Goal: Transaction & Acquisition: Obtain resource

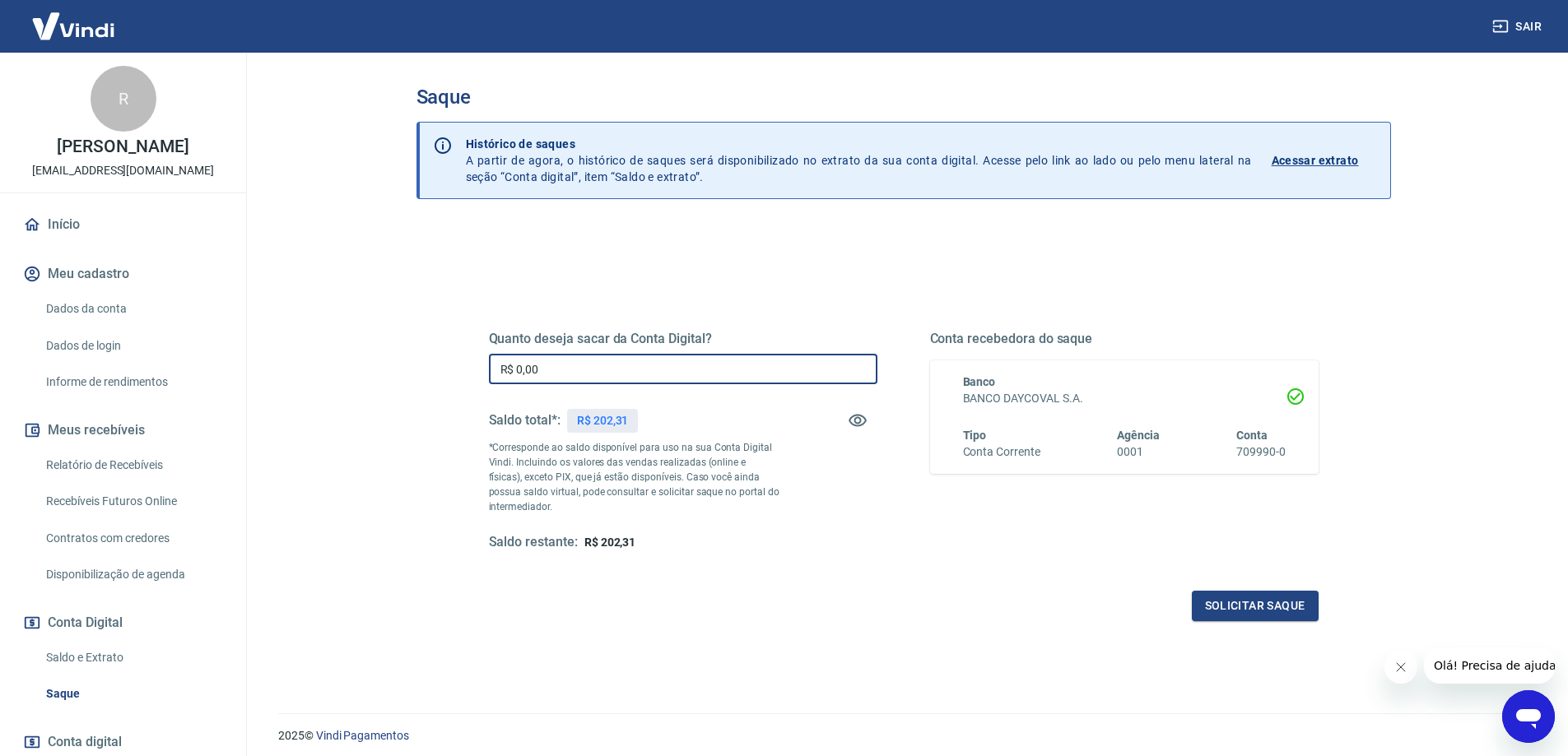
click at [701, 363] on input "R$ 0,00" at bounding box center [683, 369] width 388 height 30
type input "R$ 202,31"
click at [1301, 617] on button "Solicitar saque" at bounding box center [1255, 606] width 126 height 30
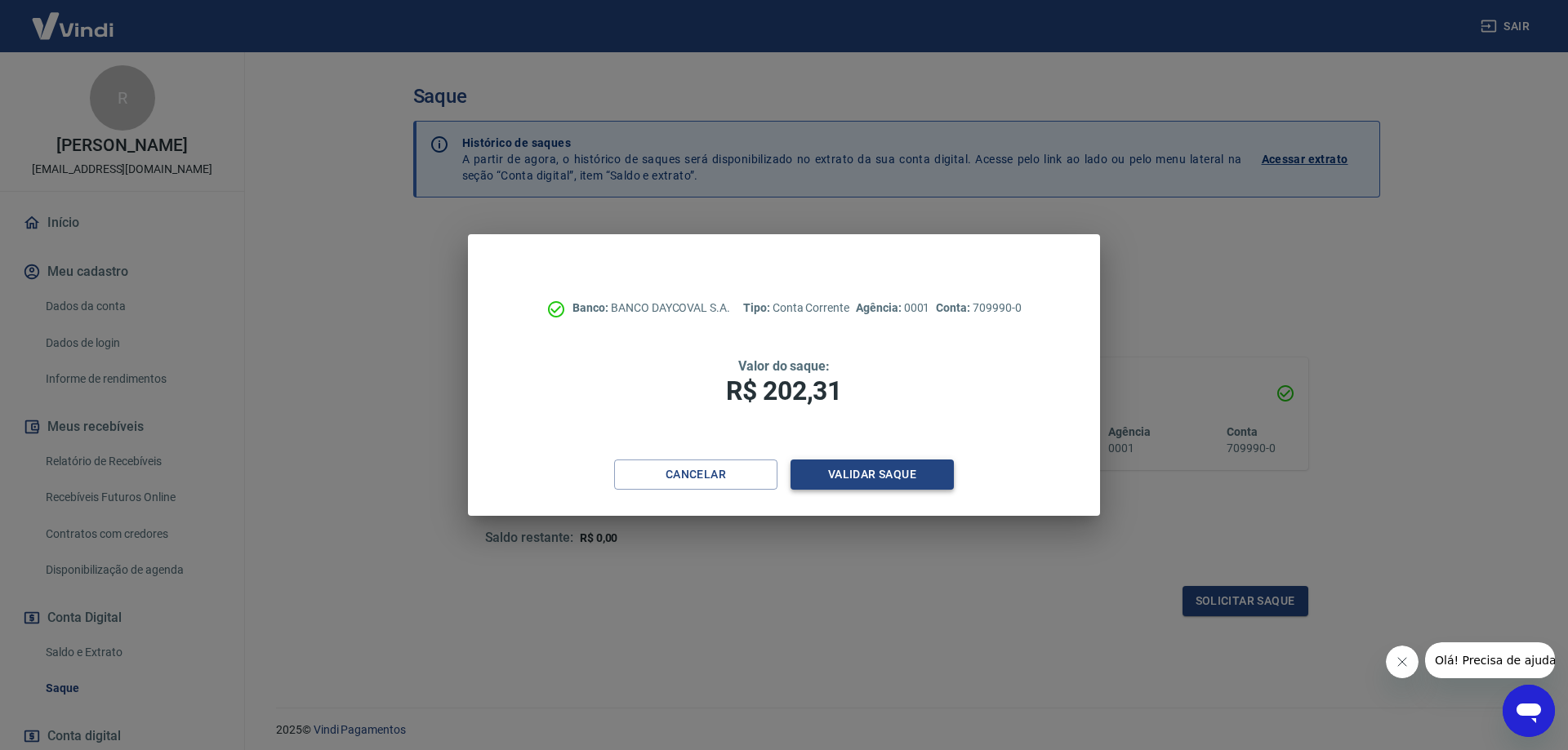
click at [827, 474] on button "Validar saque" at bounding box center [872, 475] width 163 height 30
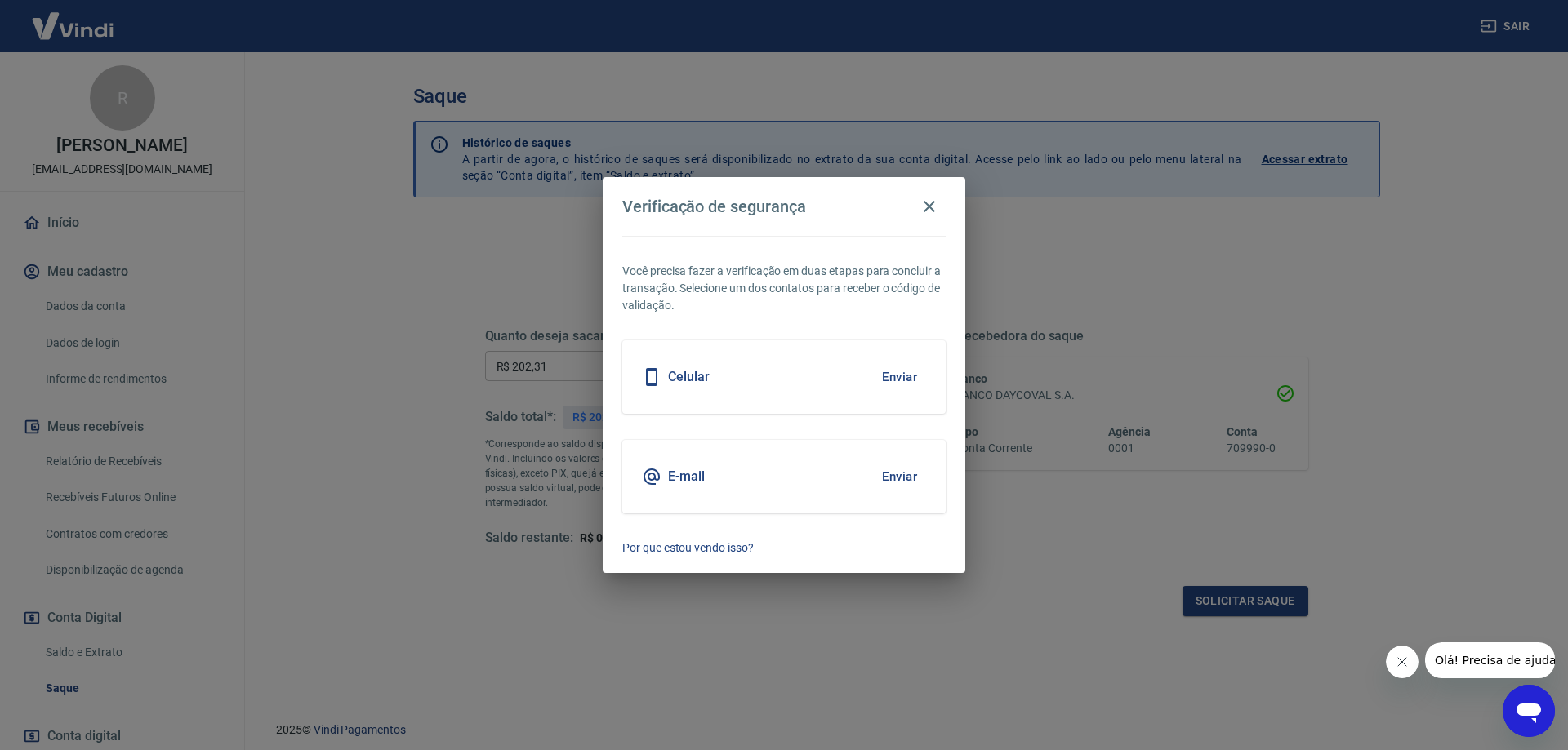
click at [905, 381] on button "Enviar" at bounding box center [899, 377] width 54 height 34
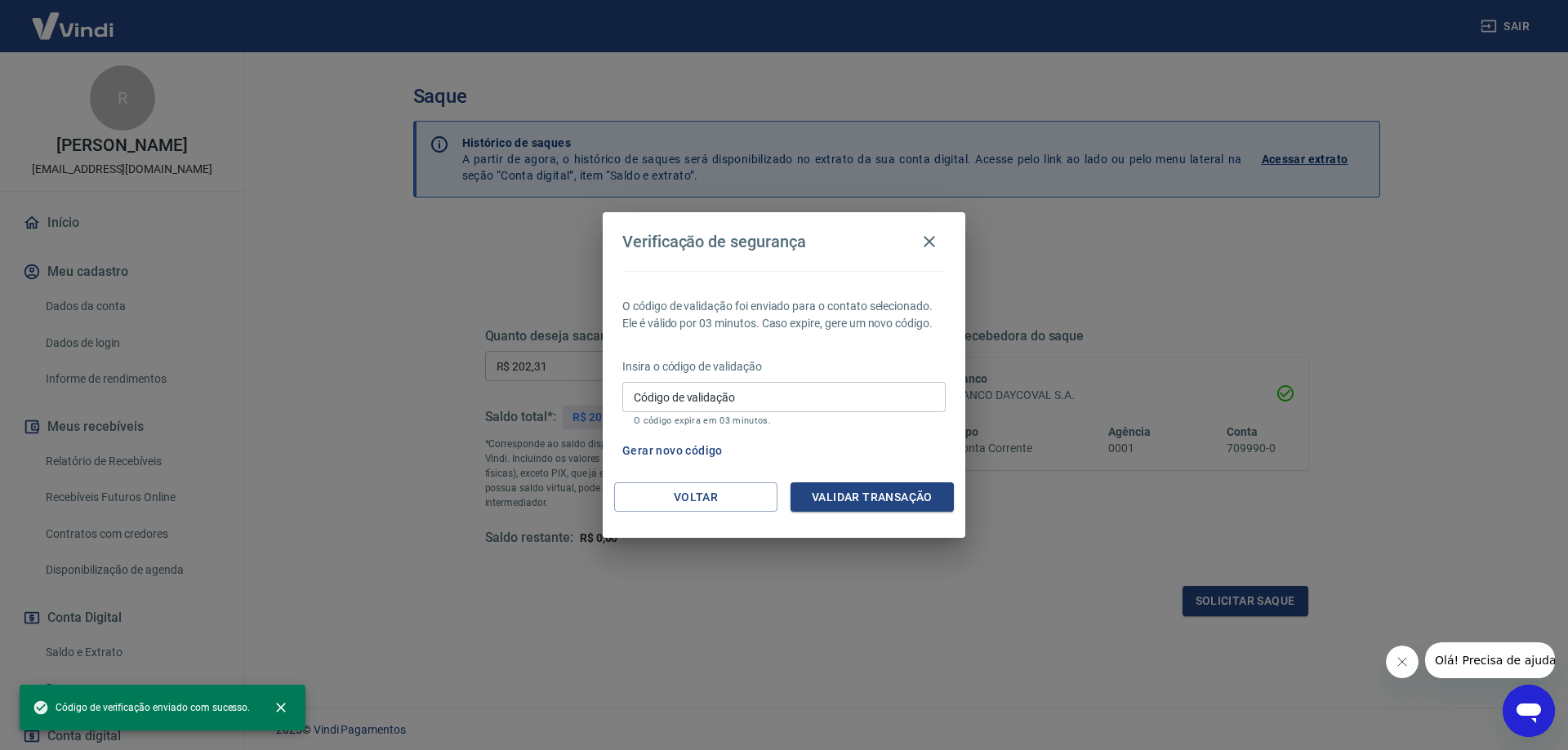
click at [856, 401] on input "Código de validação" at bounding box center [784, 397] width 324 height 30
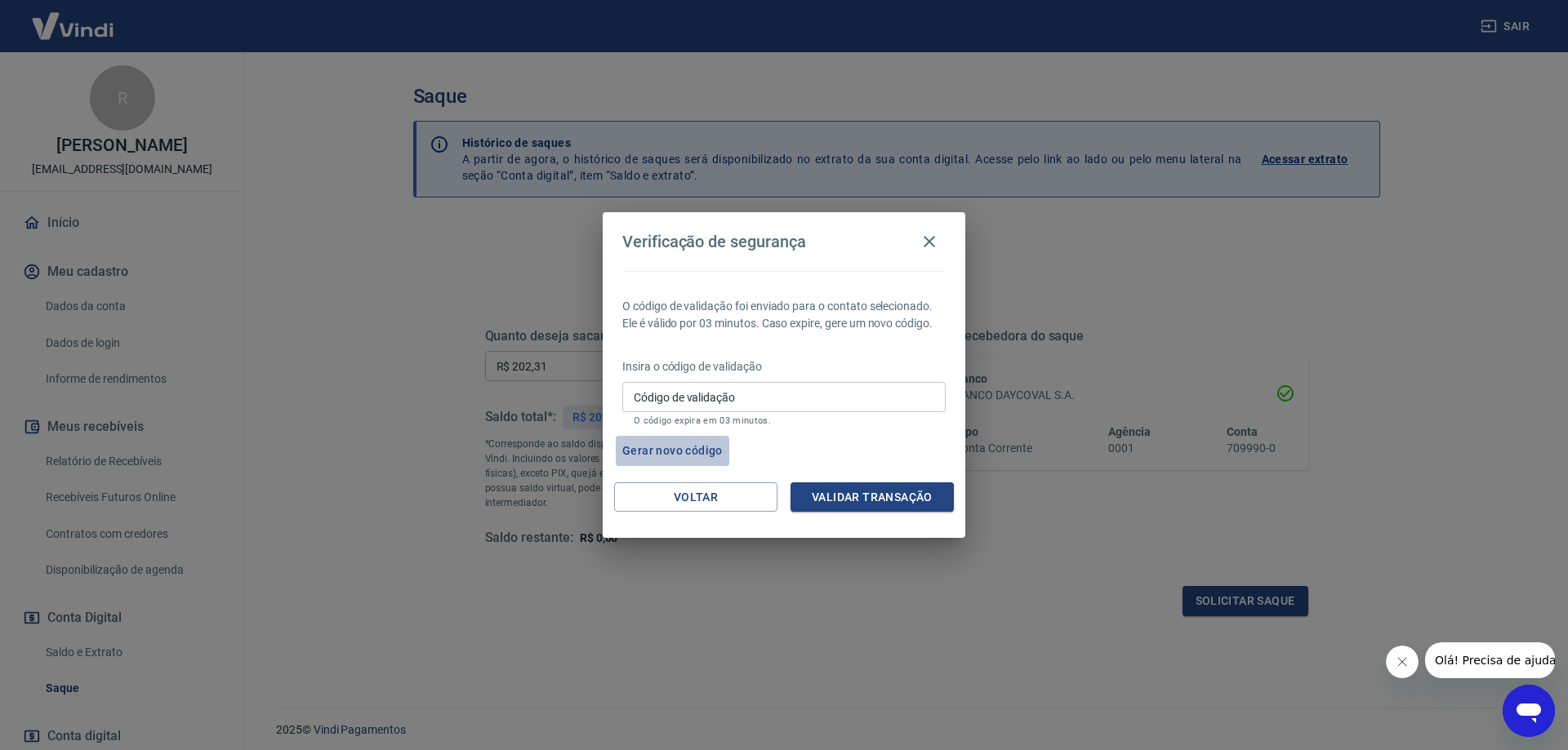
click at [660, 454] on button "Gerar novo código" at bounding box center [672, 451] width 113 height 30
click at [800, 394] on input "Código de validação" at bounding box center [784, 397] width 324 height 30
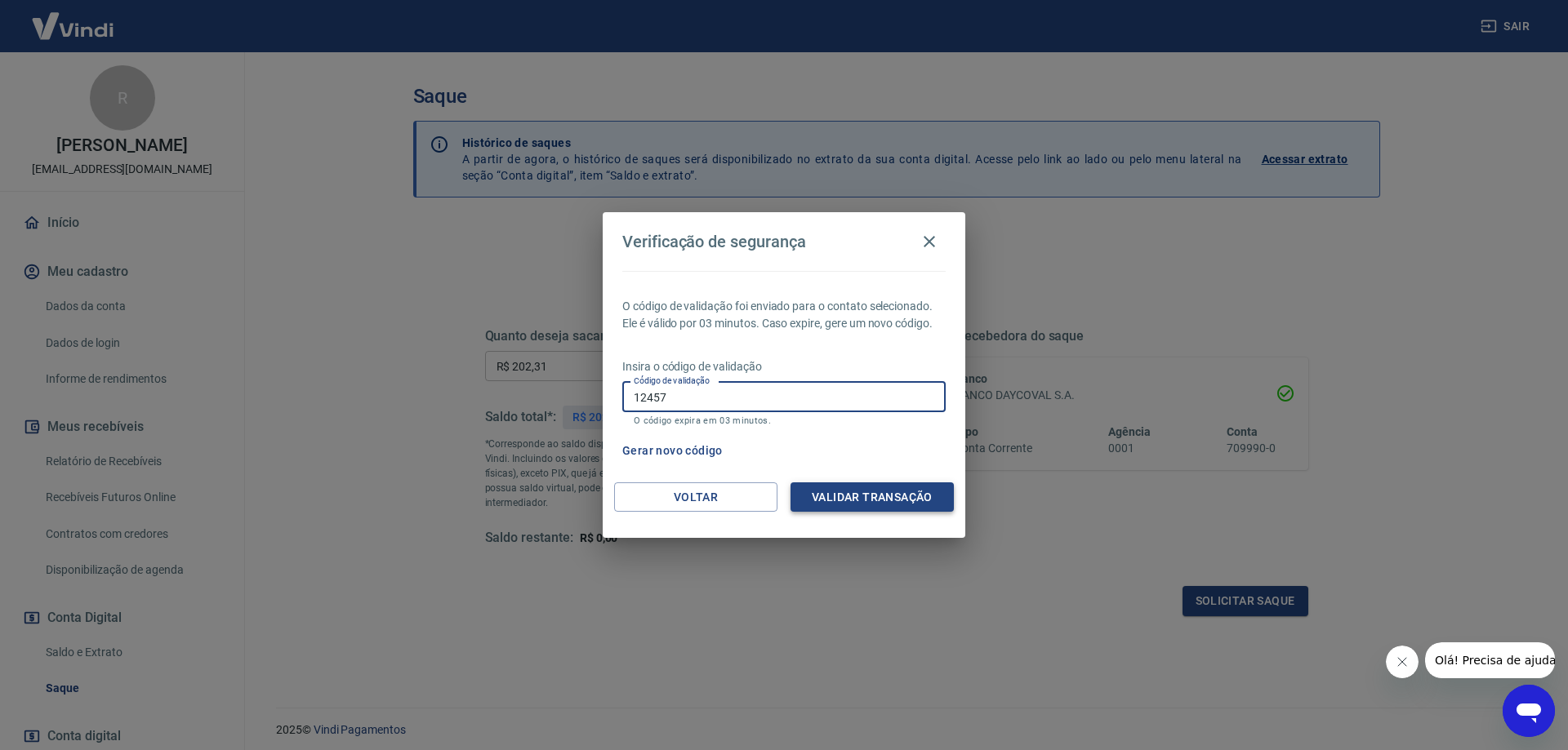
type input "12457"
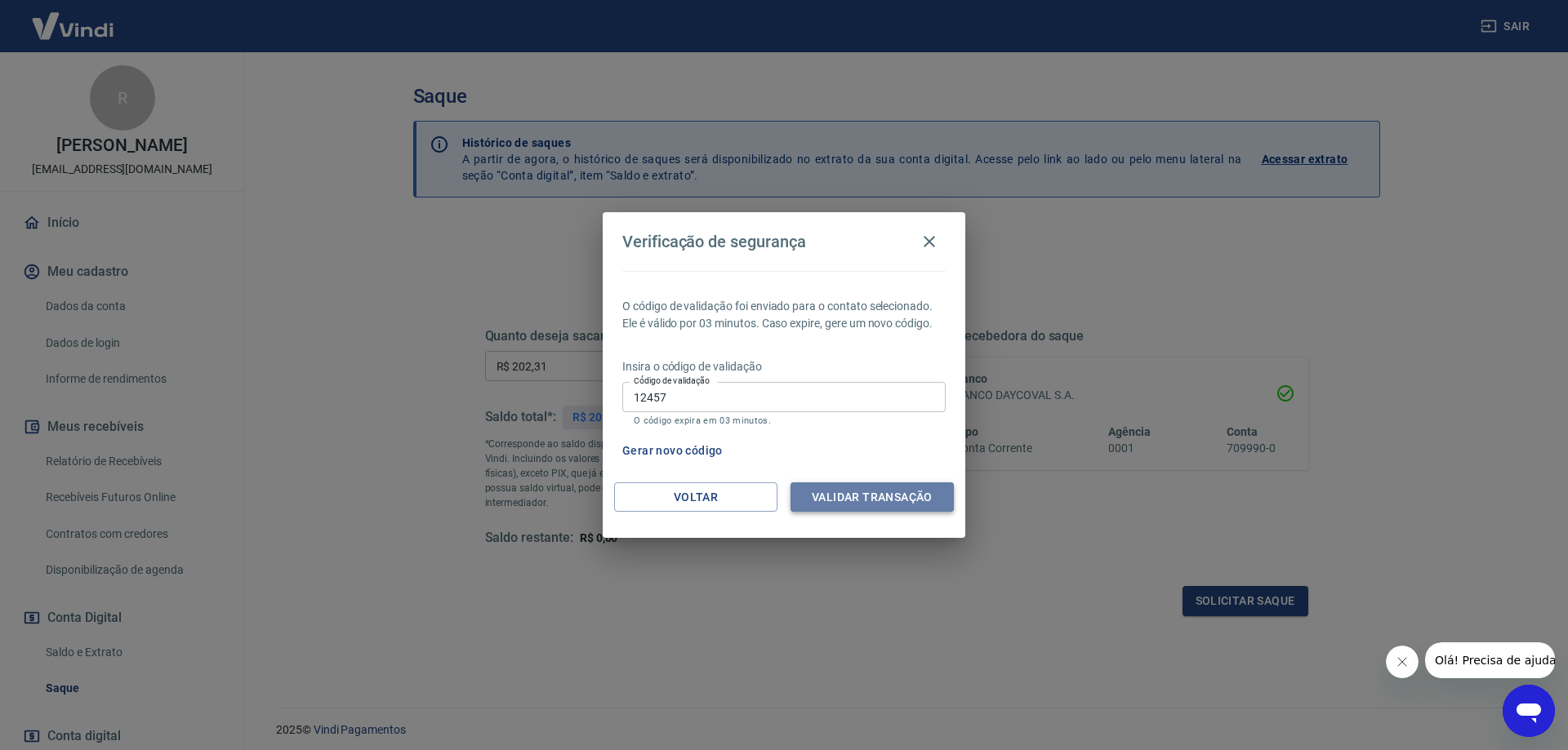
click at [848, 492] on button "Validar transação" at bounding box center [872, 497] width 163 height 30
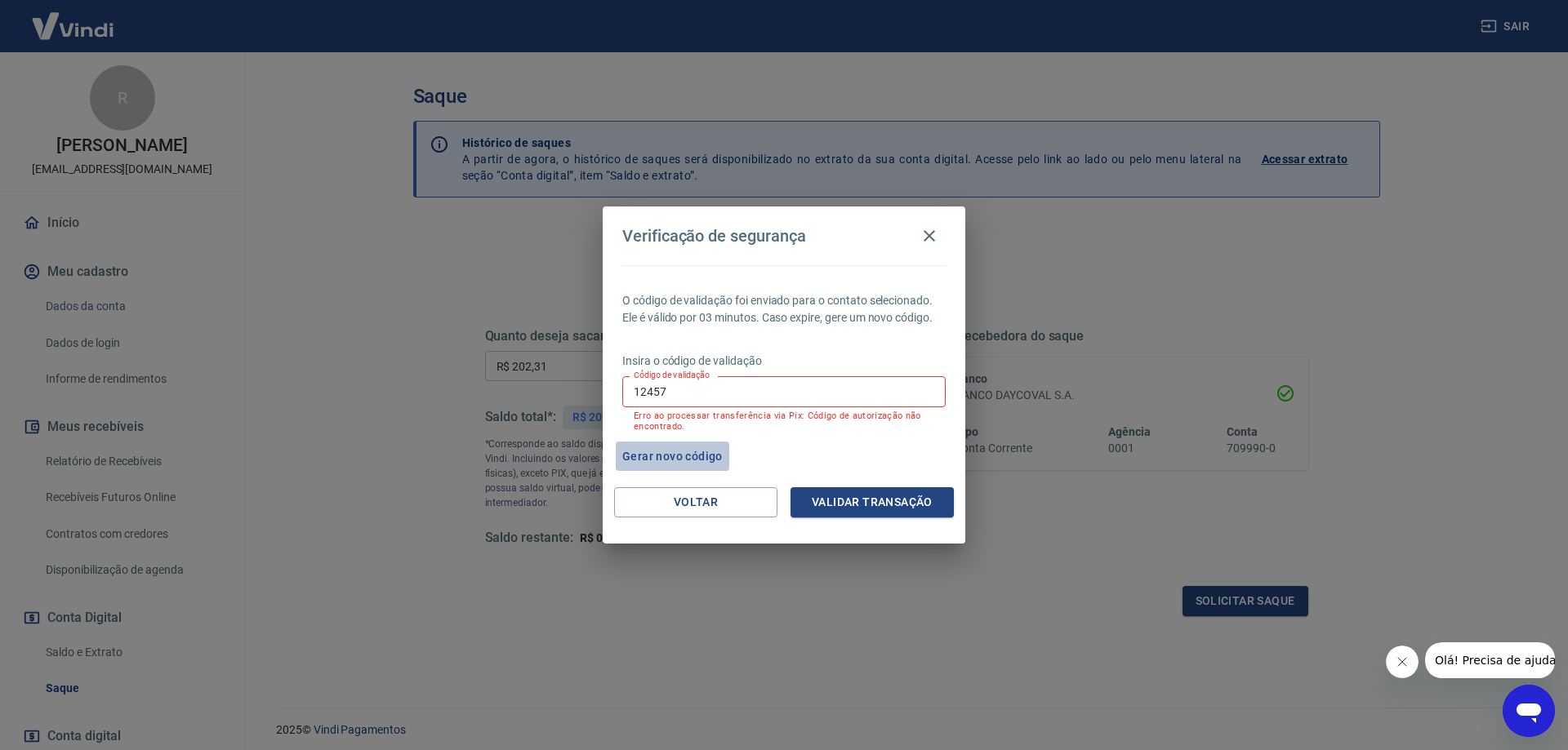
click at [689, 454] on button "Gerar novo código" at bounding box center [672, 457] width 113 height 30
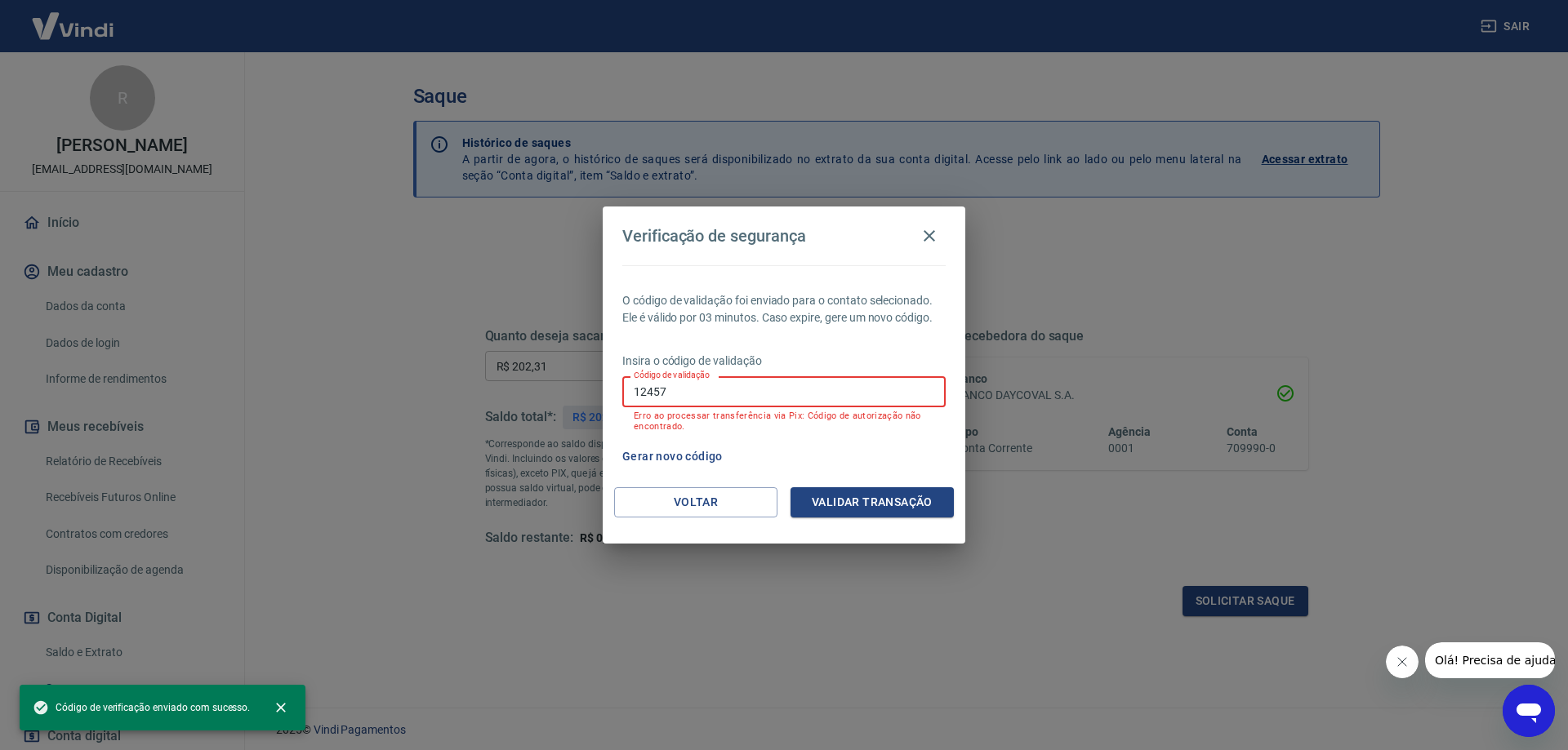
drag, startPoint x: 712, startPoint y: 386, endPoint x: 582, endPoint y: 419, distance: 134.1
click at [582, 419] on div "Verificação de segurança O código de validação foi enviado para o contato selec…" at bounding box center [784, 375] width 1568 height 750
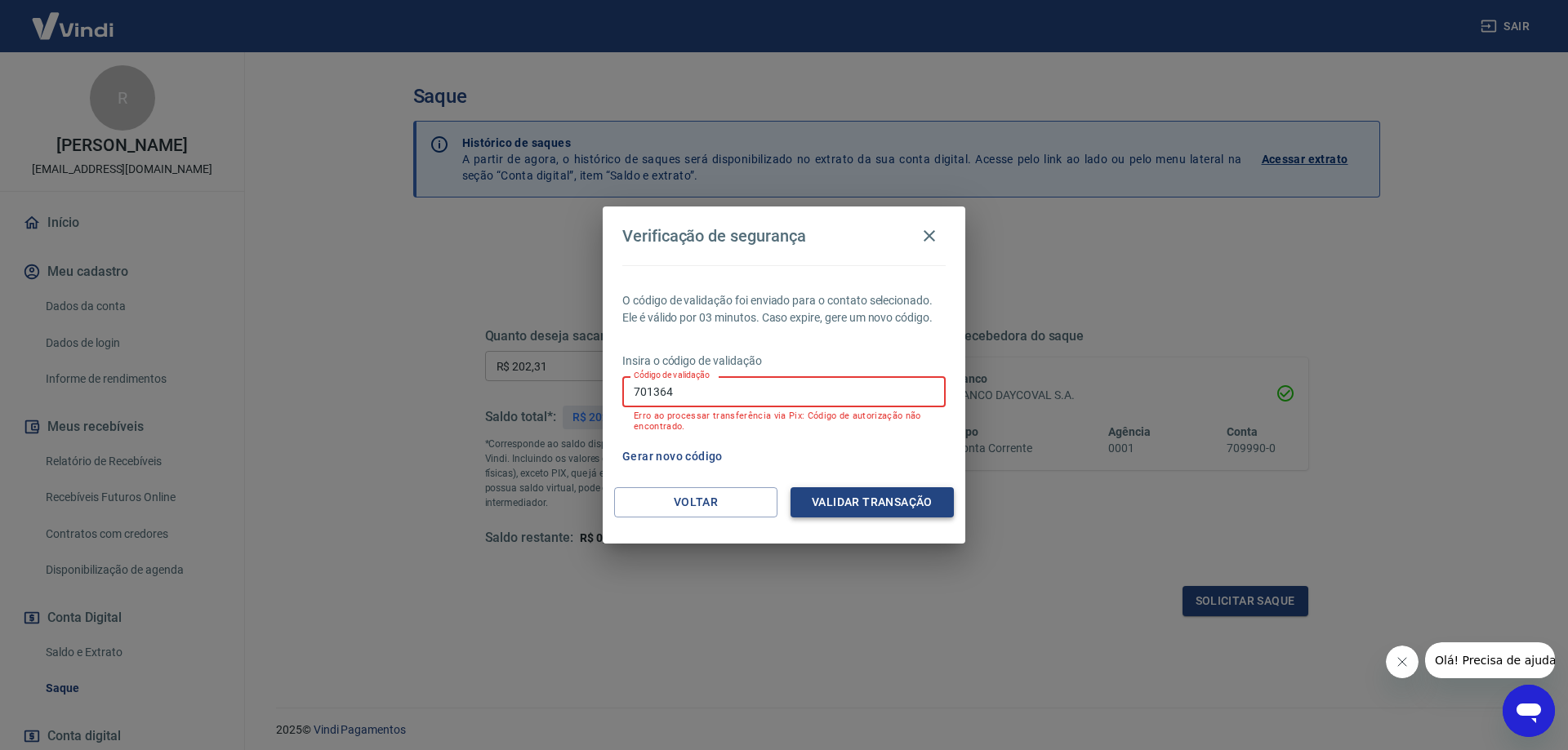
type input "701364"
click at [863, 509] on button "Validar transação" at bounding box center [872, 503] width 163 height 30
click at [652, 454] on button "Gerar novo código" at bounding box center [672, 457] width 113 height 30
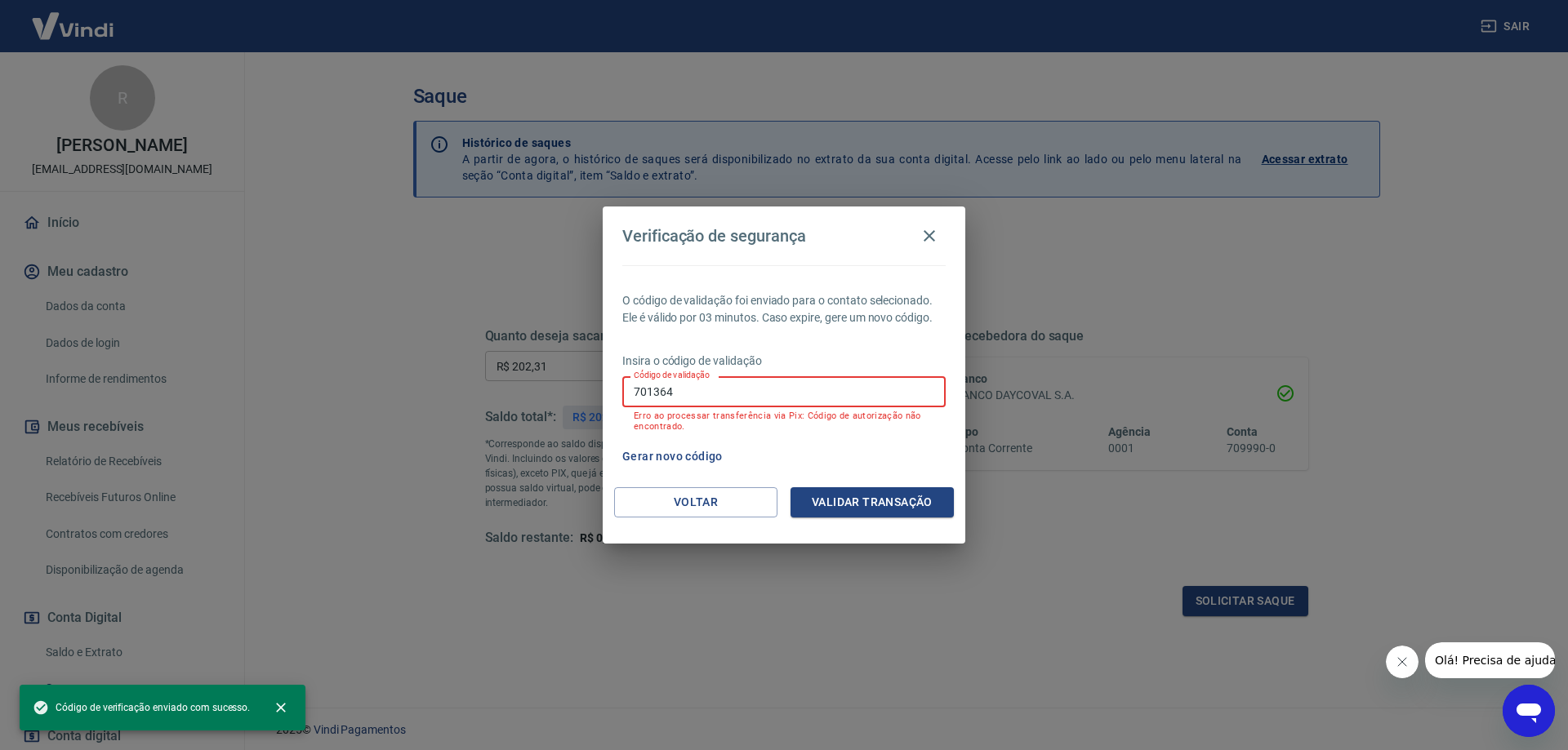
drag, startPoint x: 703, startPoint y: 391, endPoint x: 579, endPoint y: 402, distance: 124.5
click at [579, 402] on div "Verificação de segurança O código de validação foi enviado para o contato selec…" at bounding box center [784, 375] width 1568 height 750
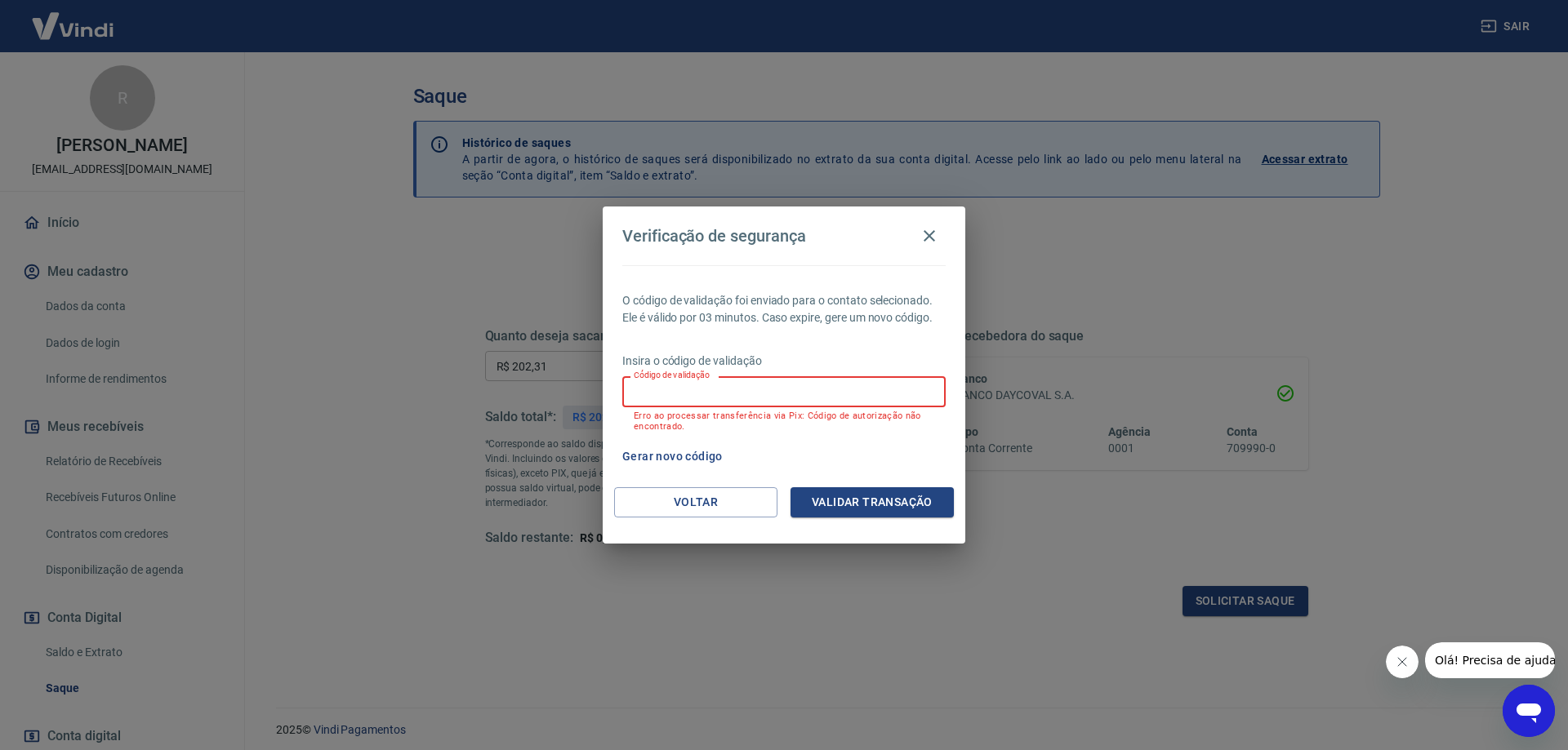
click at [376, 426] on div "Verificação de segurança O código de validação foi enviado para o contato selec…" at bounding box center [784, 375] width 1568 height 750
click at [940, 236] on button "button" at bounding box center [929, 235] width 32 height 32
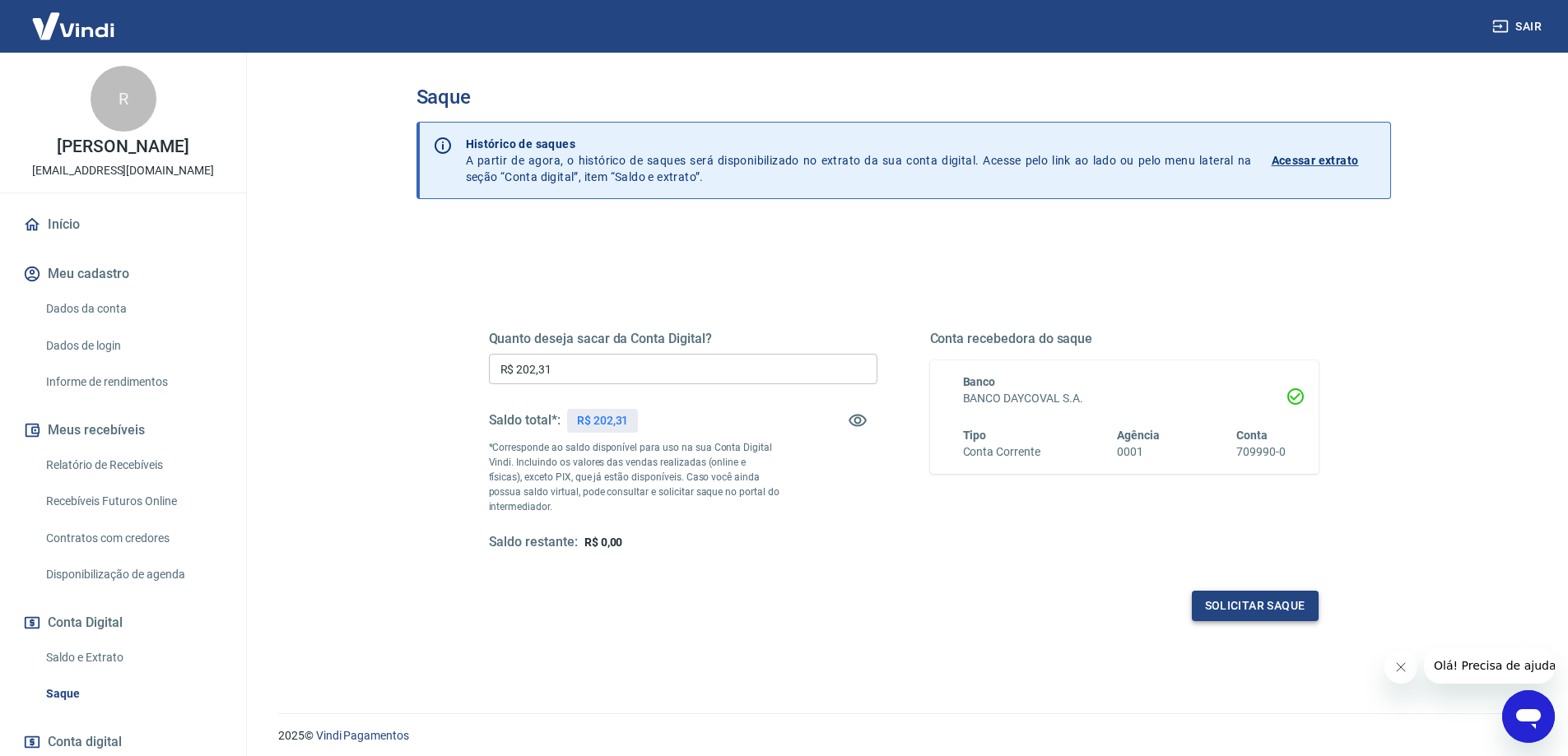
click at [1233, 605] on button "Solicitar saque" at bounding box center [1255, 606] width 126 height 30
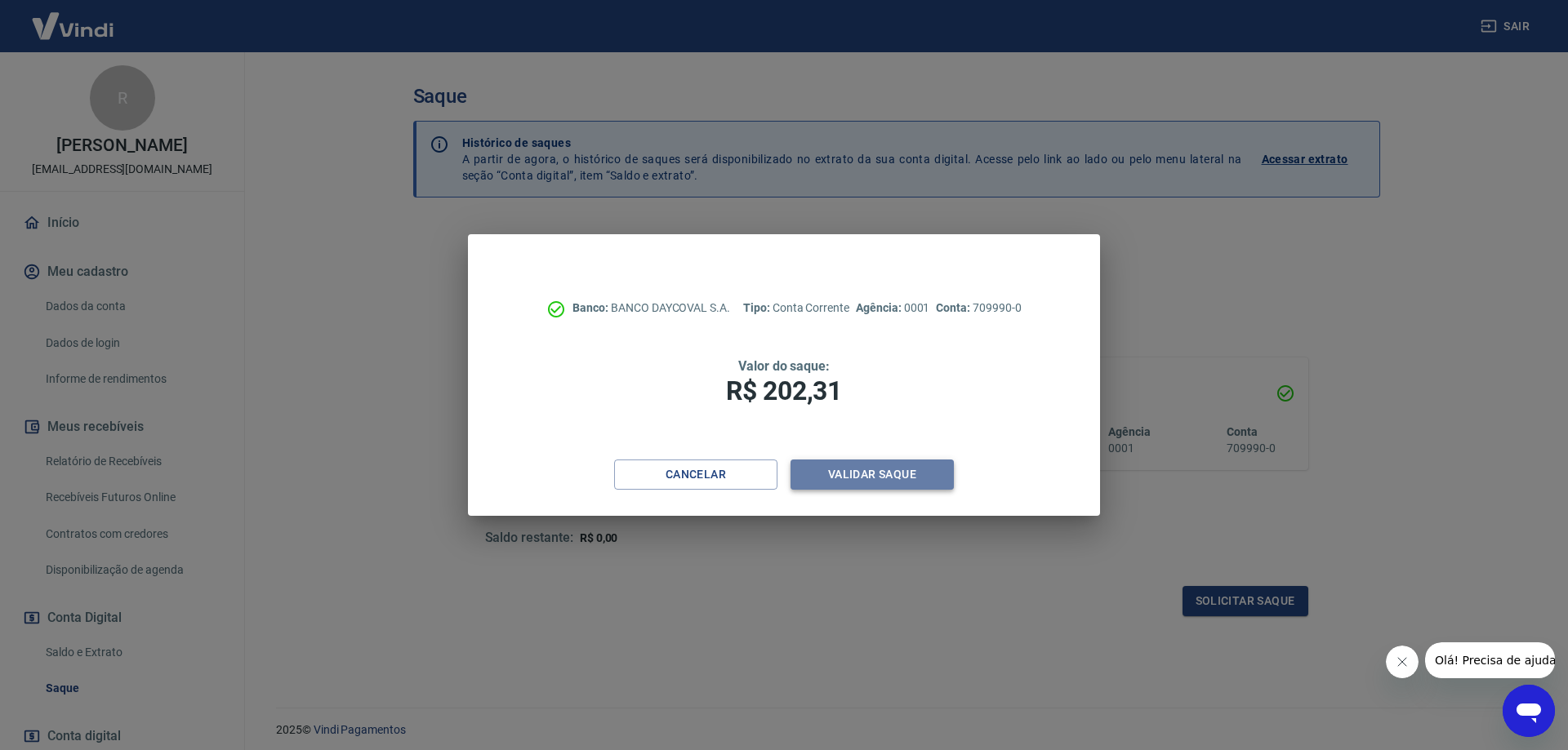
click at [831, 475] on button "Validar saque" at bounding box center [872, 475] width 163 height 30
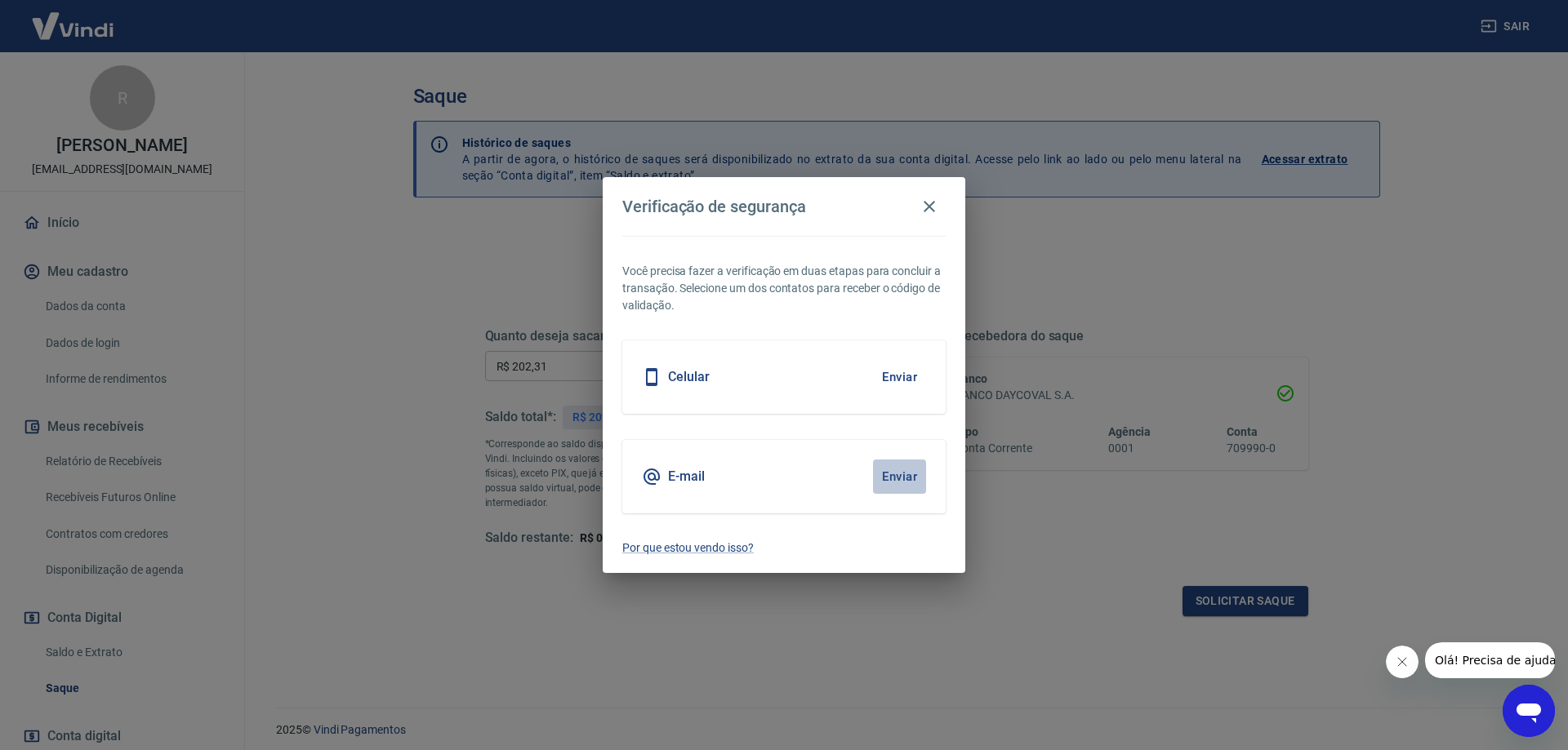
click at [913, 475] on button "Enviar" at bounding box center [899, 476] width 54 height 34
click at [906, 480] on button "Enviar" at bounding box center [899, 476] width 54 height 34
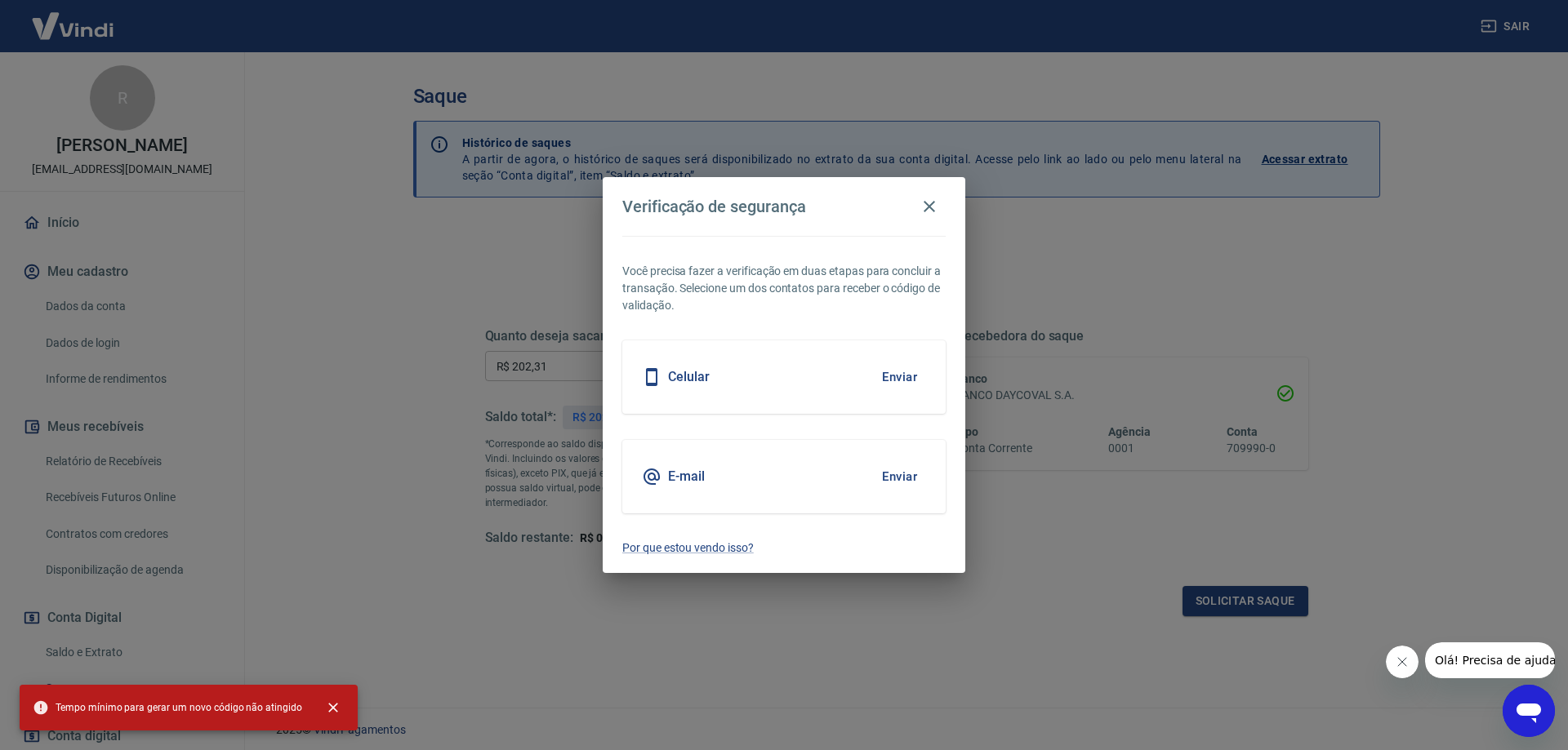
click at [775, 647] on div "Verificação de segurança Você precisa fazer a verificação em duas etapas para c…" at bounding box center [784, 375] width 1568 height 750
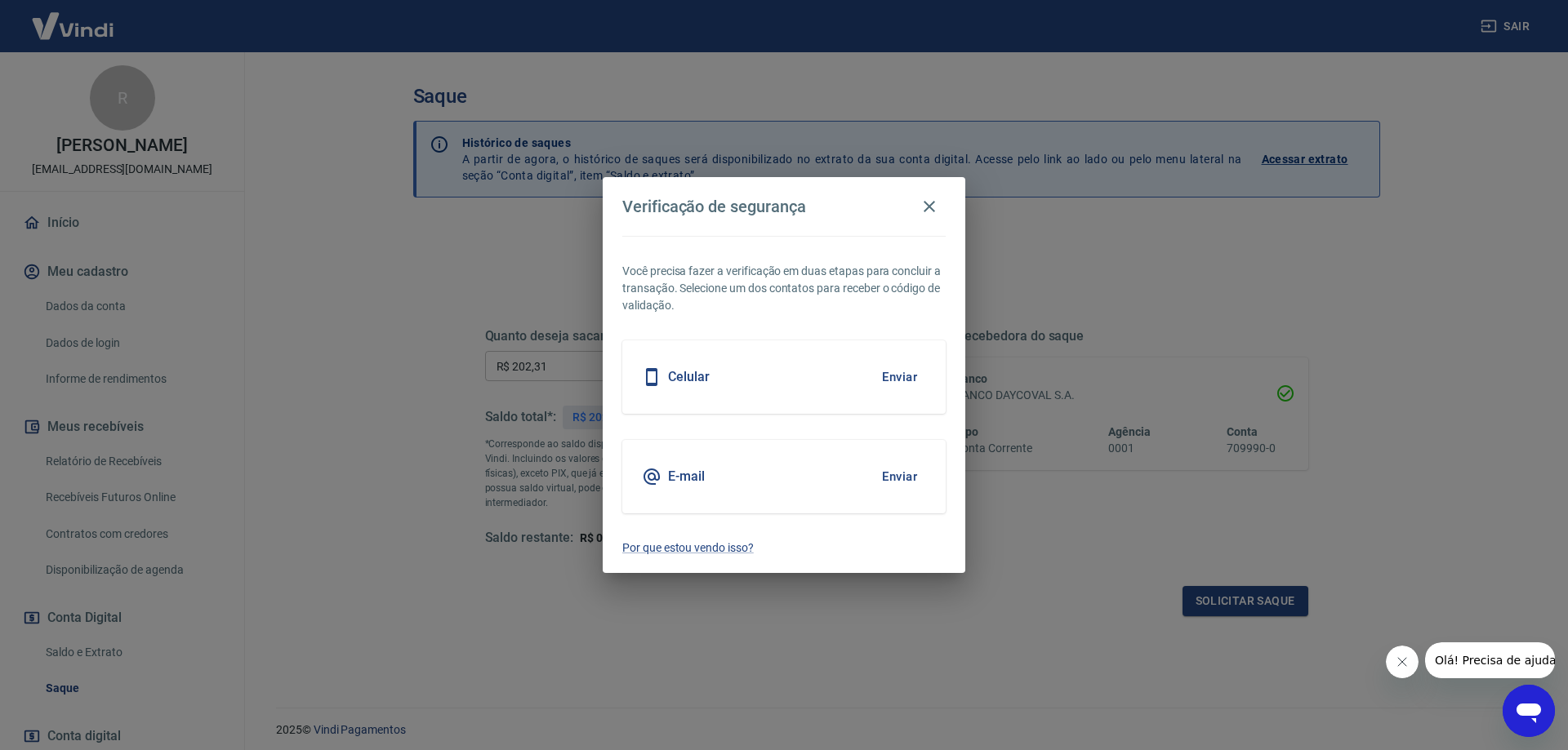
click at [906, 476] on button "Enviar" at bounding box center [899, 476] width 54 height 34
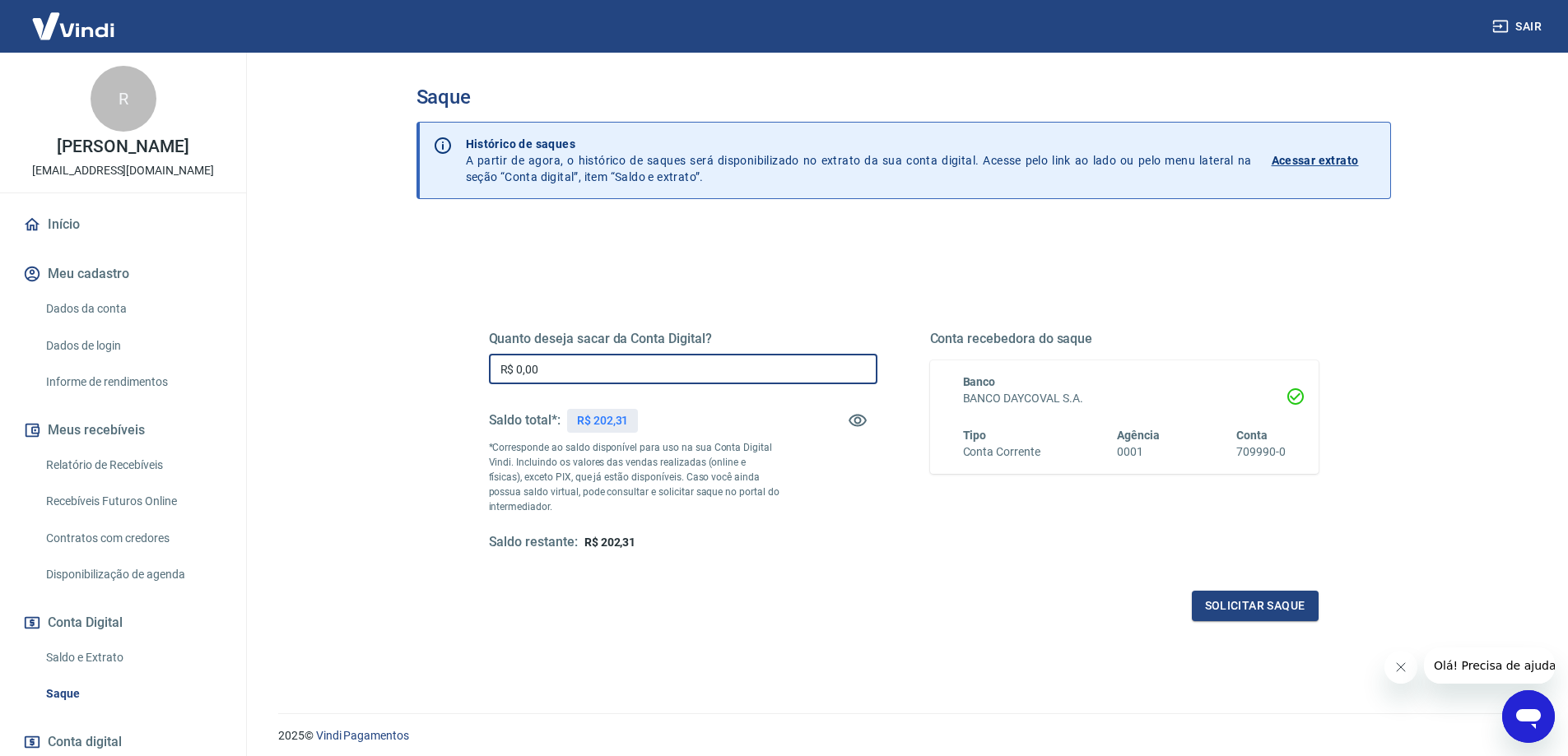
click at [732, 376] on input "R$ 0,00" at bounding box center [683, 369] width 388 height 30
type input "R$ 202,31"
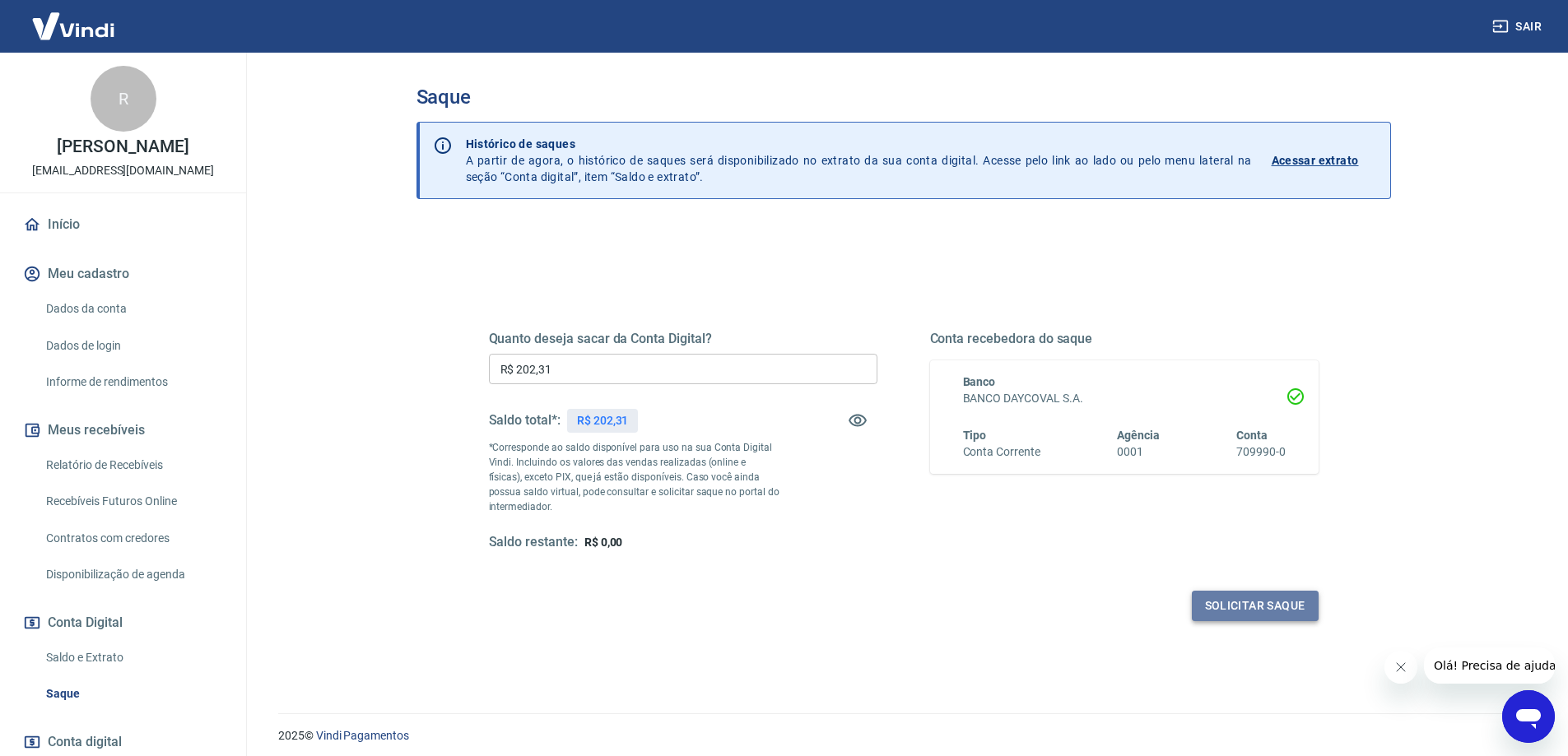
click at [1245, 612] on button "Solicitar saque" at bounding box center [1255, 606] width 126 height 30
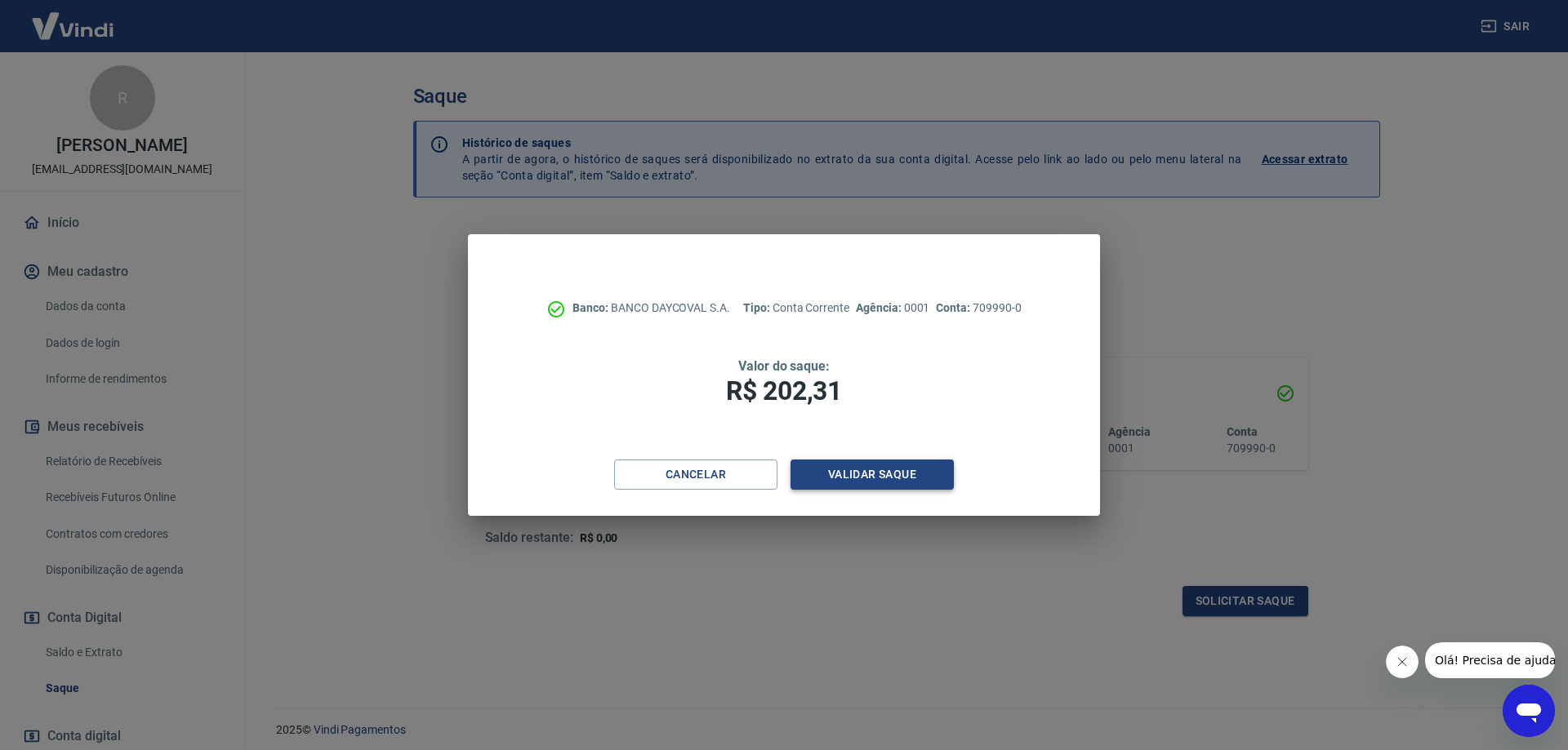
click at [870, 481] on button "Validar saque" at bounding box center [872, 475] width 163 height 30
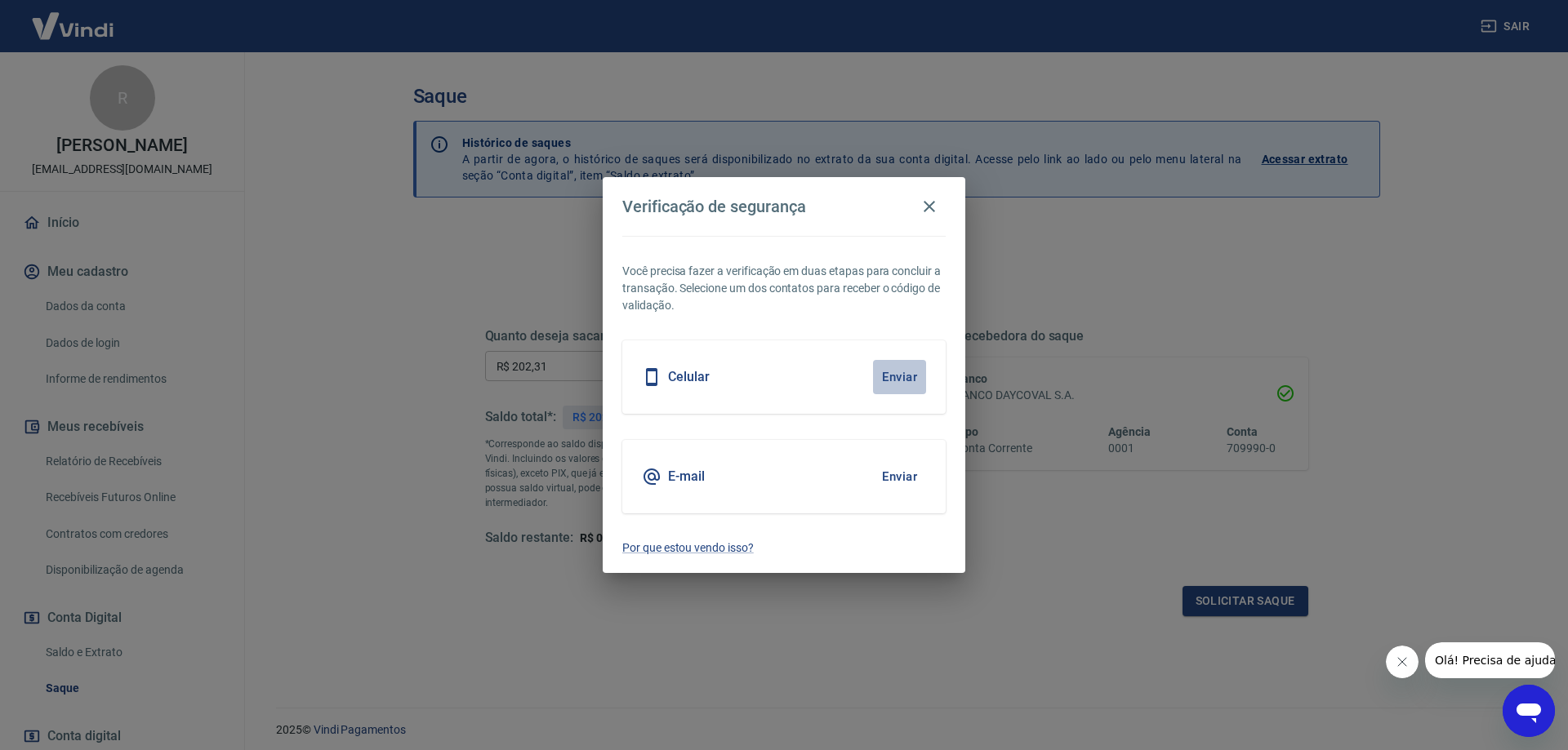
click at [892, 376] on button "Enviar" at bounding box center [899, 377] width 54 height 34
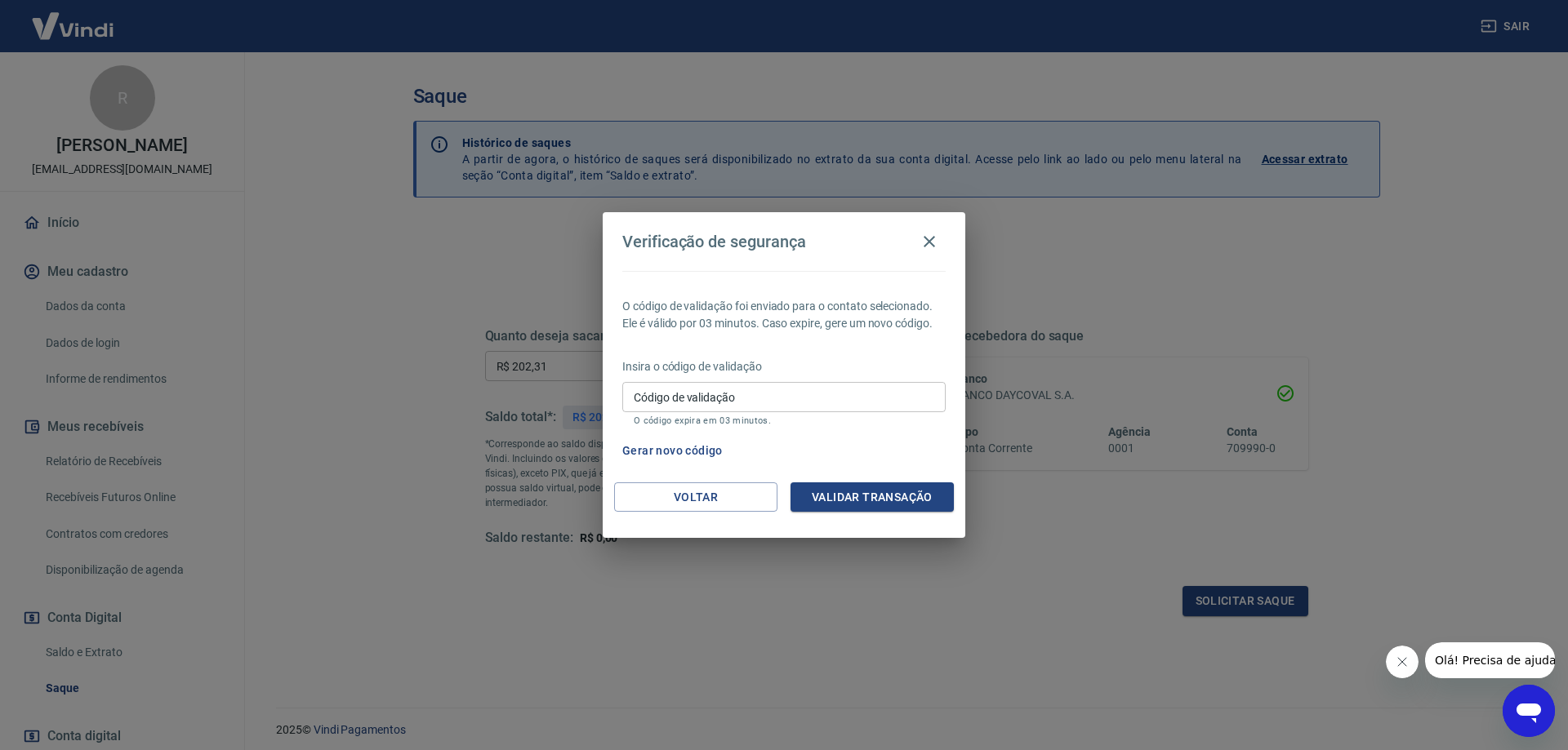
click at [798, 405] on input "Código de validação" at bounding box center [784, 397] width 324 height 30
click at [1490, 671] on button "Olá! Precisa de ajuda?" at bounding box center [1498, 661] width 147 height 36
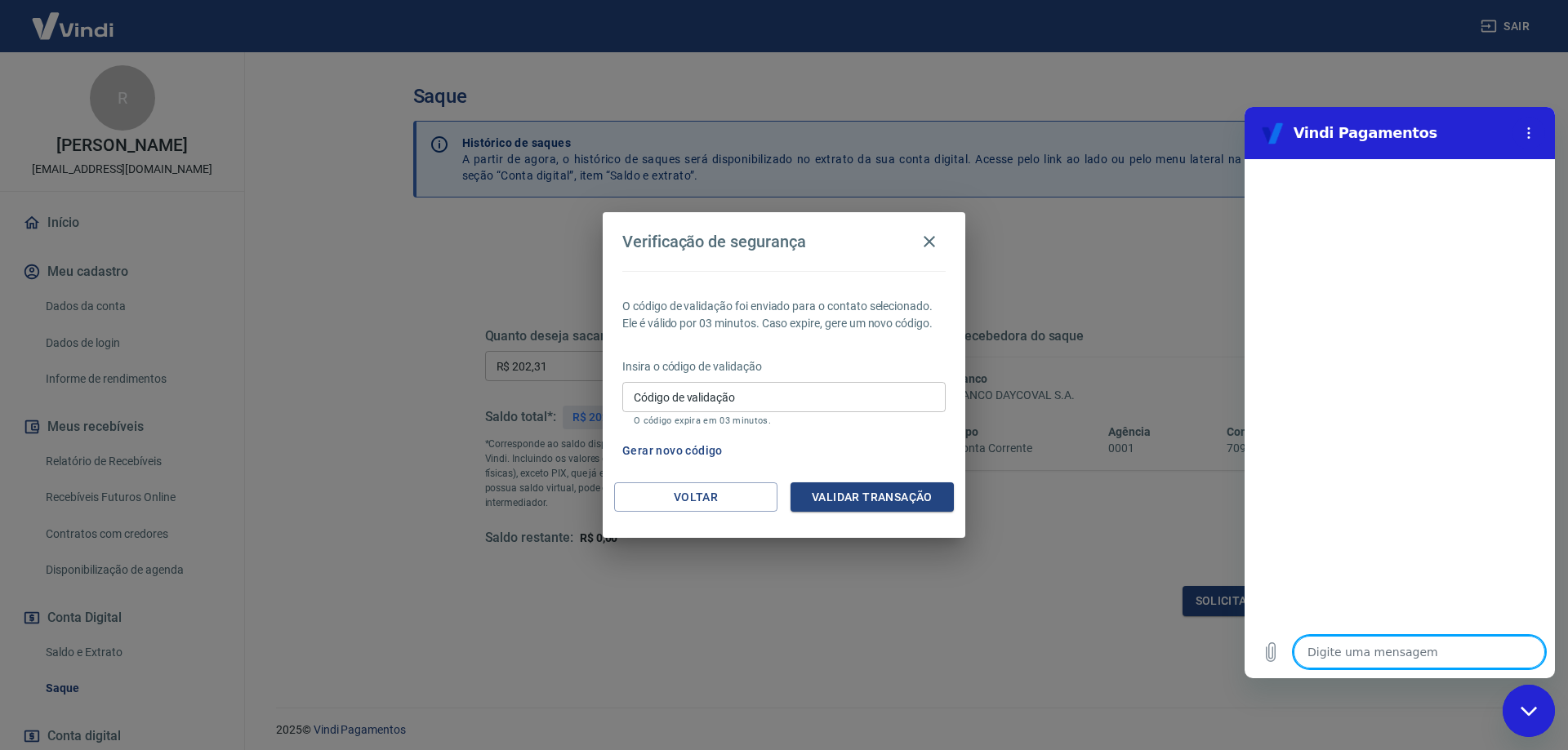
type textarea "b"
type textarea "x"
type textarea "bo"
type textarea "x"
type textarea "boa"
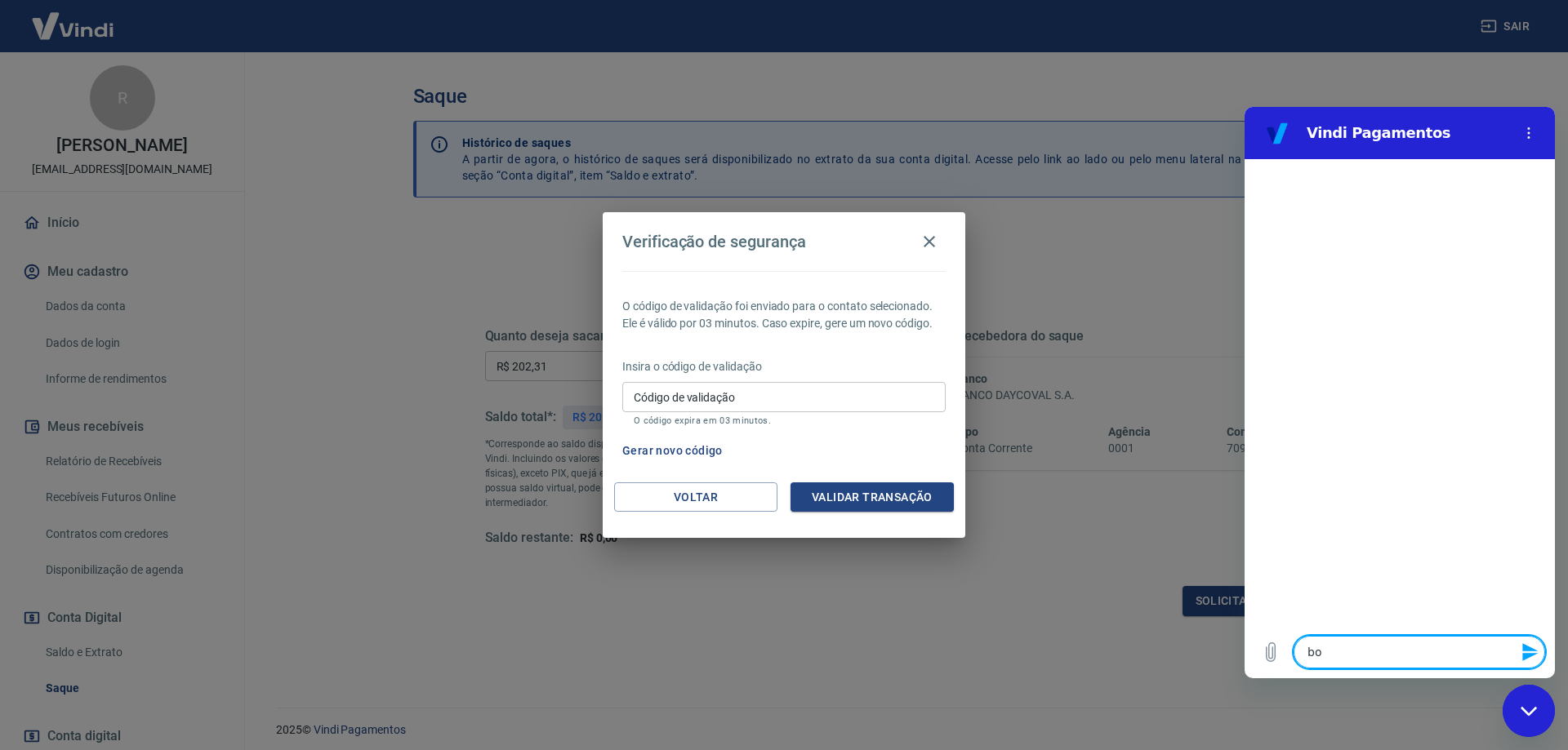
type textarea "x"
type textarea "boa"
type textarea "x"
type textarea "boa t"
type textarea "x"
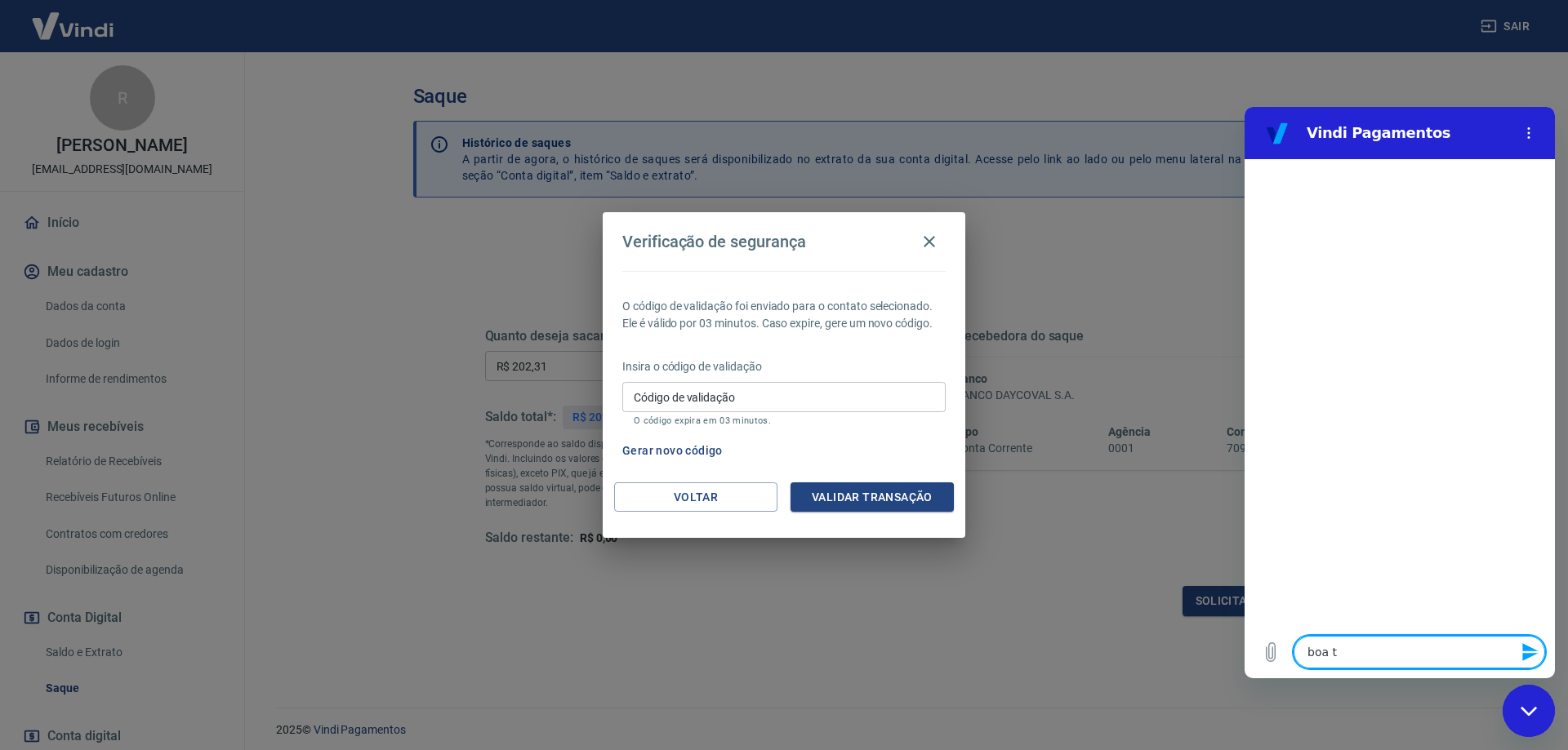
type textarea "boa ta"
type textarea "x"
type textarea "boa tar"
type textarea "x"
type textarea "boa tard"
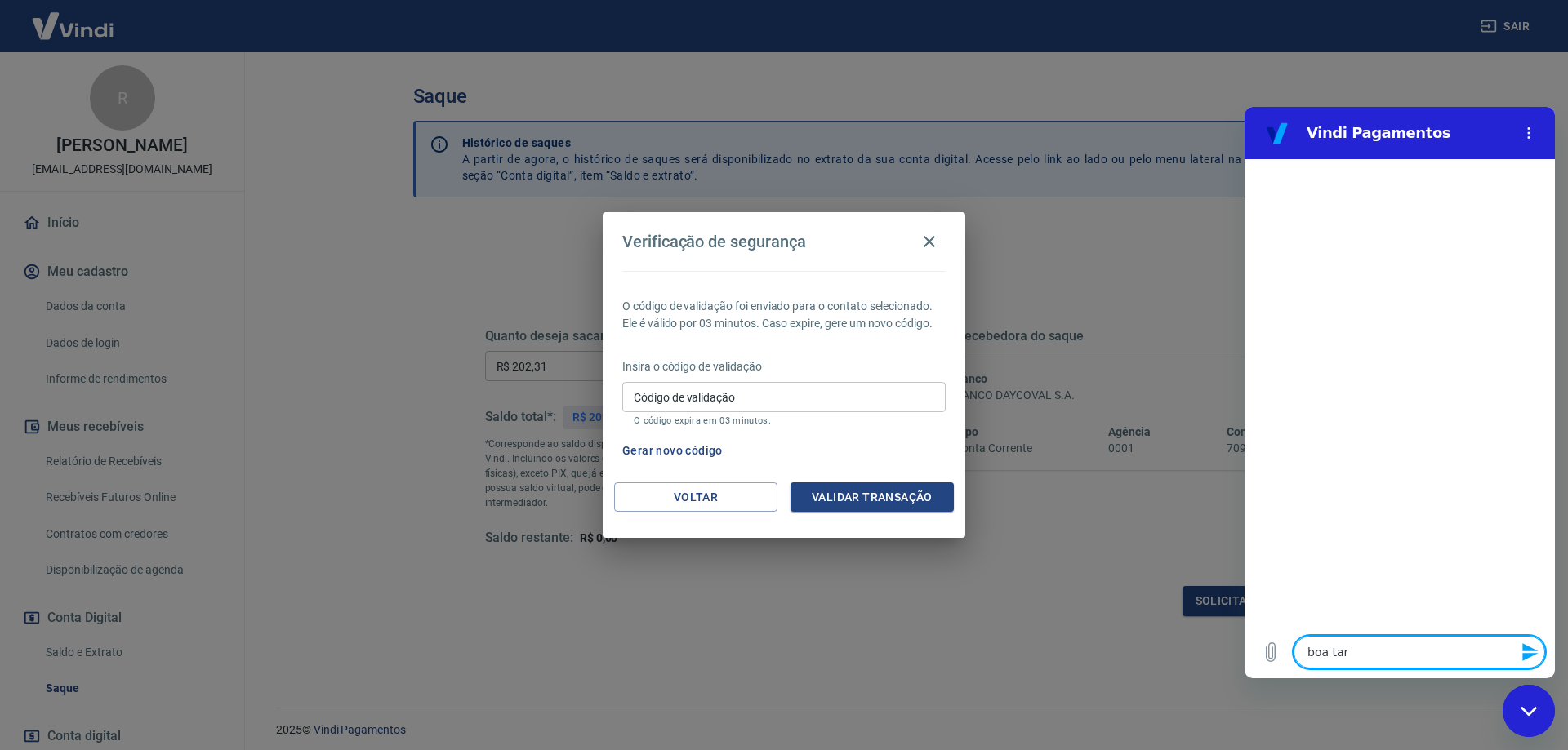
type textarea "x"
type textarea "boa tarde"
type textarea "x"
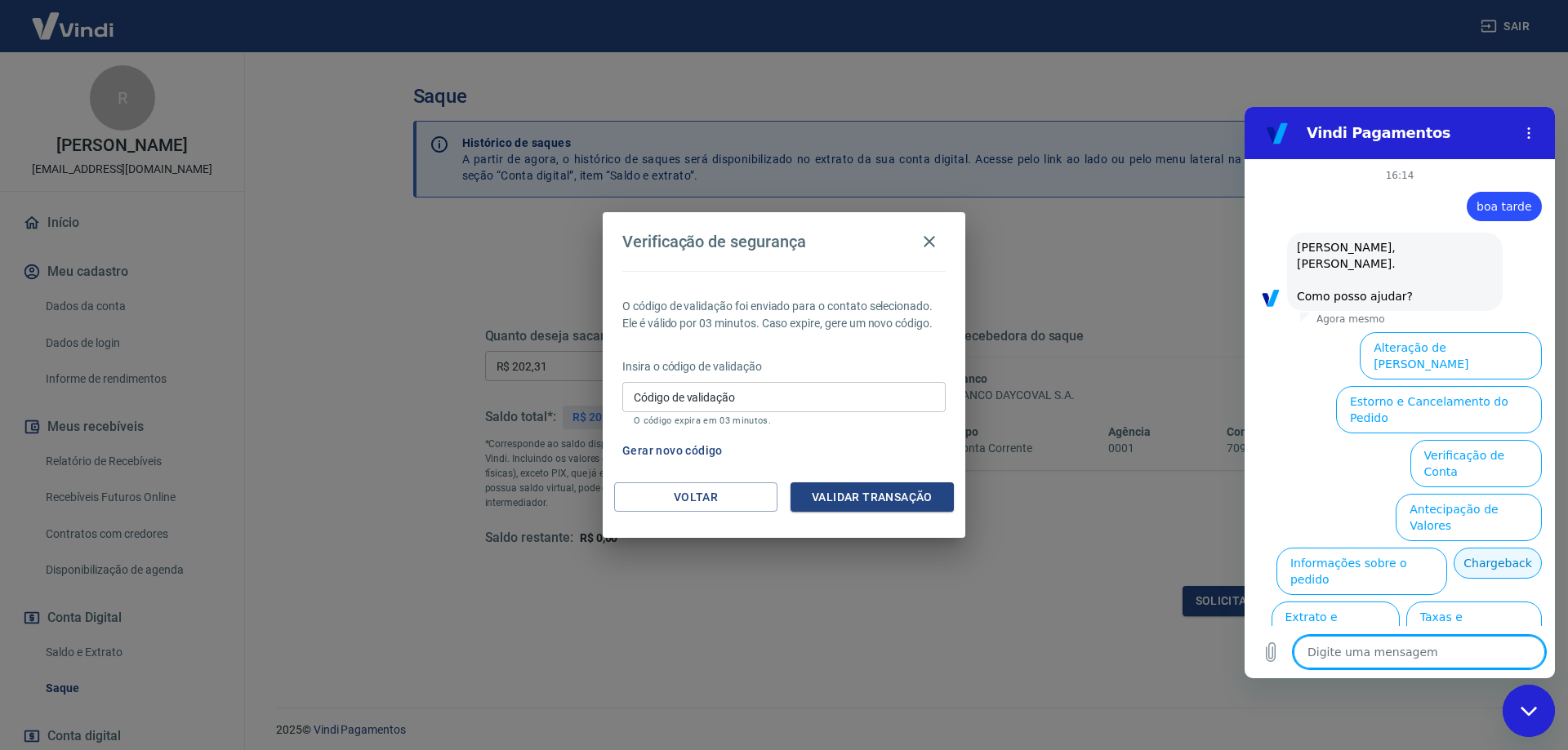
type textarea "n"
type textarea "x"
type textarea "na"
type textarea "x"
type textarea "nao"
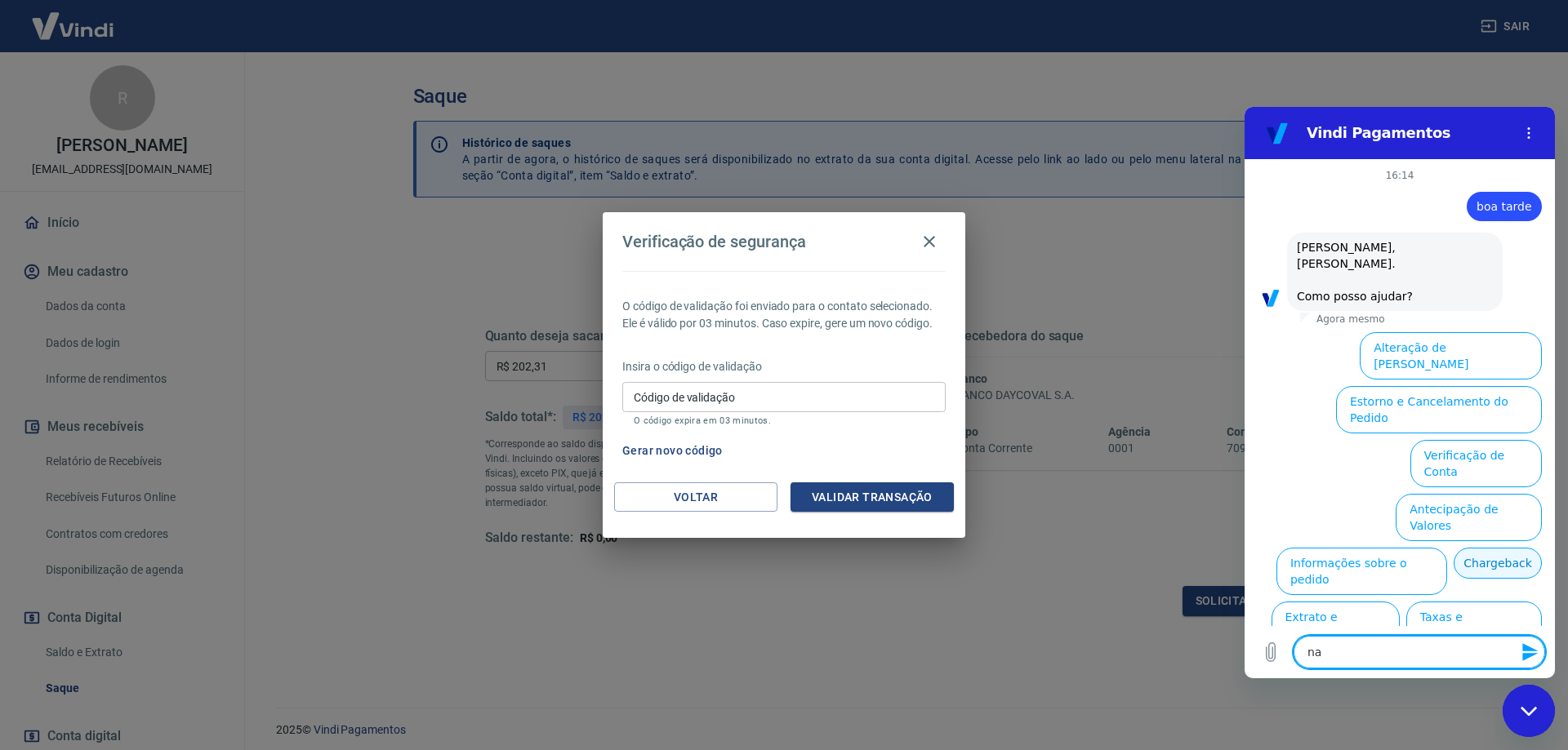
type textarea "x"
type textarea "nao"
type textarea "x"
type textarea "nao e"
type textarea "x"
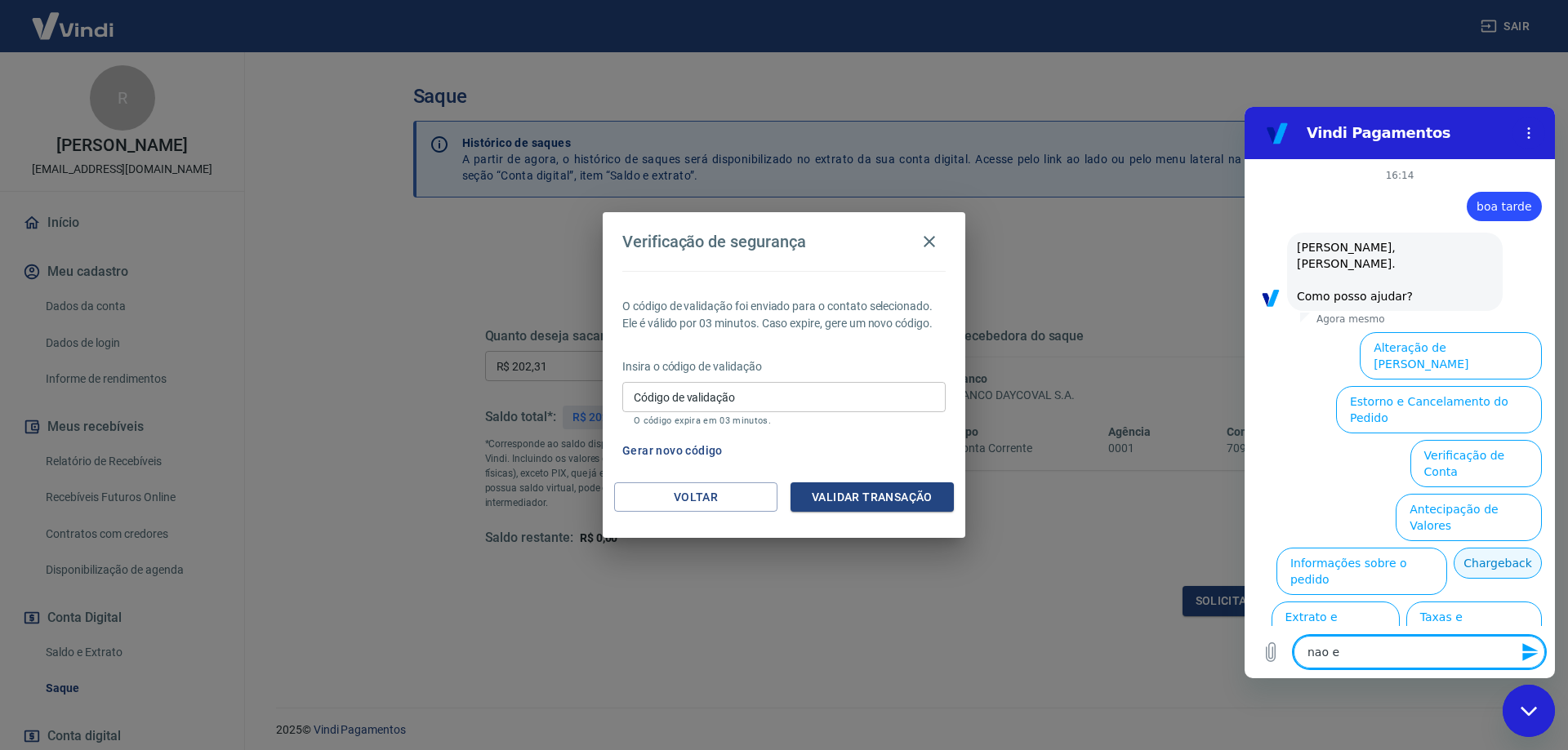
type textarea "nao es"
type textarea "x"
type textarea "nao est"
type textarea "x"
type textarea "nao esto"
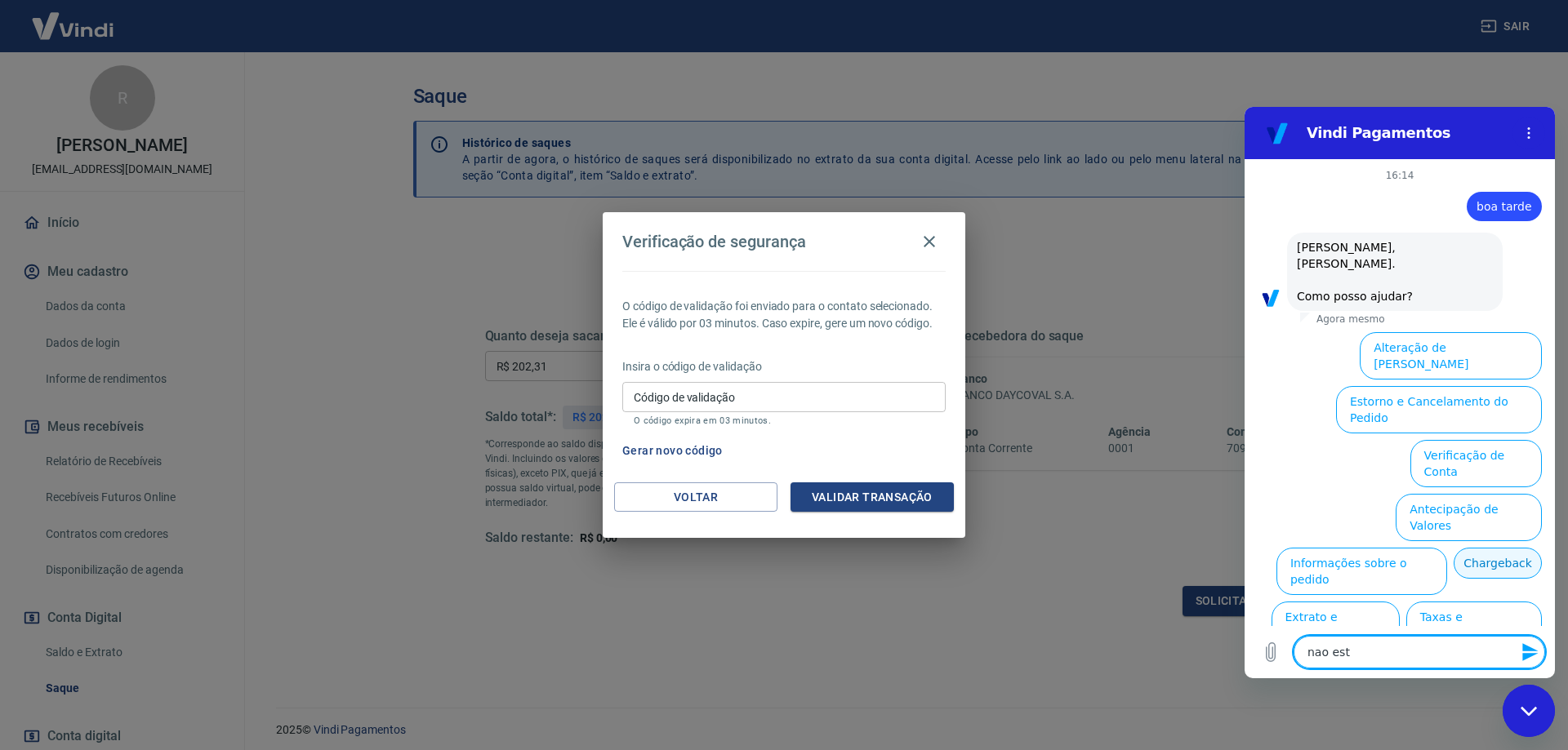
type textarea "x"
type textarea "nao estou"
type textarea "x"
type textarea "nao estou"
type textarea "x"
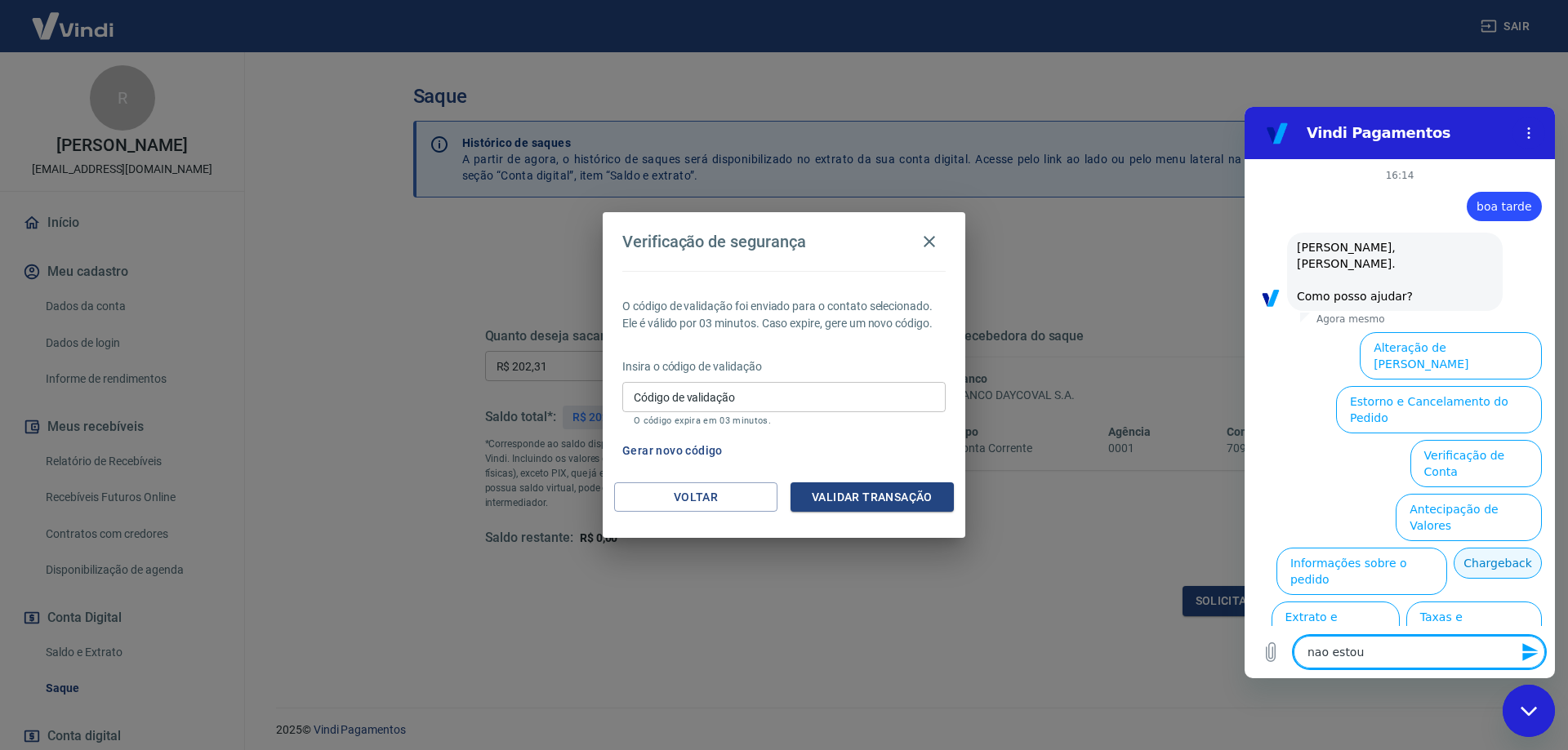
type textarea "nao estou r"
type textarea "x"
type textarea "nao estou re"
type textarea "x"
type textarea "nao estou rec"
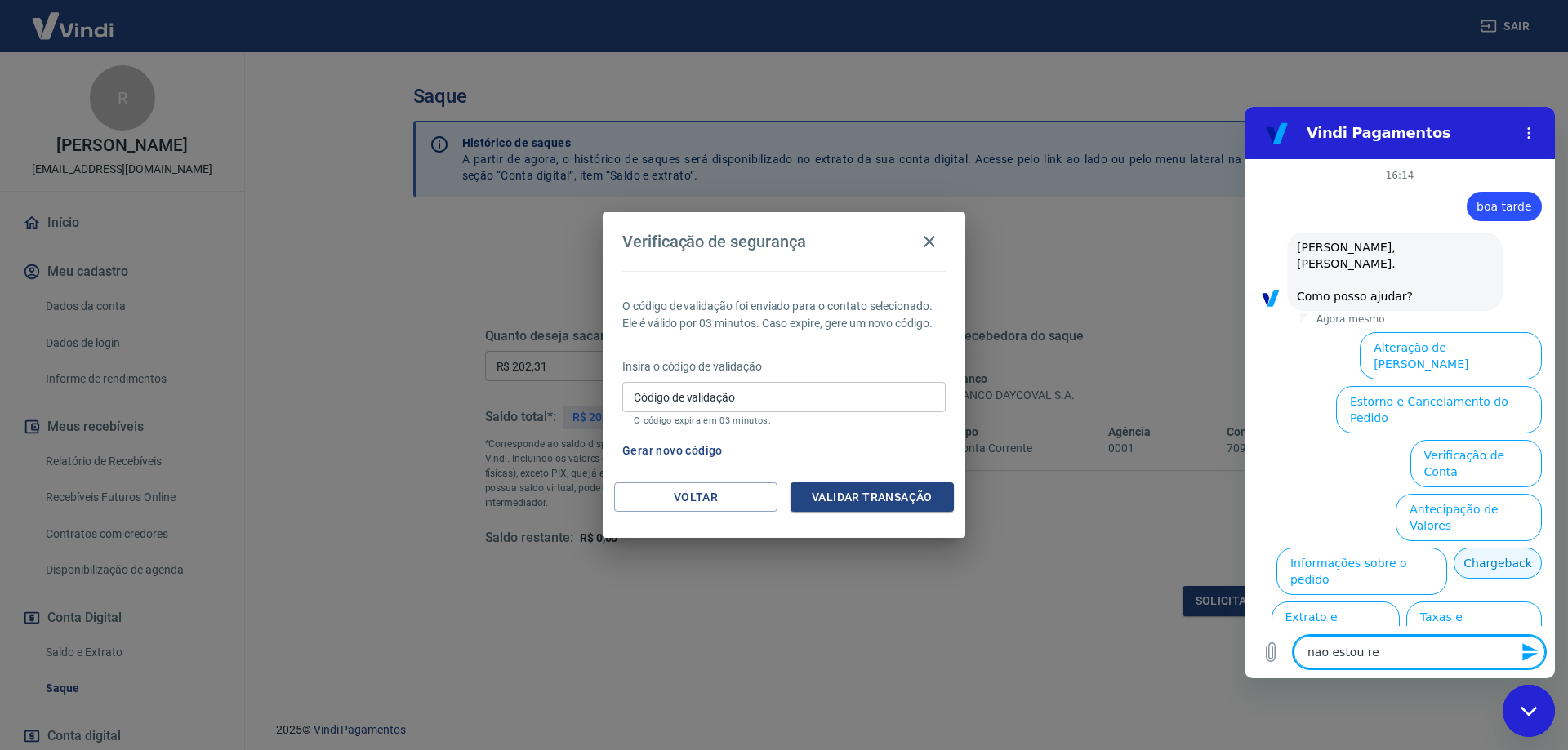
type textarea "x"
type textarea "nao estou rece"
type textarea "x"
type textarea "nao estou receb"
type textarea "x"
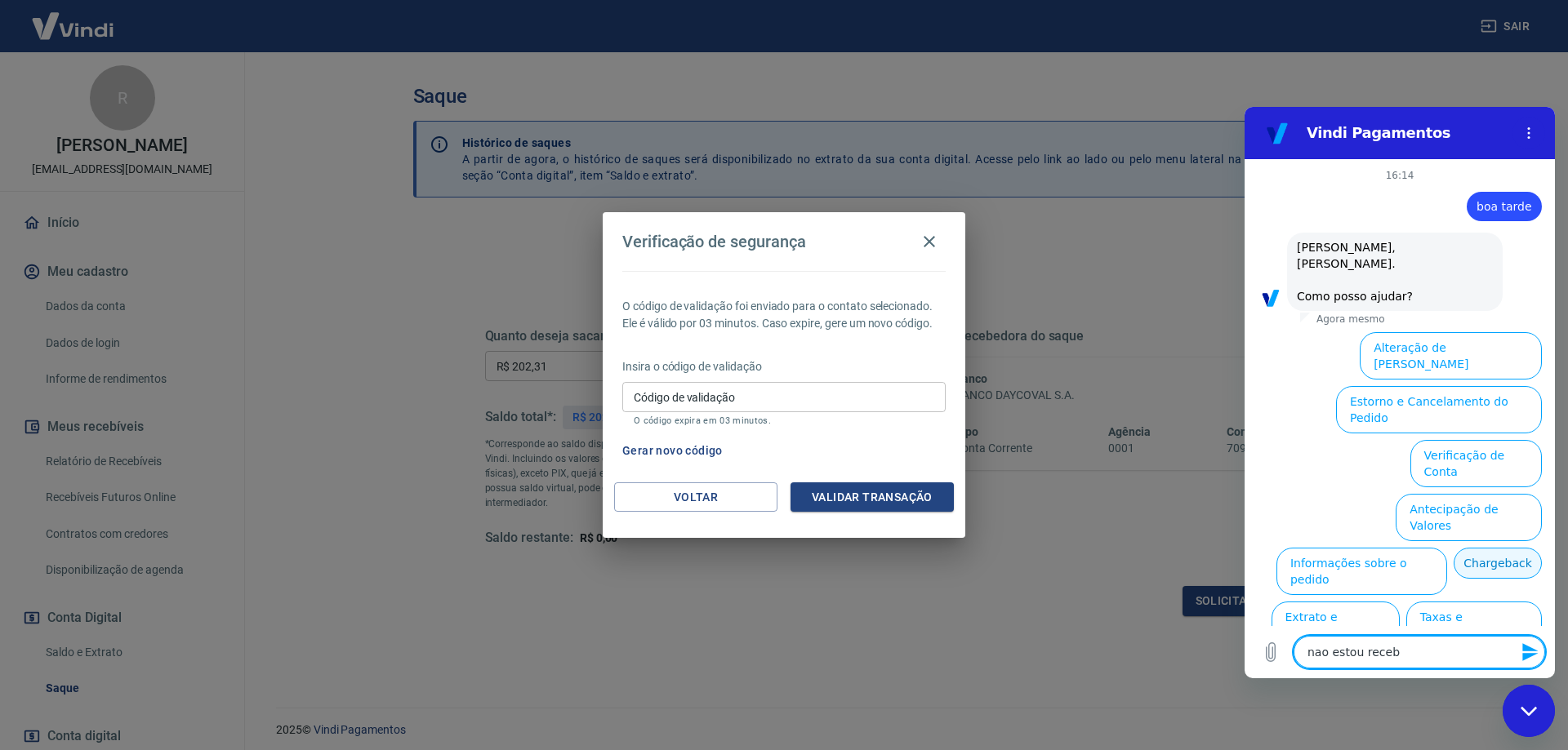
type textarea "nao estou recebe"
type textarea "x"
type textarea "nao estou receben"
type textarea "x"
type textarea "nao estou recebend"
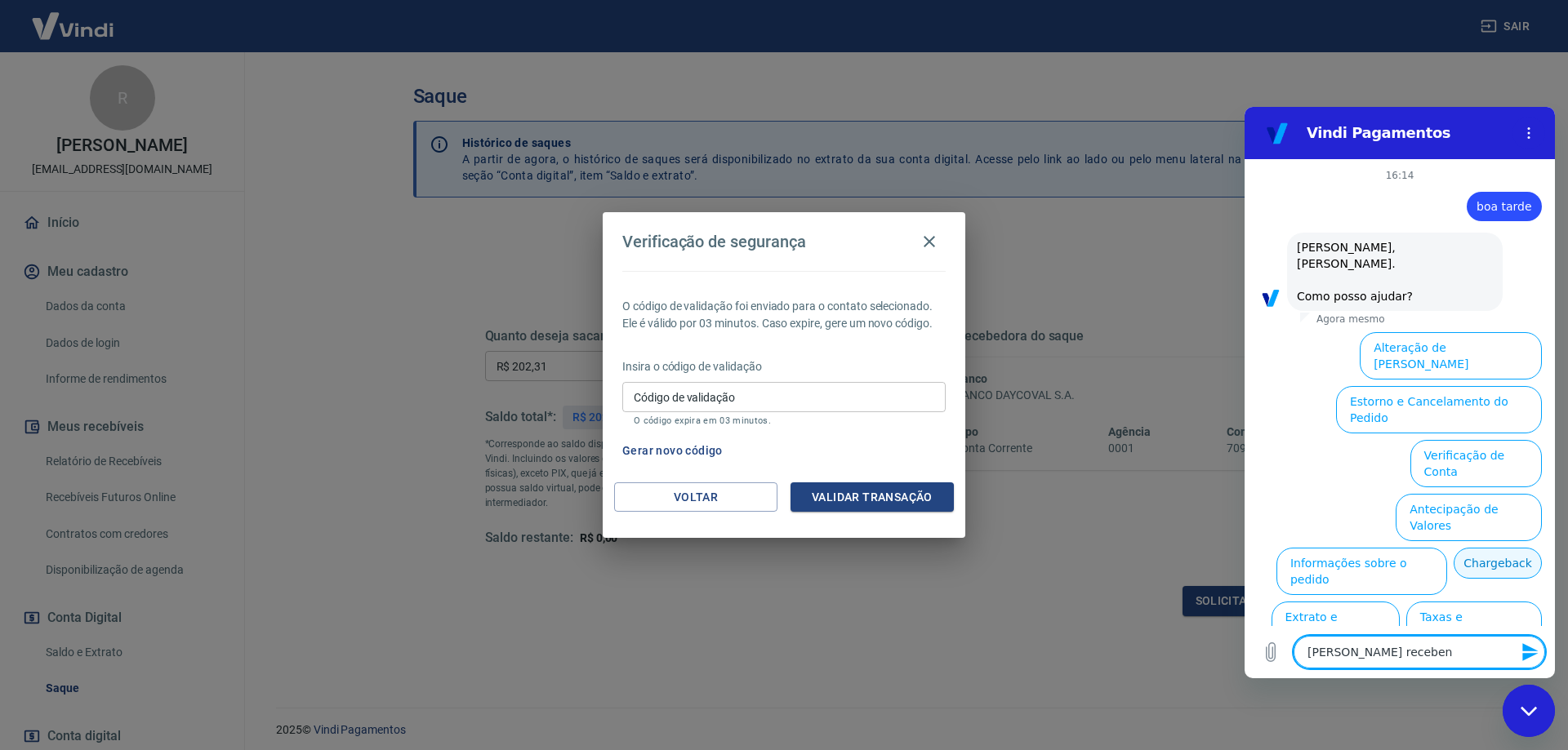
type textarea "x"
type textarea "nao estou recebendo"
type textarea "x"
type textarea "nao estou recebendo"
type textarea "x"
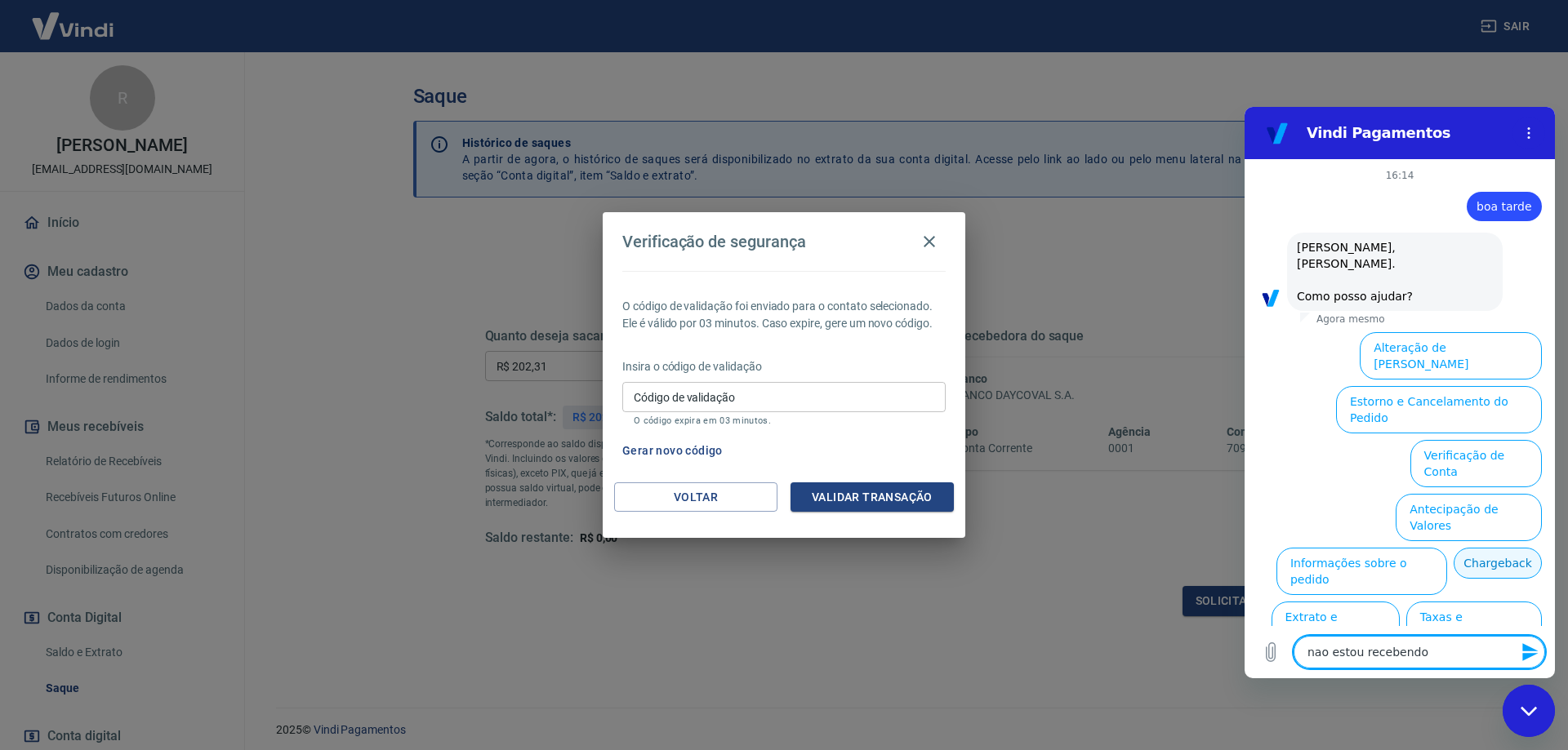
type textarea "nao estou recebendo c"
type textarea "x"
type textarea "nao estou recebendo co"
type textarea "x"
type textarea "nao estou recebendo cod"
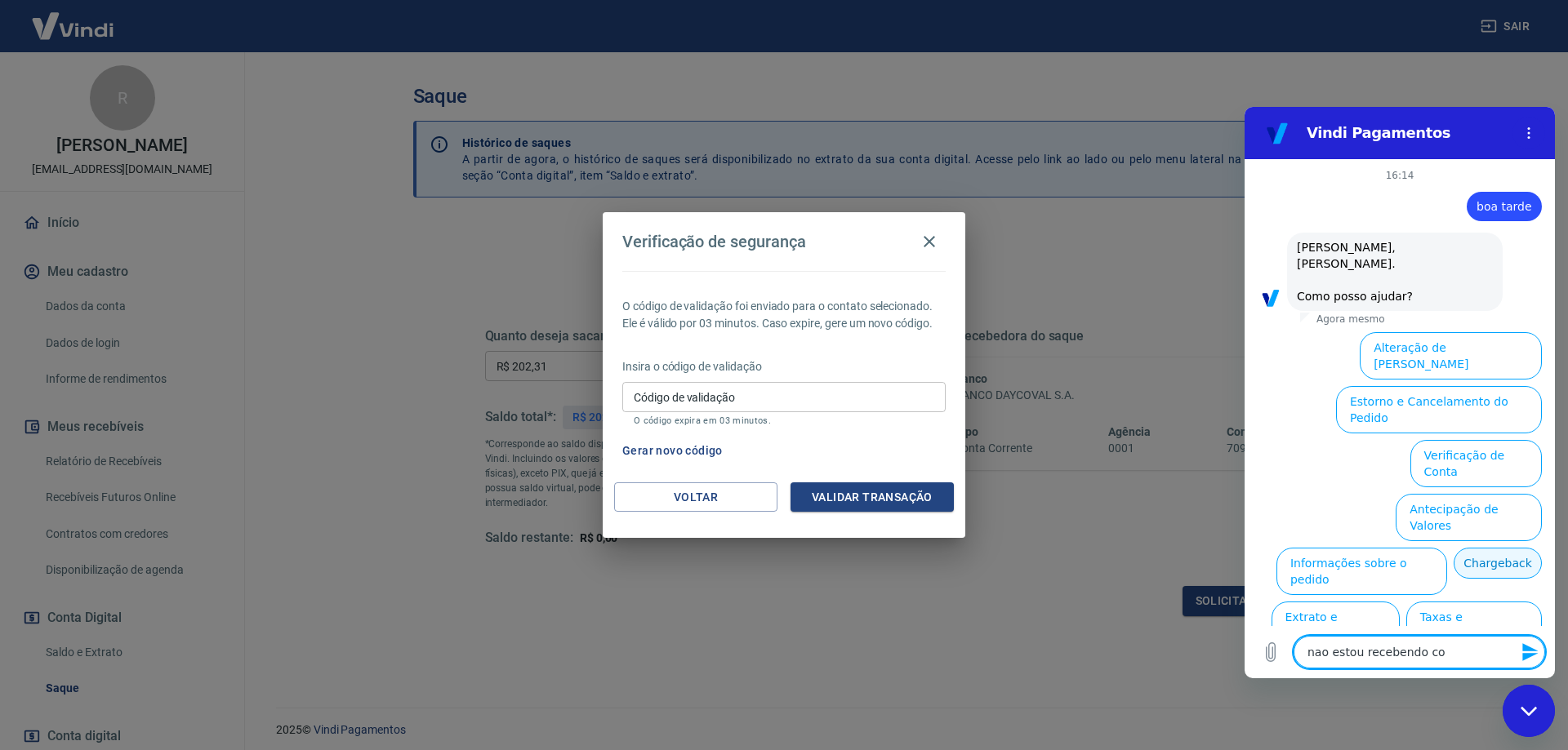
type textarea "x"
type textarea "nao estou recebendo codi"
type textarea "x"
type textarea "nao estou recebendo codif"
type textarea "x"
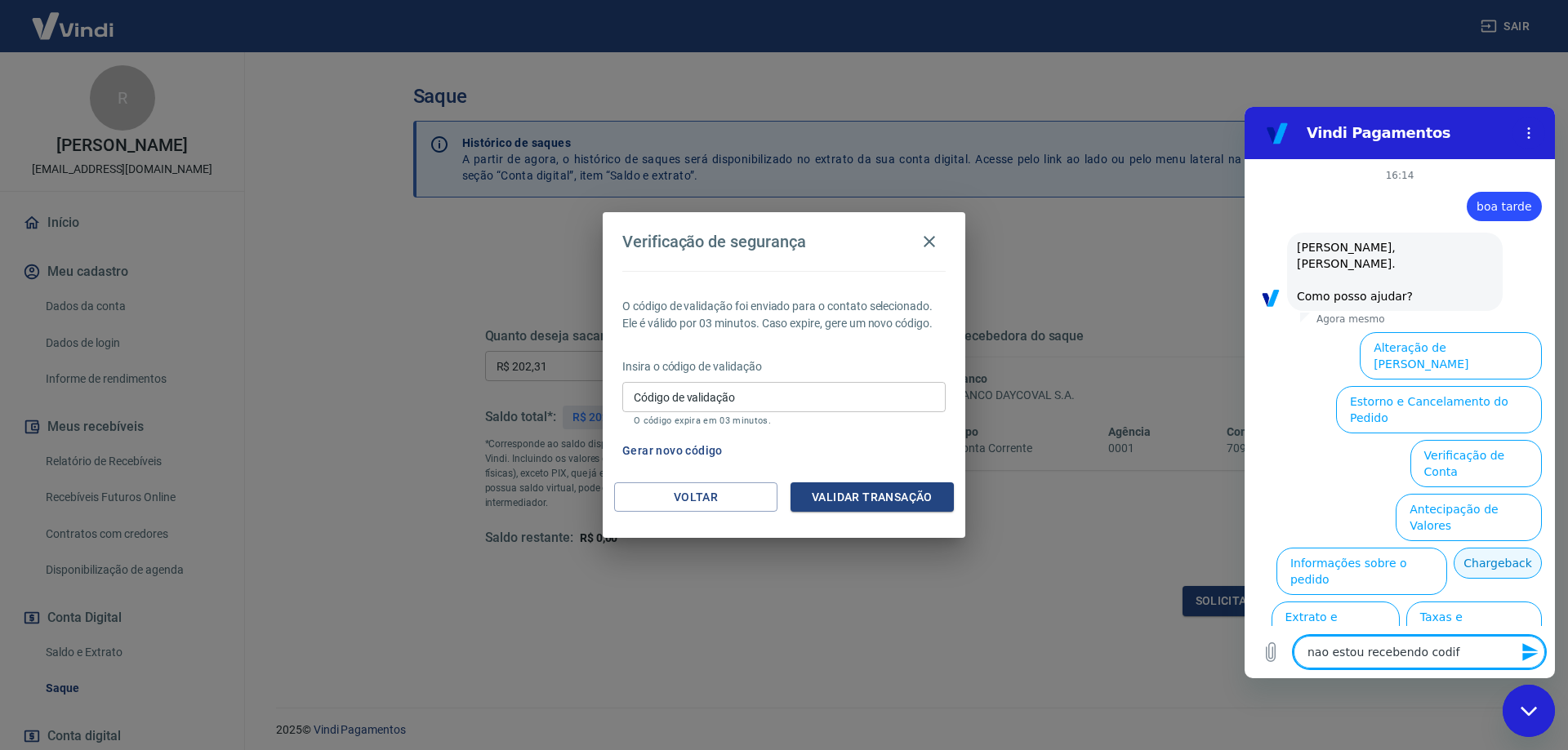
type textarea "nao estou recebendo codifo"
type textarea "x"
type textarea "nao estou recebendo codifo"
type textarea "x"
type textarea "nao estou recebendo codifo"
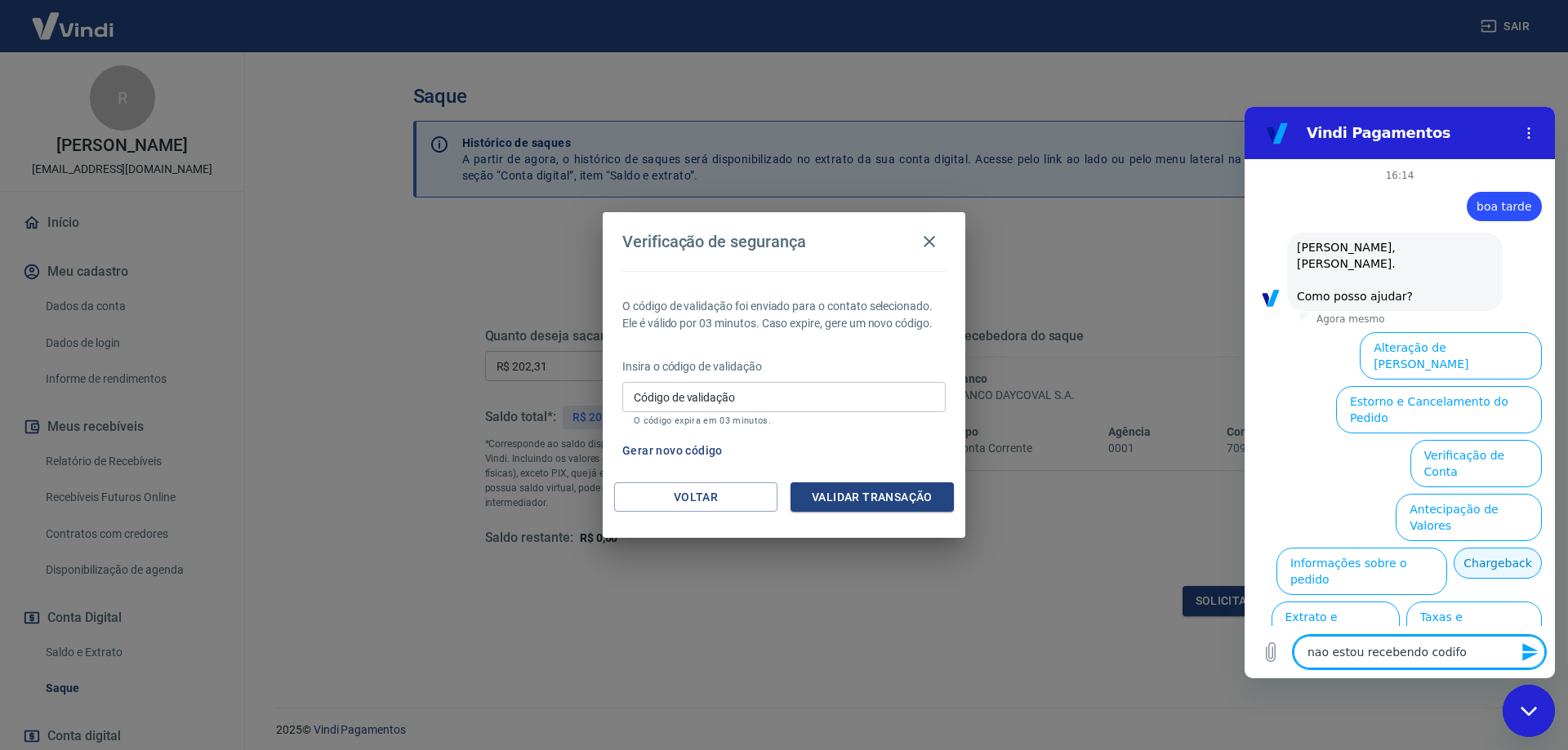
type textarea "x"
type textarea "nao estou recebendo codif"
type textarea "x"
type textarea "nao estou recebendo codi"
type textarea "x"
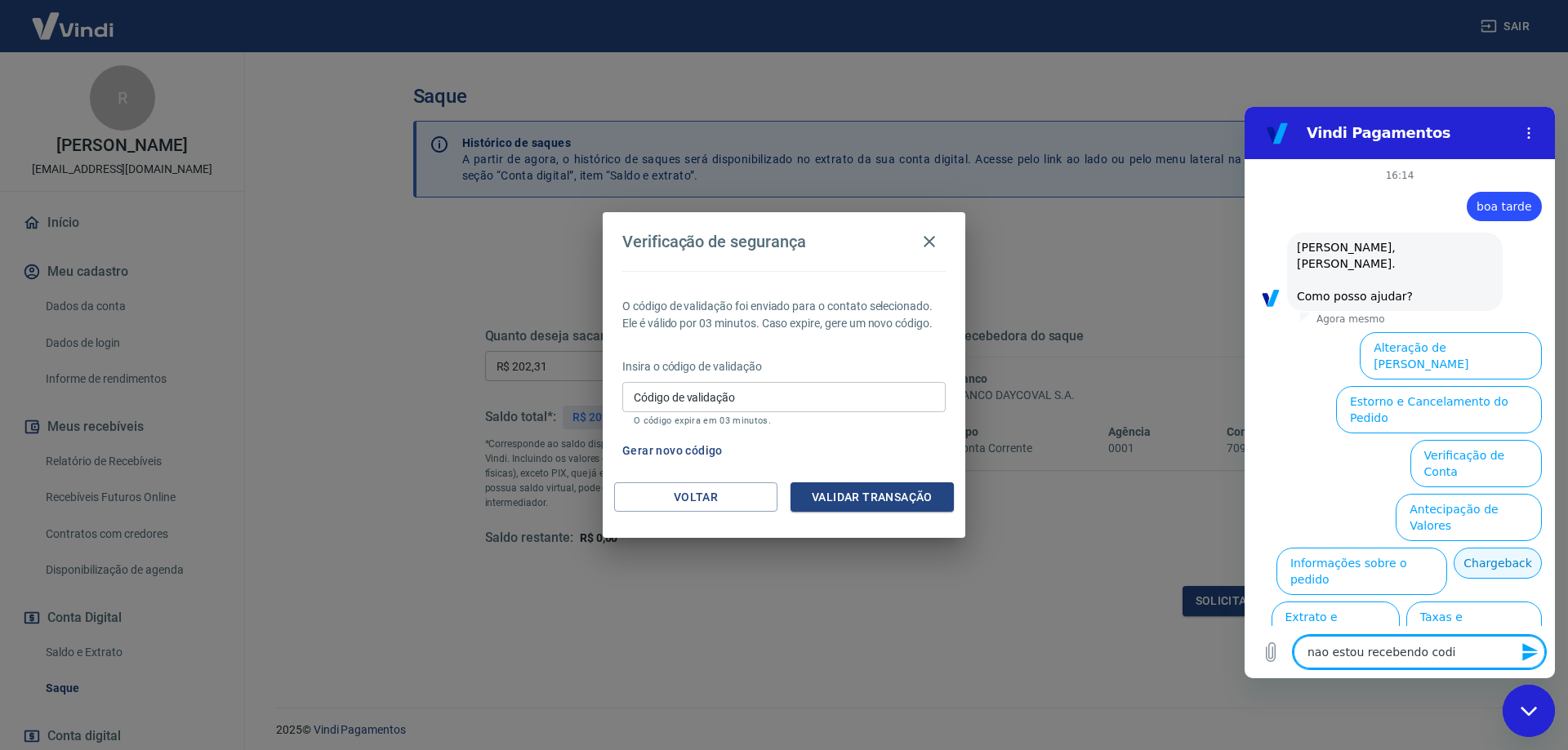
type textarea "nao estou recebendo codig"
type textarea "x"
type textarea "nao estou recebendo codigo"
type textarea "x"
type textarea "nao estou recebendo codigo"
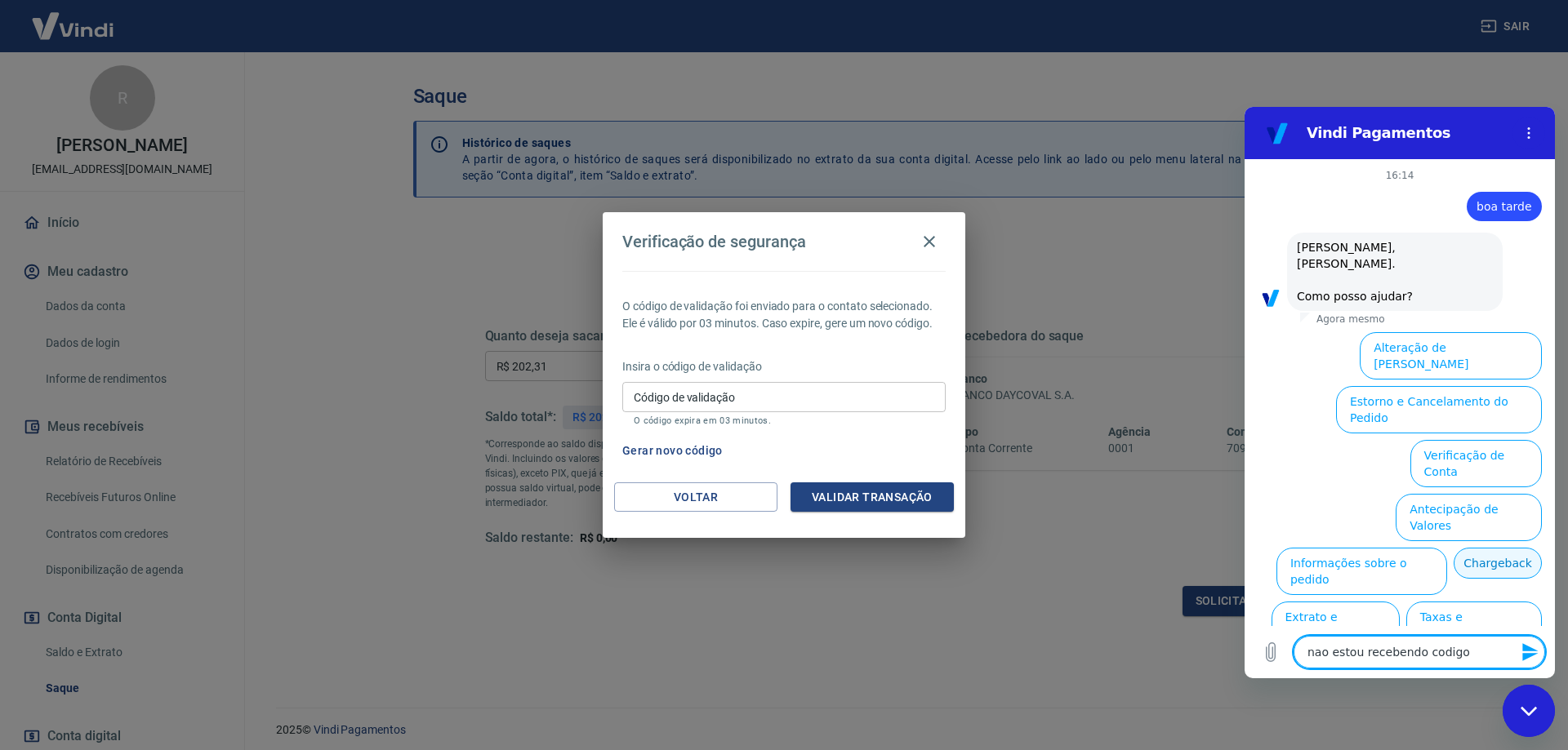
type textarea "x"
type textarea "nao estou recebendo codigo d"
type textarea "x"
type textarea "nao estou recebendo codigo de"
type textarea "x"
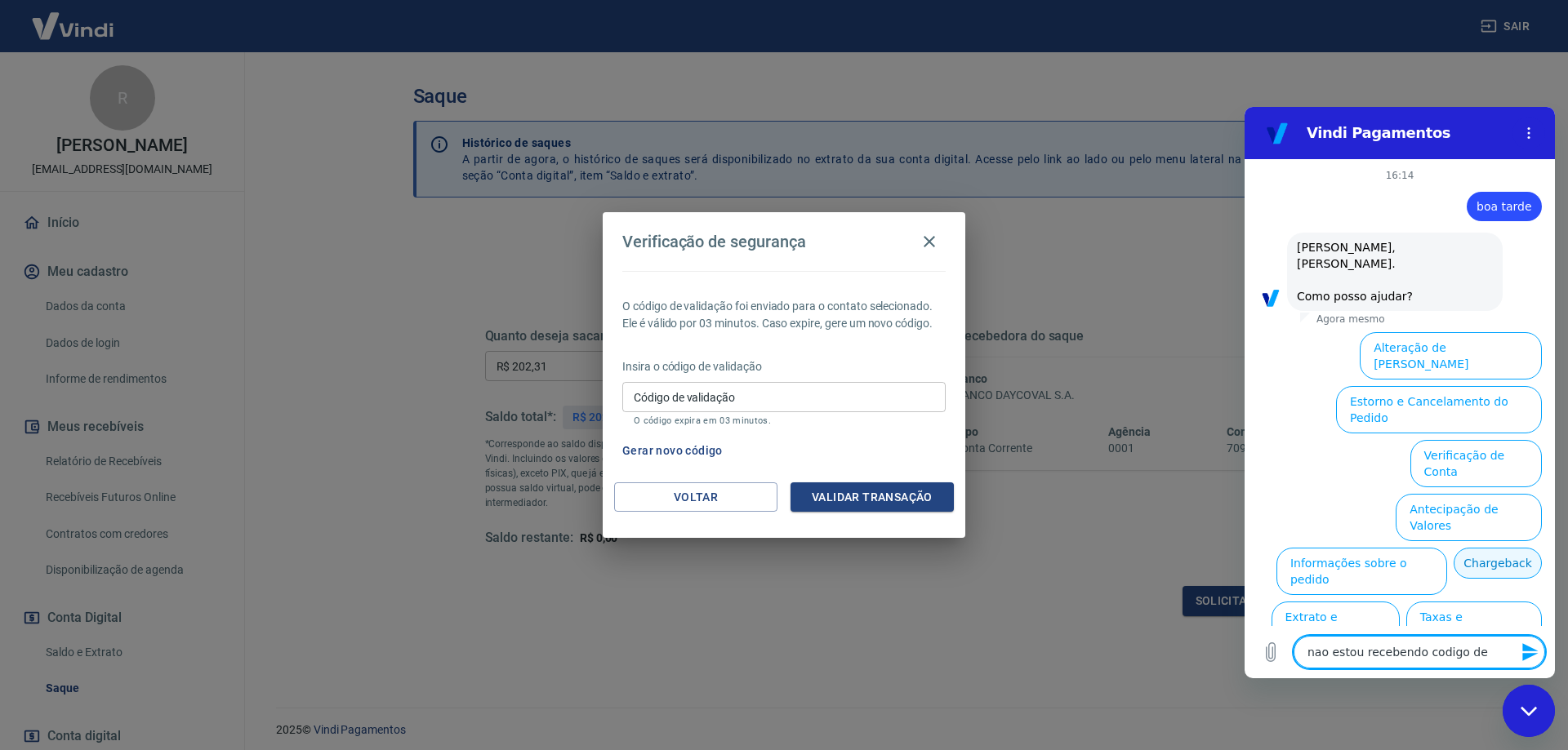
type textarea "nao estou recebendo codigo de"
type textarea "x"
type textarea "nao estou recebendo codigo de v"
type textarea "x"
type textarea "nao estou recebendo codigo de va"
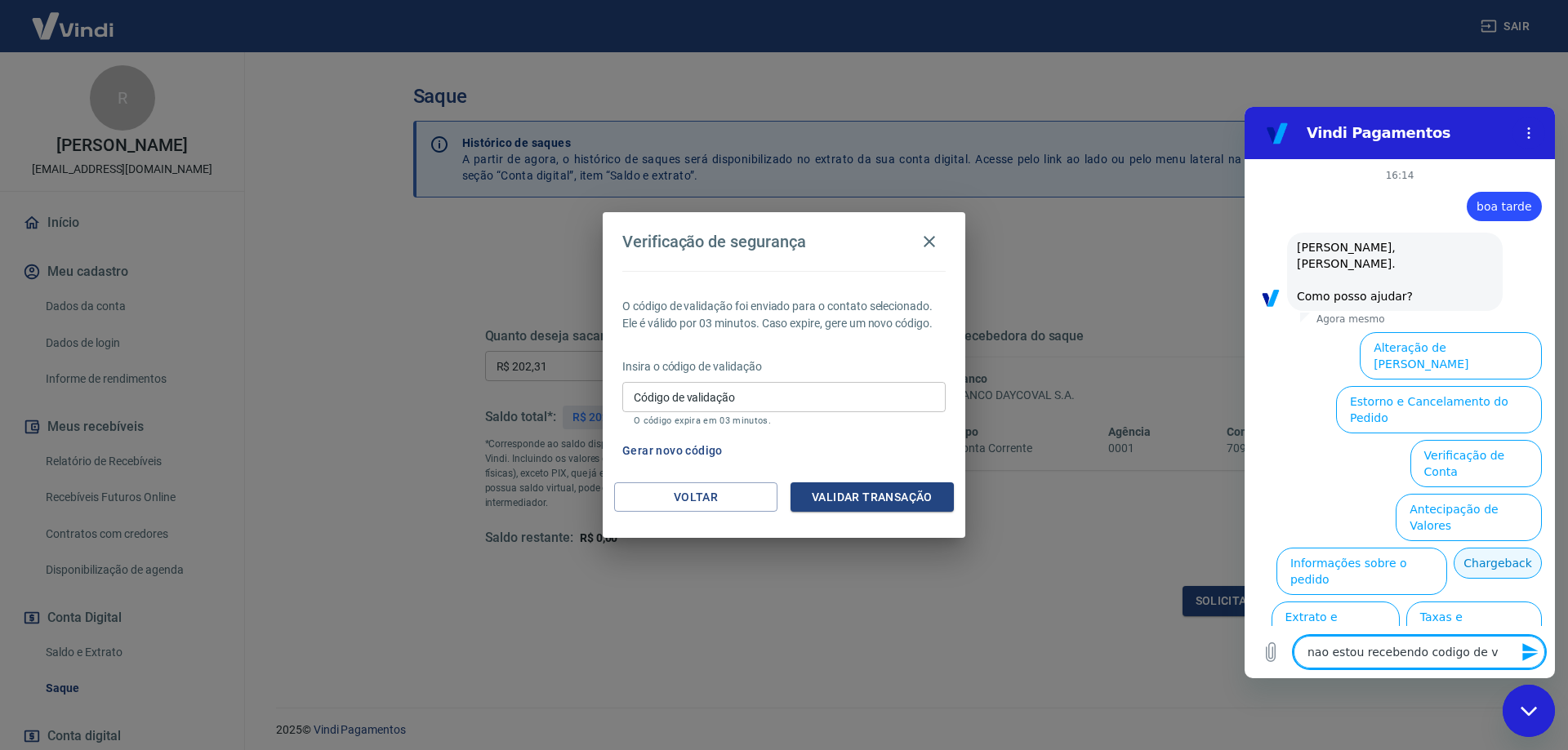
type textarea "x"
type textarea "nao estou recebendo codigo de val"
type textarea "x"
type textarea "nao estou recebendo codigo de vali"
type textarea "x"
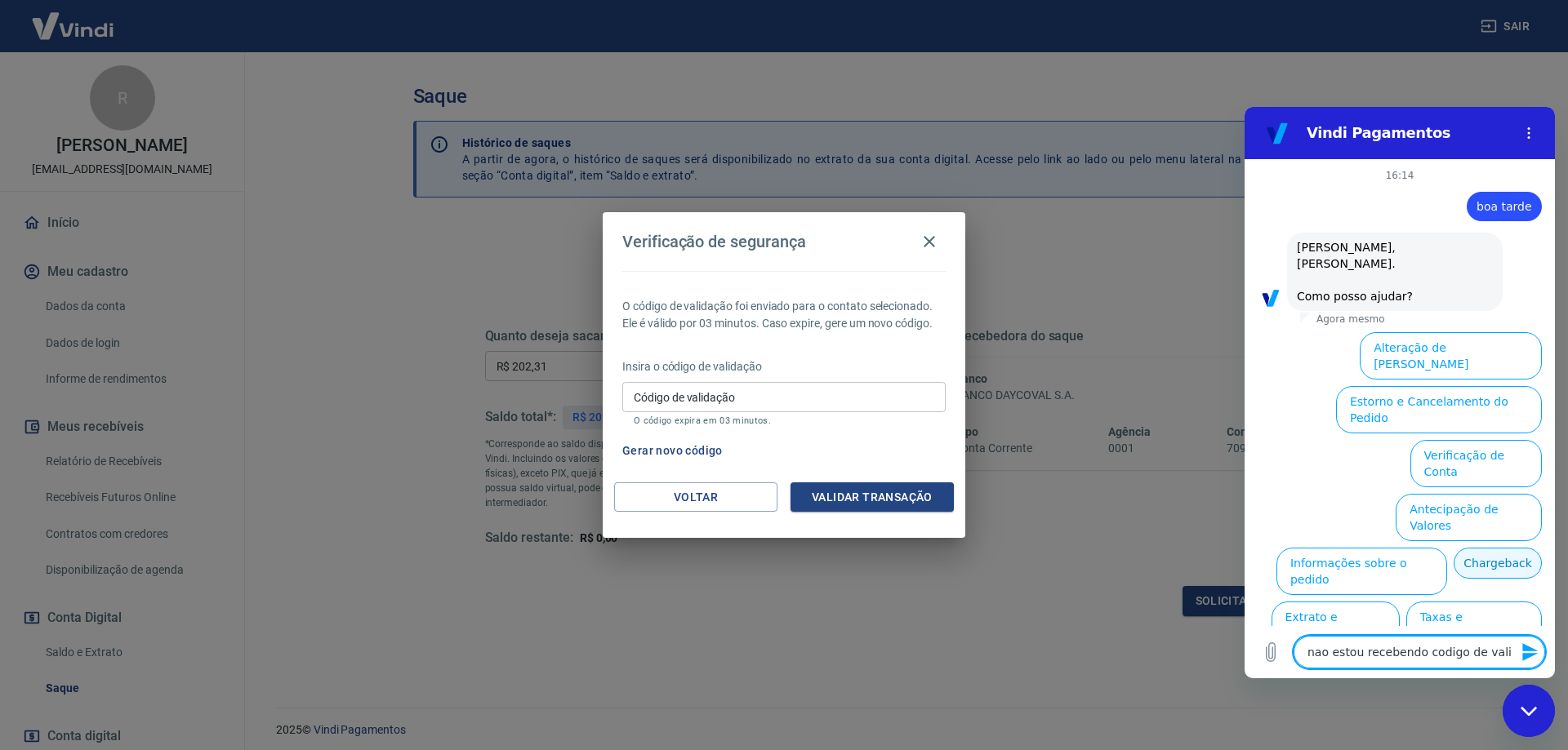
type textarea "nao estou recebendo codigo de valid"
type textarea "x"
type textarea "nao estou recebendo codigo de valida"
type textarea "x"
type textarea "nao estou recebendo codigo de validac"
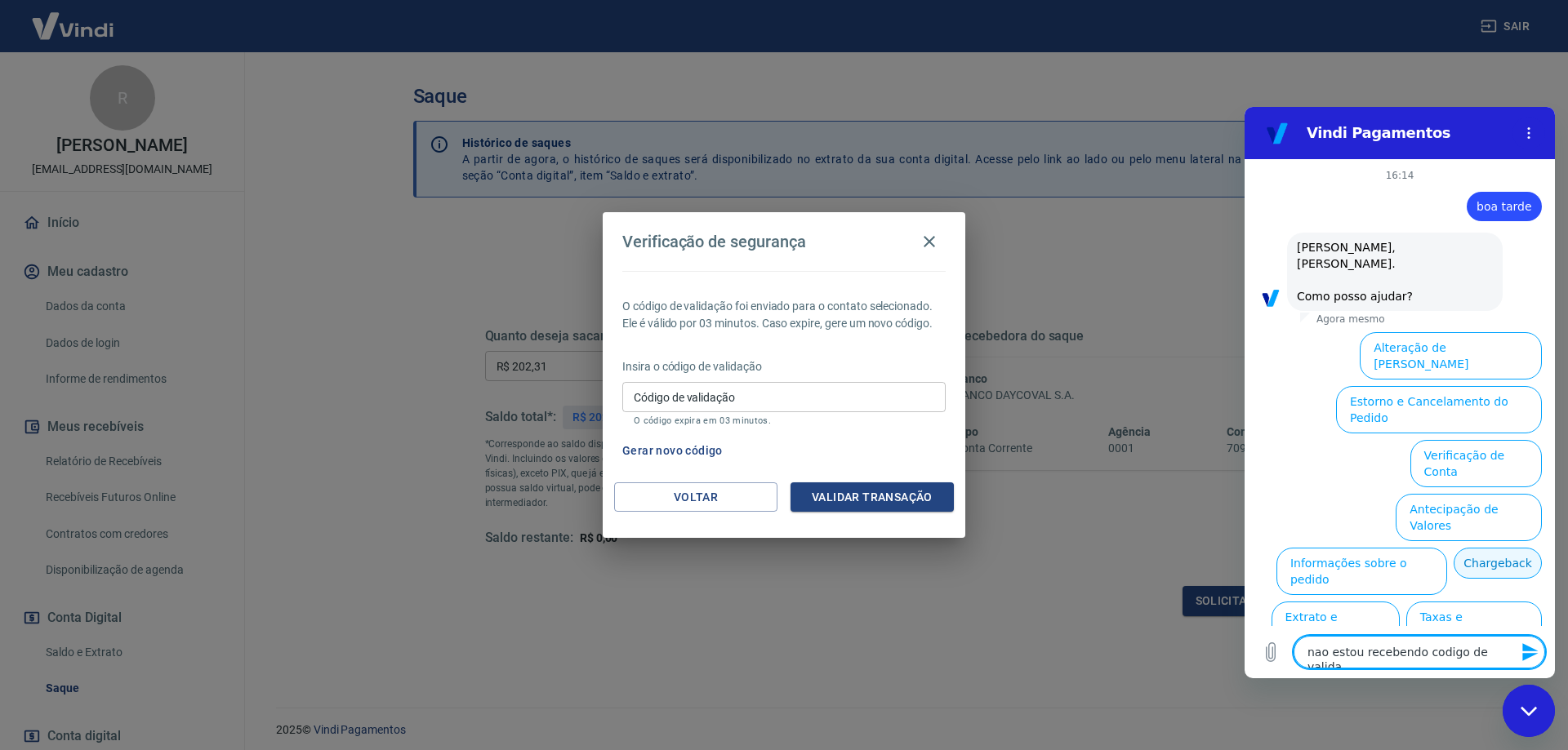
type textarea "x"
type textarea "nao estou recebendo codigo de validaca"
type textarea "x"
type textarea "nao estou recebendo codigo de validacao"
type textarea "x"
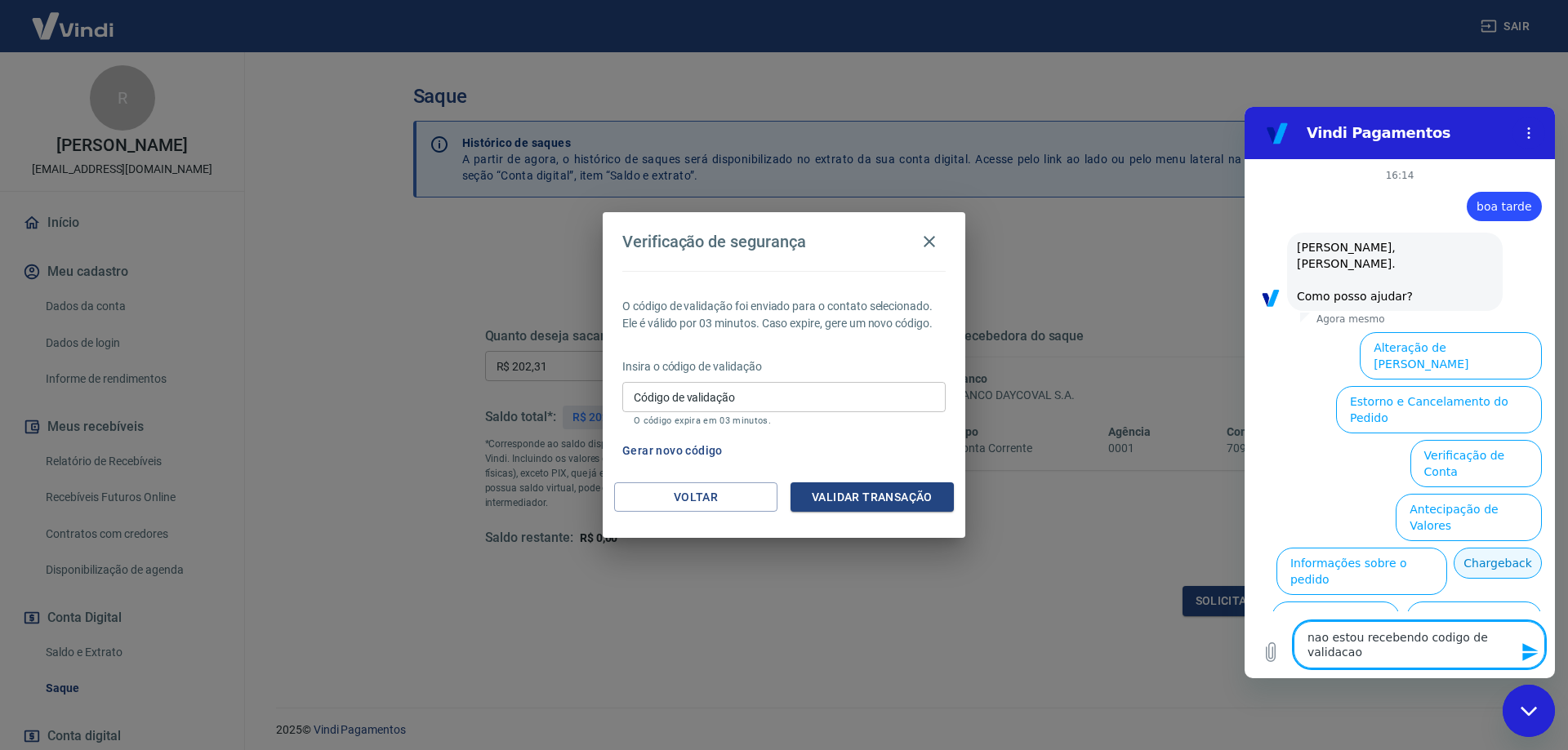
type textarea "nao estou recebendo codigo de validacao"
type textarea "x"
type textarea "nao estou recebendo codigo de validacao p"
type textarea "x"
type textarea "nao estou recebendo codigo de validacao pa"
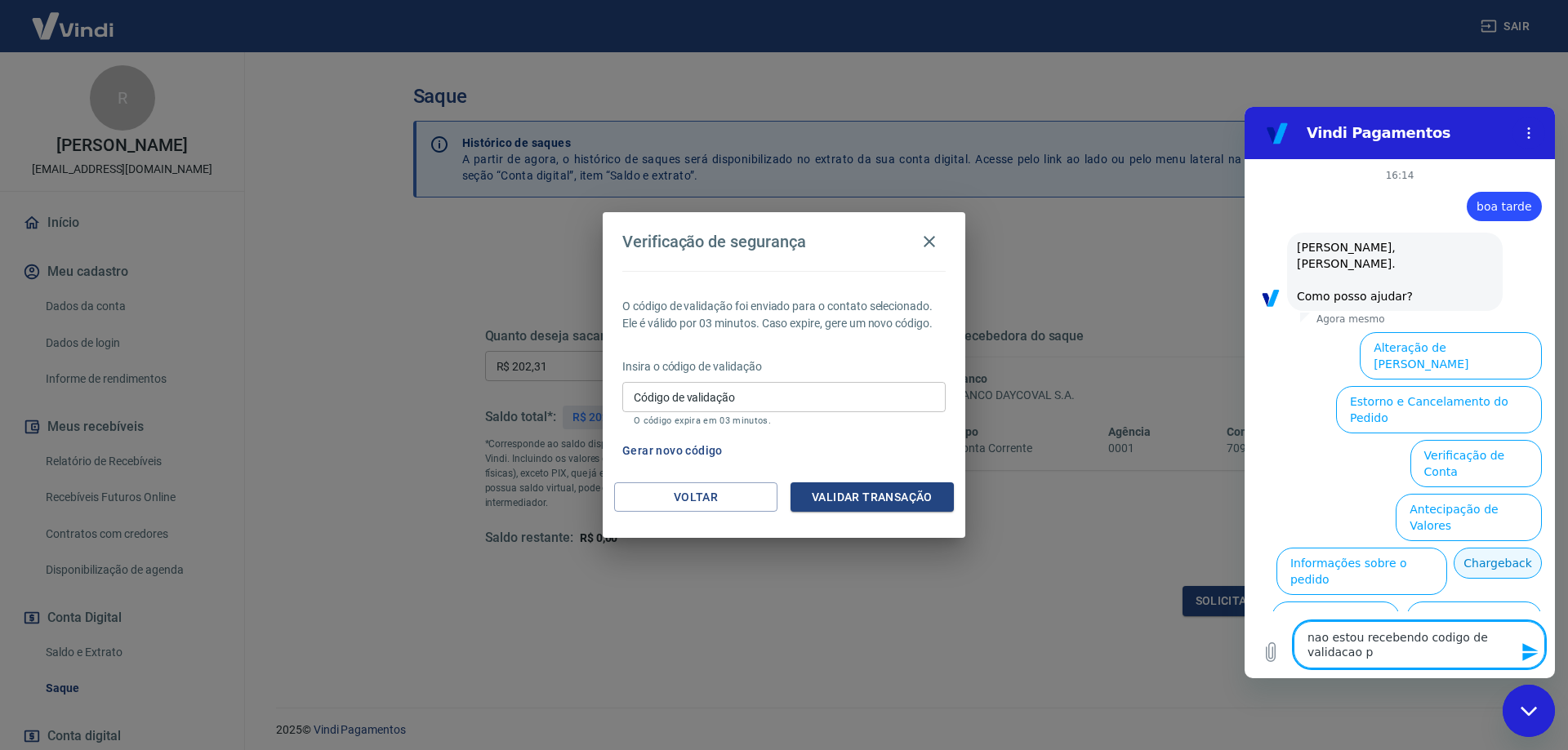
type textarea "x"
type textarea "nao estou recebendo codigo de validacao par"
type textarea "x"
type textarea "nao estou recebendo codigo de validacao para"
type textarea "x"
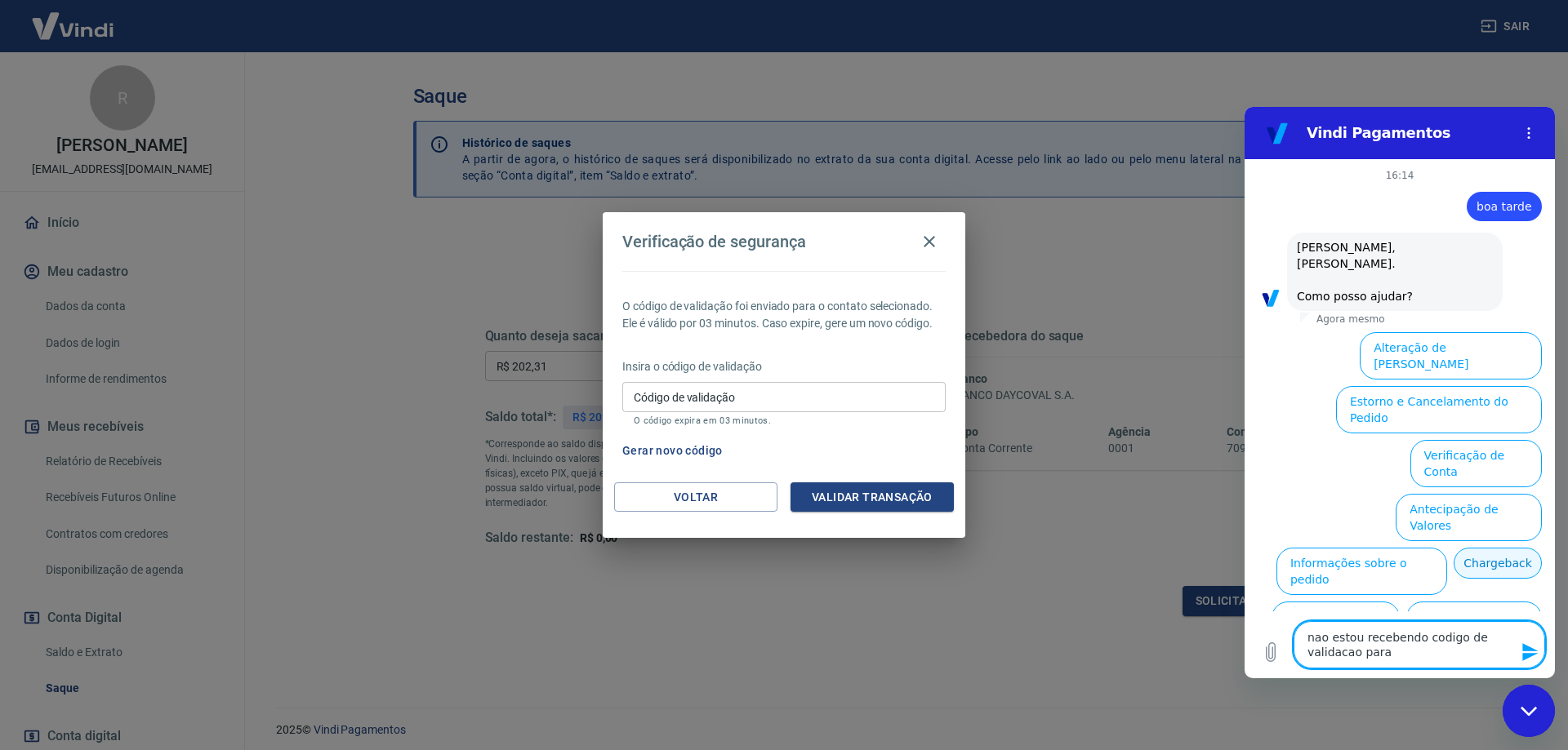
type textarea "nao estou recebendo codigo de validacao para"
type textarea "x"
type textarea "nao estou recebendo codigo de validacao para t"
type textarea "x"
type textarea "nao estou recebendo codigo de validacao para tr"
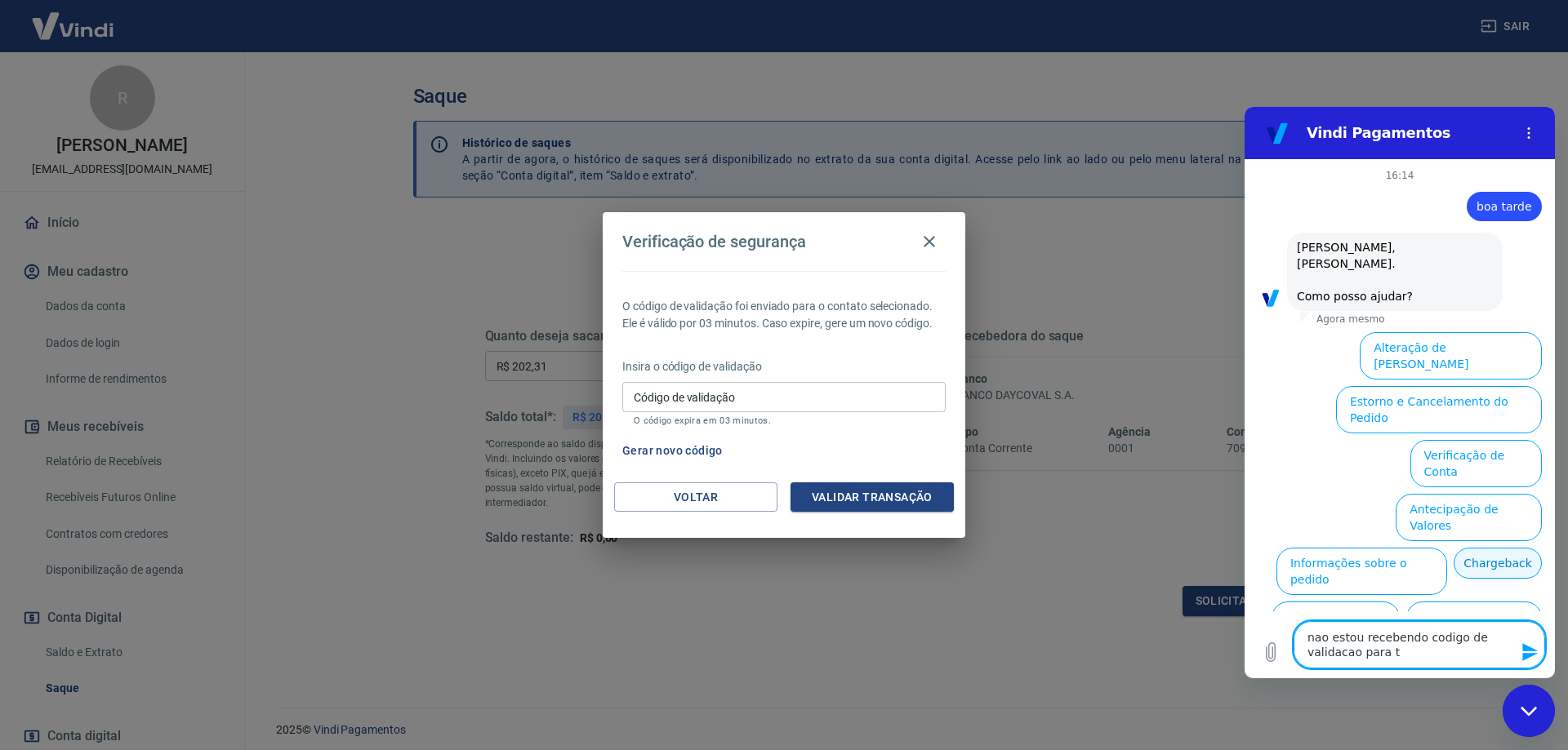
type textarea "x"
type textarea "nao estou recebendo codigo de validacao para tra"
type textarea "x"
type textarea "nao estou recebendo codigo de validacao para tran"
type textarea "x"
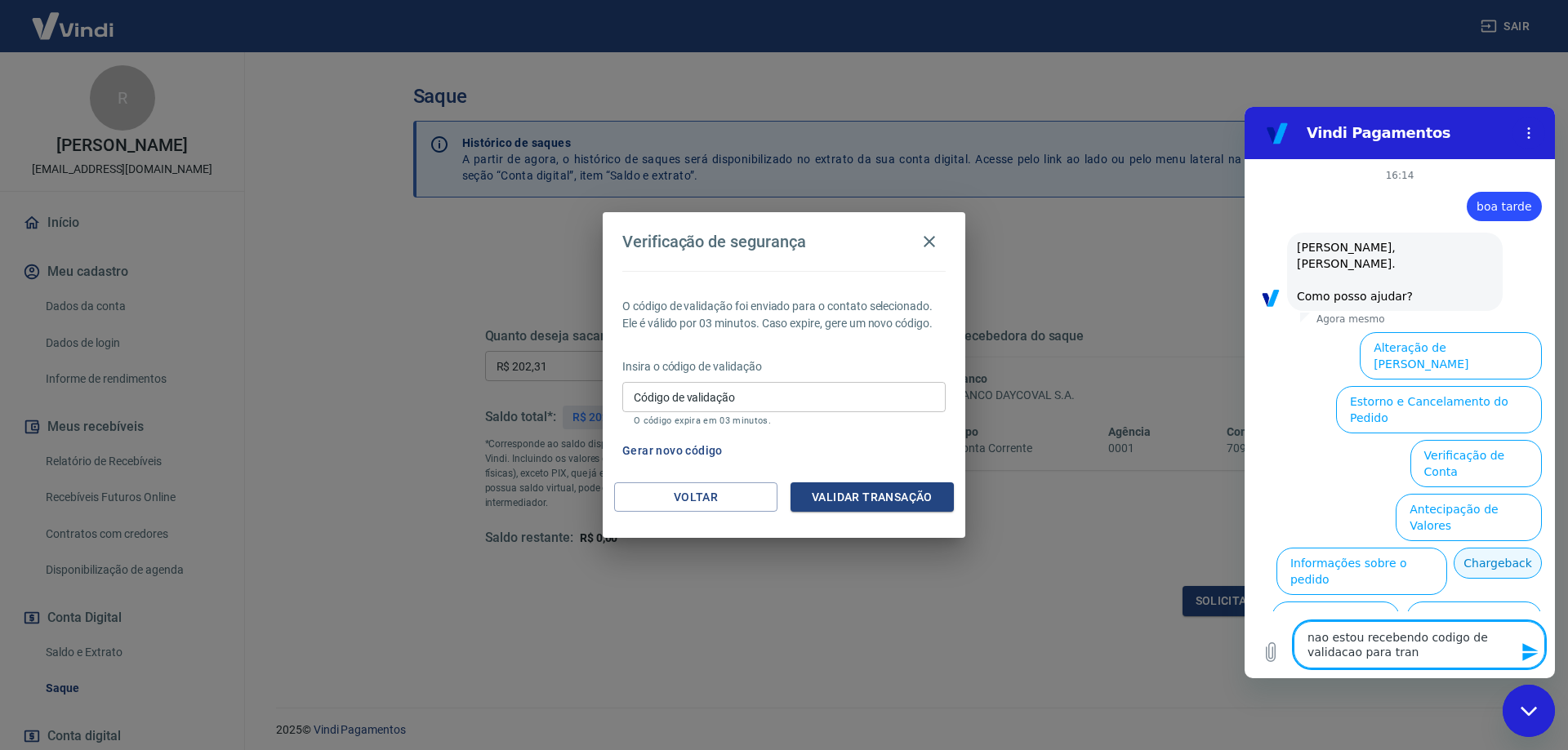
type textarea "nao estou recebendo codigo de validacao para trans"
type textarea "x"
type textarea "nao estou recebendo codigo de validacao para transf"
type textarea "x"
type textarea "nao estou recebendo codigo de validacao para transfe"
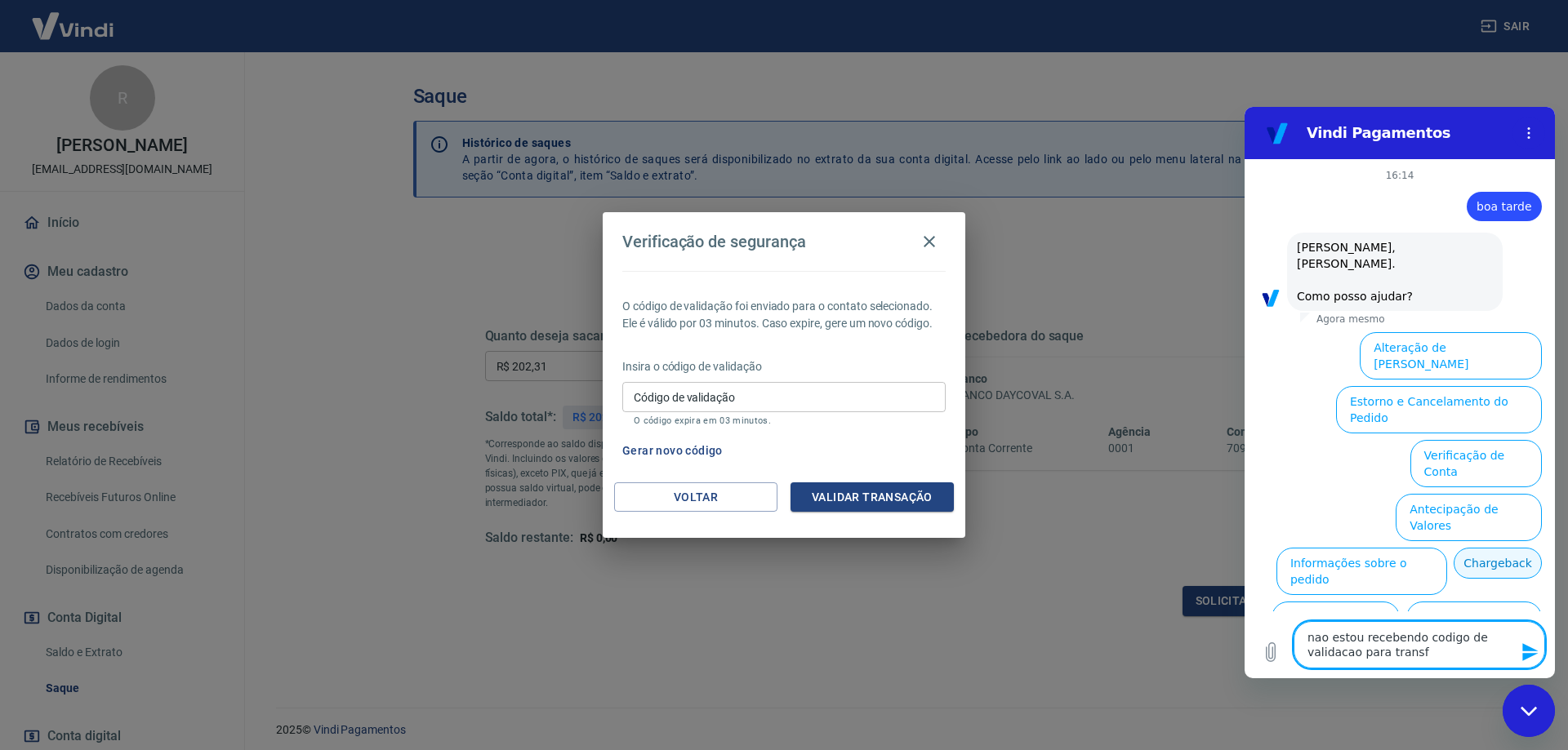
type textarea "x"
type textarea "nao estou recebendo codigo de validacao para transfer"
type textarea "x"
type textarea "nao estou recebendo codigo de validacao para transfere"
type textarea "x"
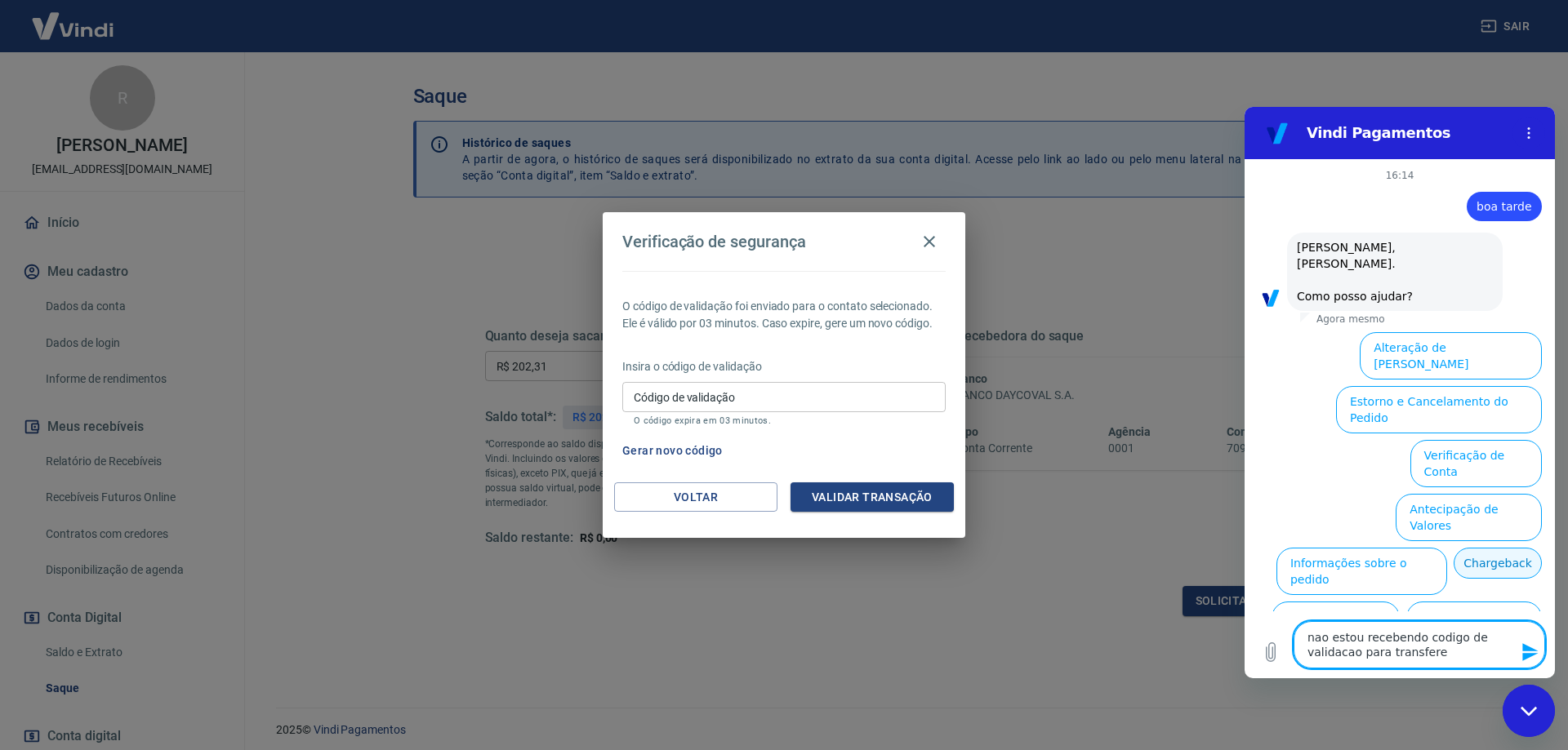
type textarea "nao estou recebendo codigo de validacao para transferen"
type textarea "x"
type textarea "nao estou recebendo codigo de validacao para transferenc"
type textarea "x"
type textarea "nao estou recebendo codigo de validacao para transferenci"
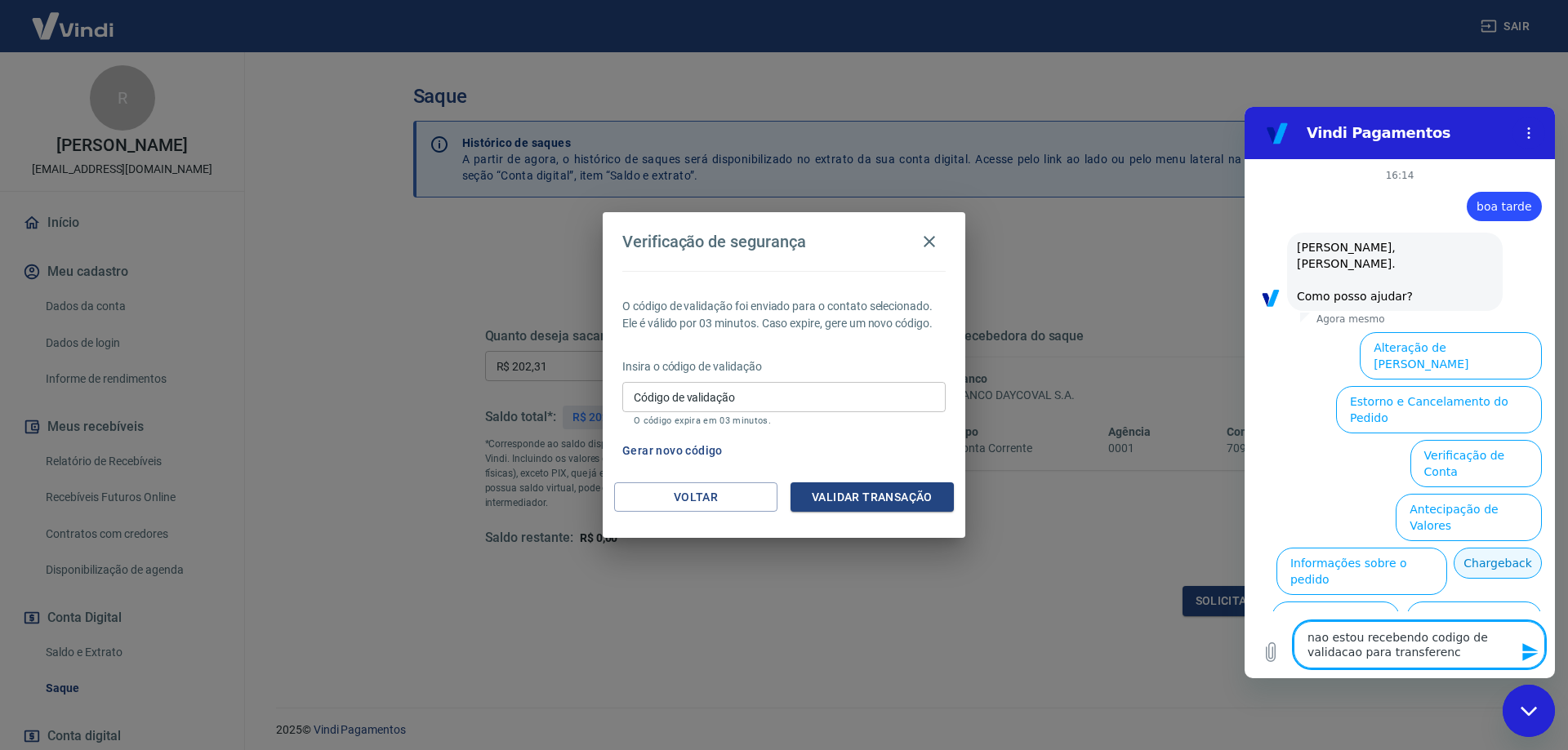
type textarea "x"
type textarea "nao estou recebendo codigo de validacao para transferencia"
type textarea "x"
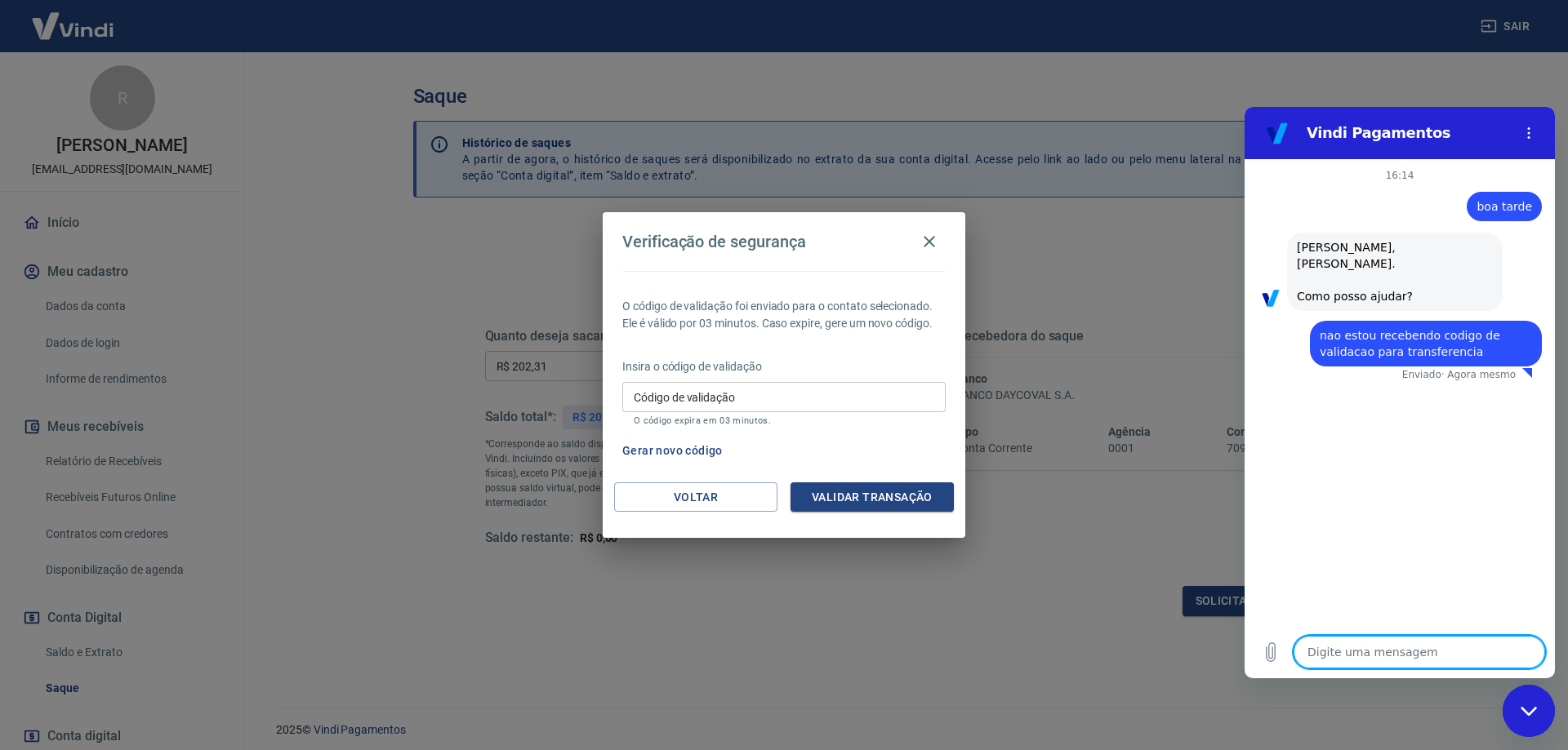
type textarea "x"
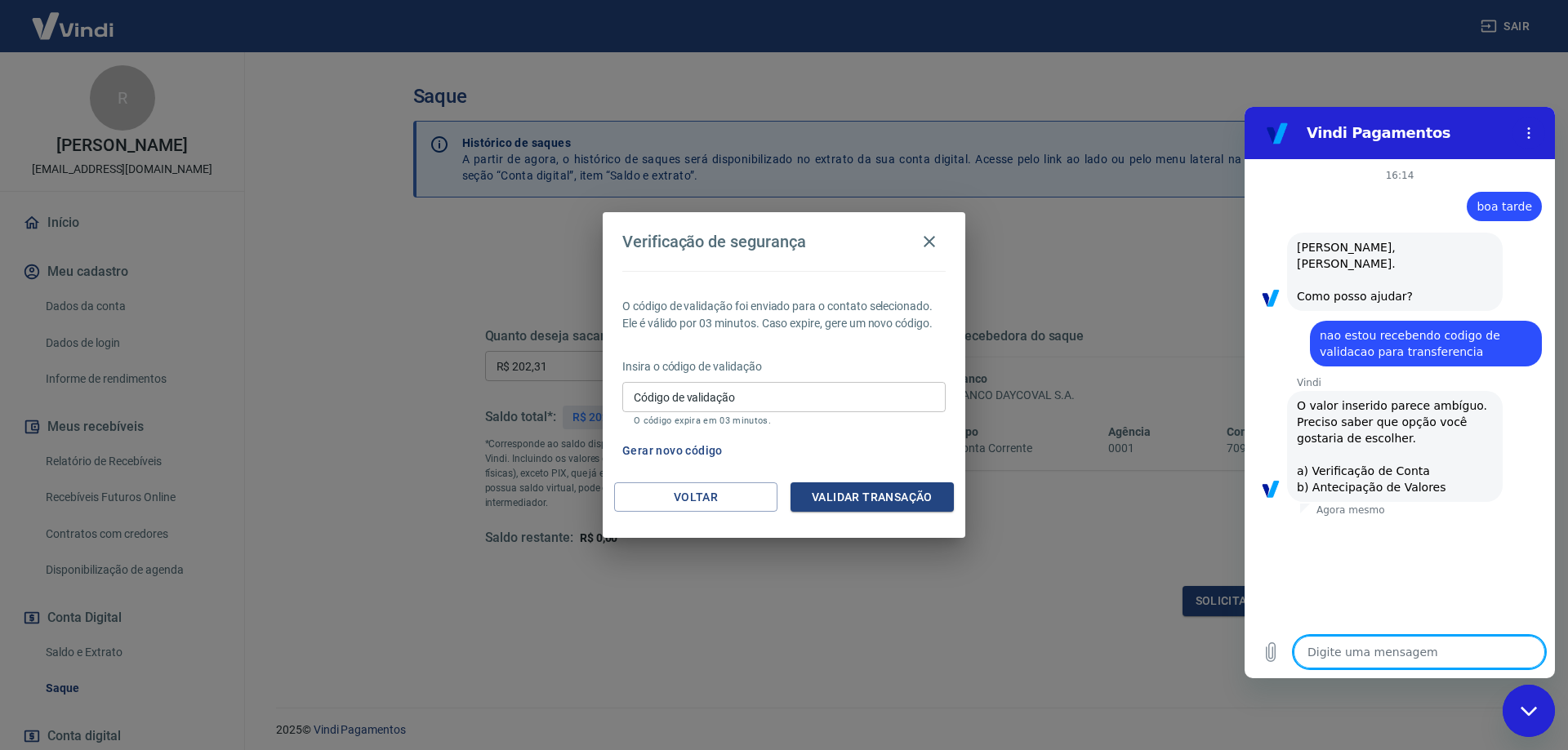
type textarea "a"
type textarea "x"
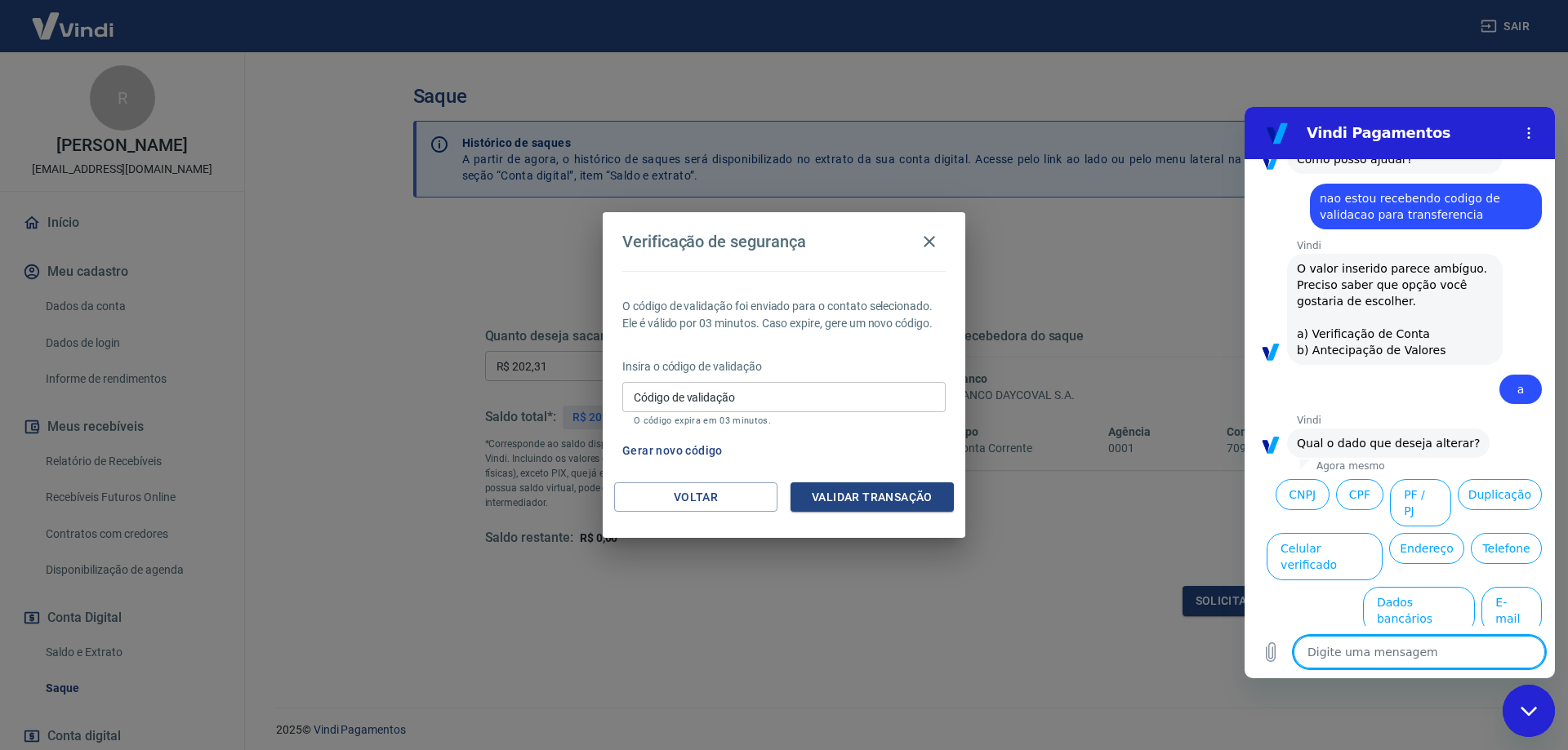
scroll to position [160, 0]
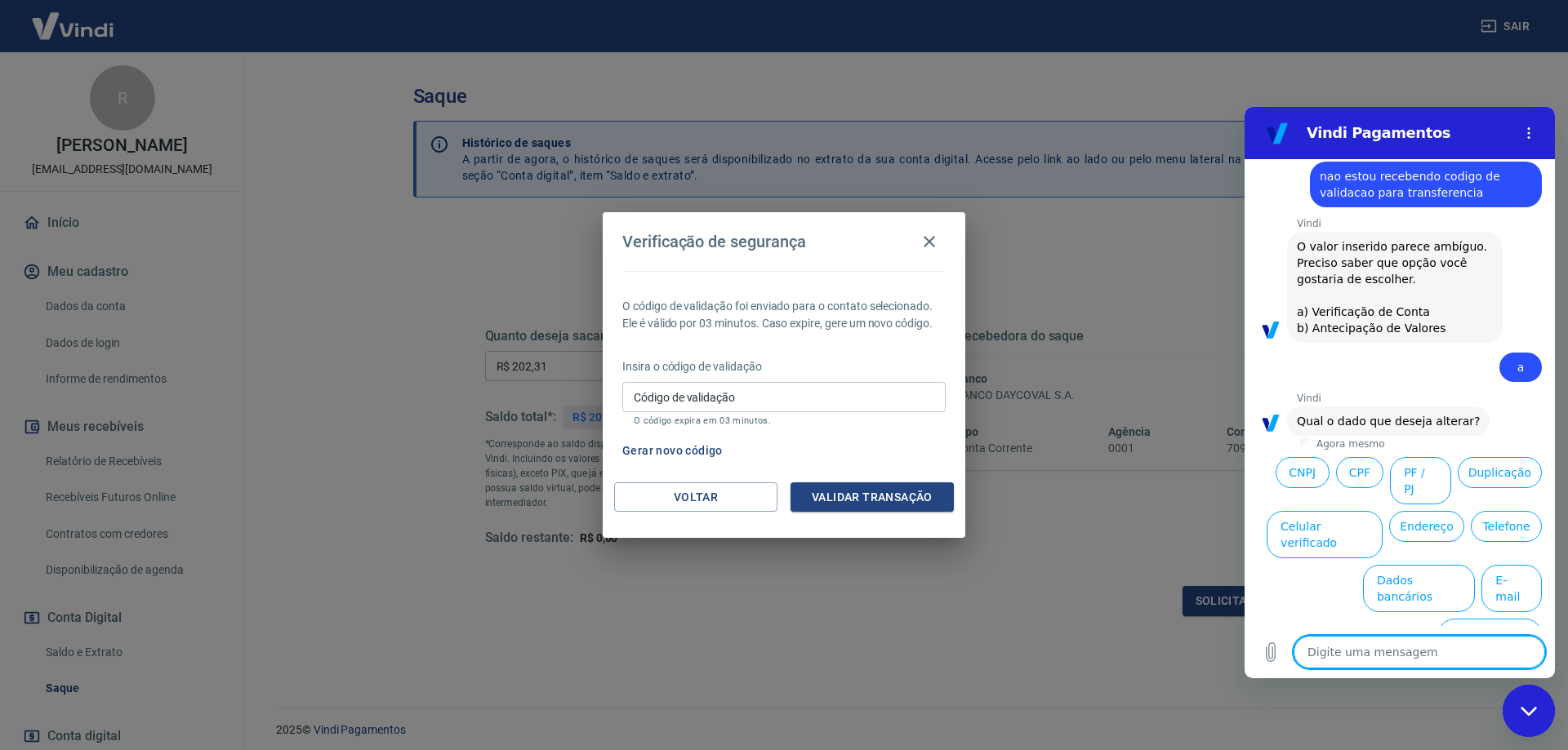
type textarea "n"
type textarea "x"
type textarea "na"
type textarea "x"
type textarea "nao"
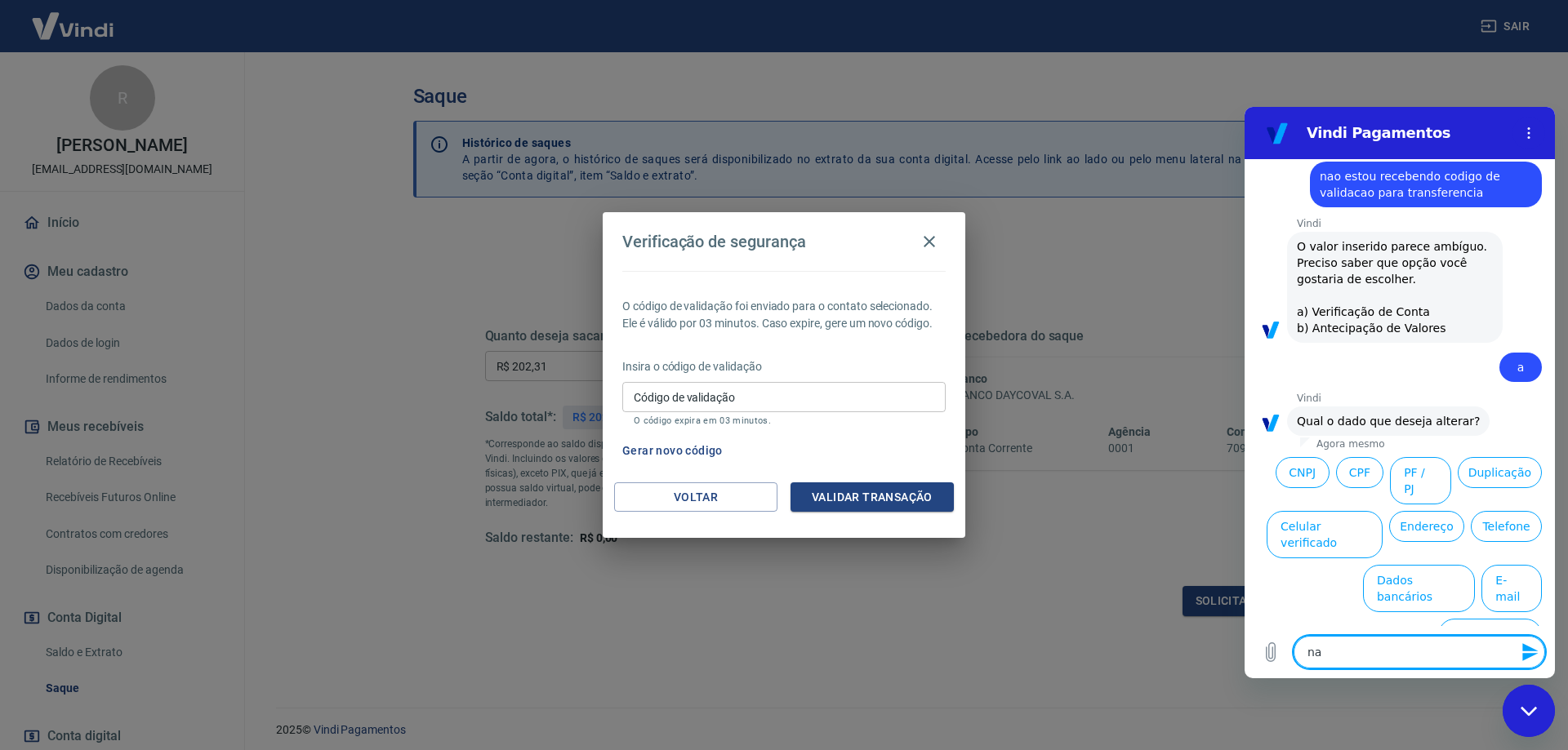
type textarea "x"
type textarea "nao"
type textarea "x"
type textarea "nao q"
type textarea "x"
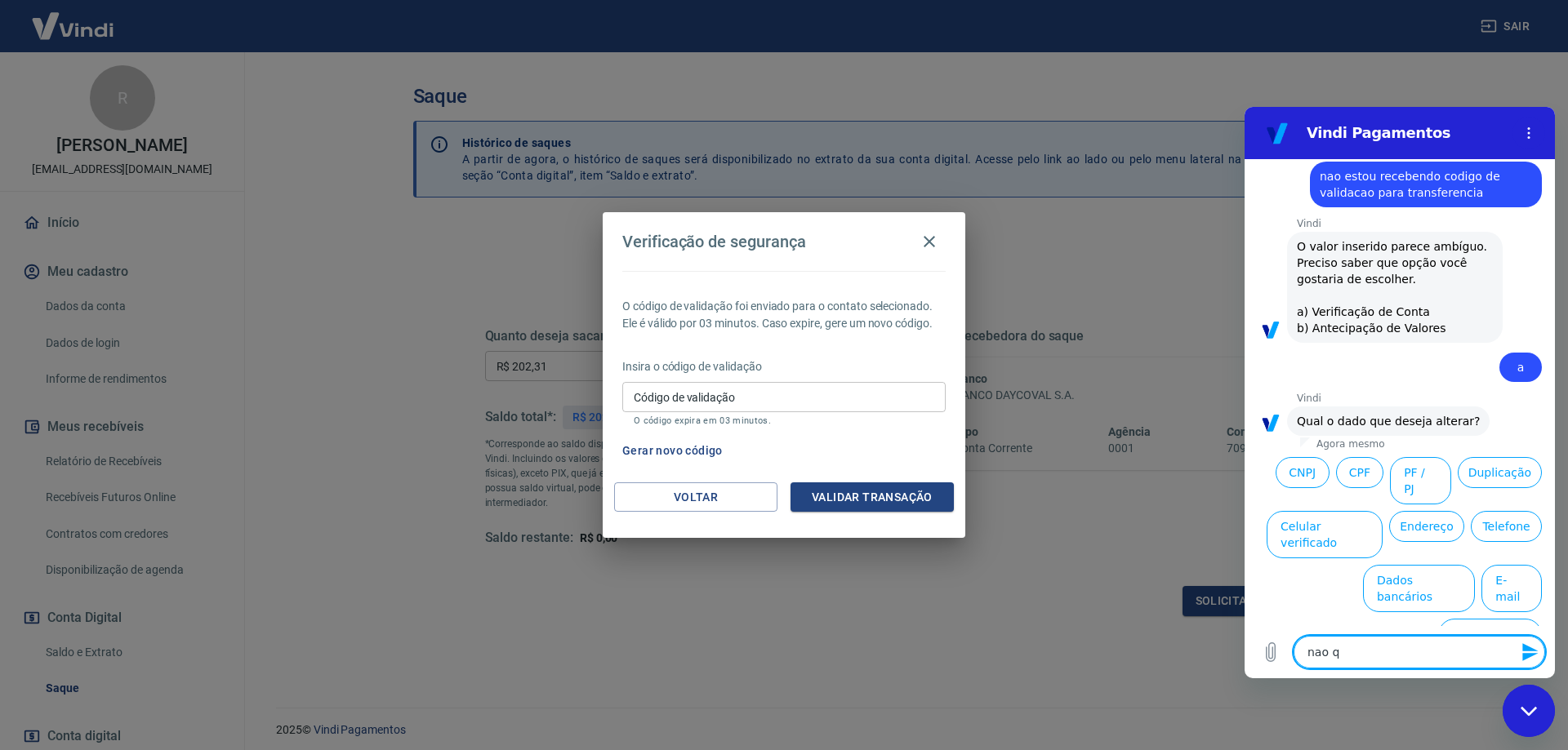
type textarea "nao qu"
type textarea "x"
type textarea "nao que"
type textarea "x"
type textarea "nao quer"
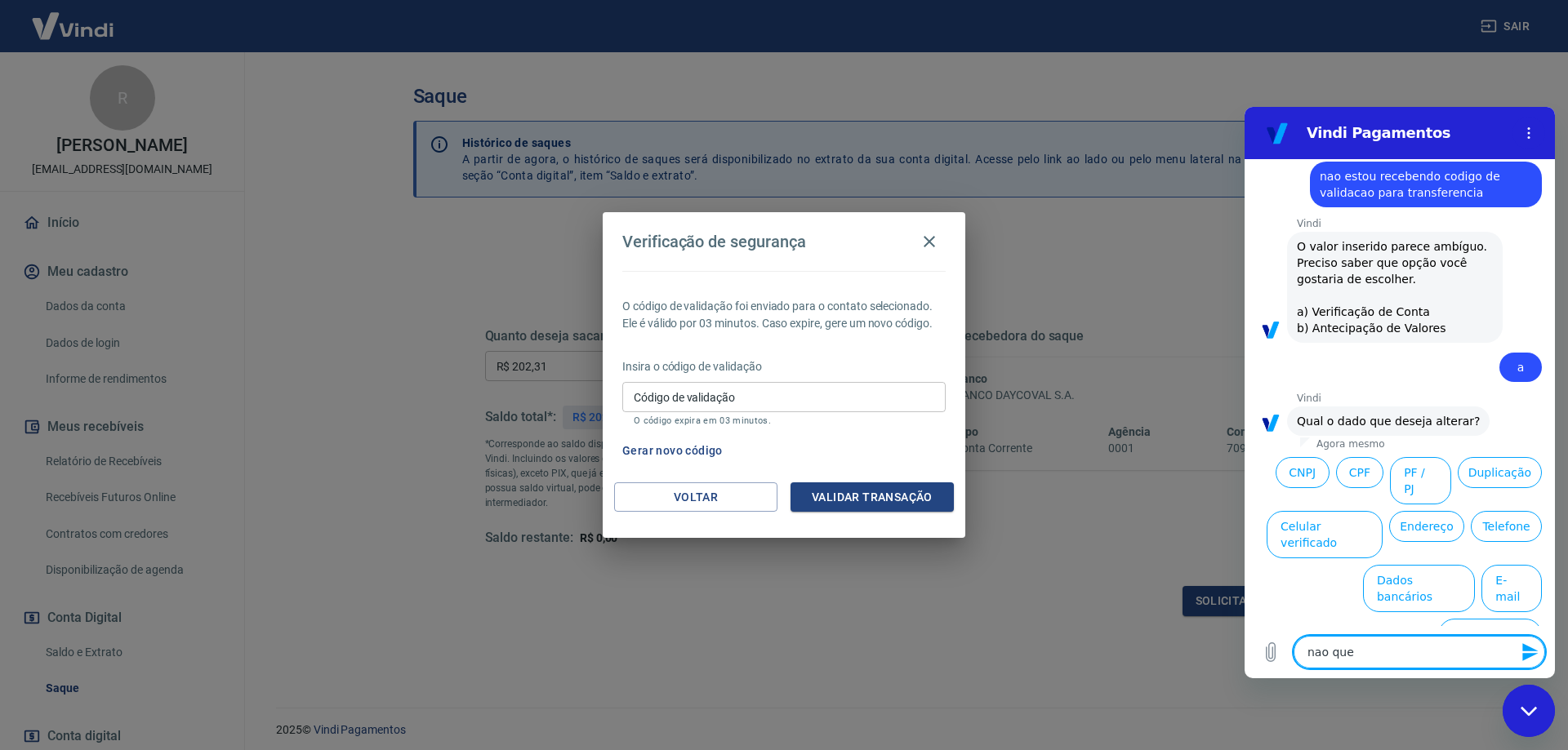
type textarea "x"
type textarea "nao querio"
type textarea "x"
type textarea "nao queri"
type textarea "x"
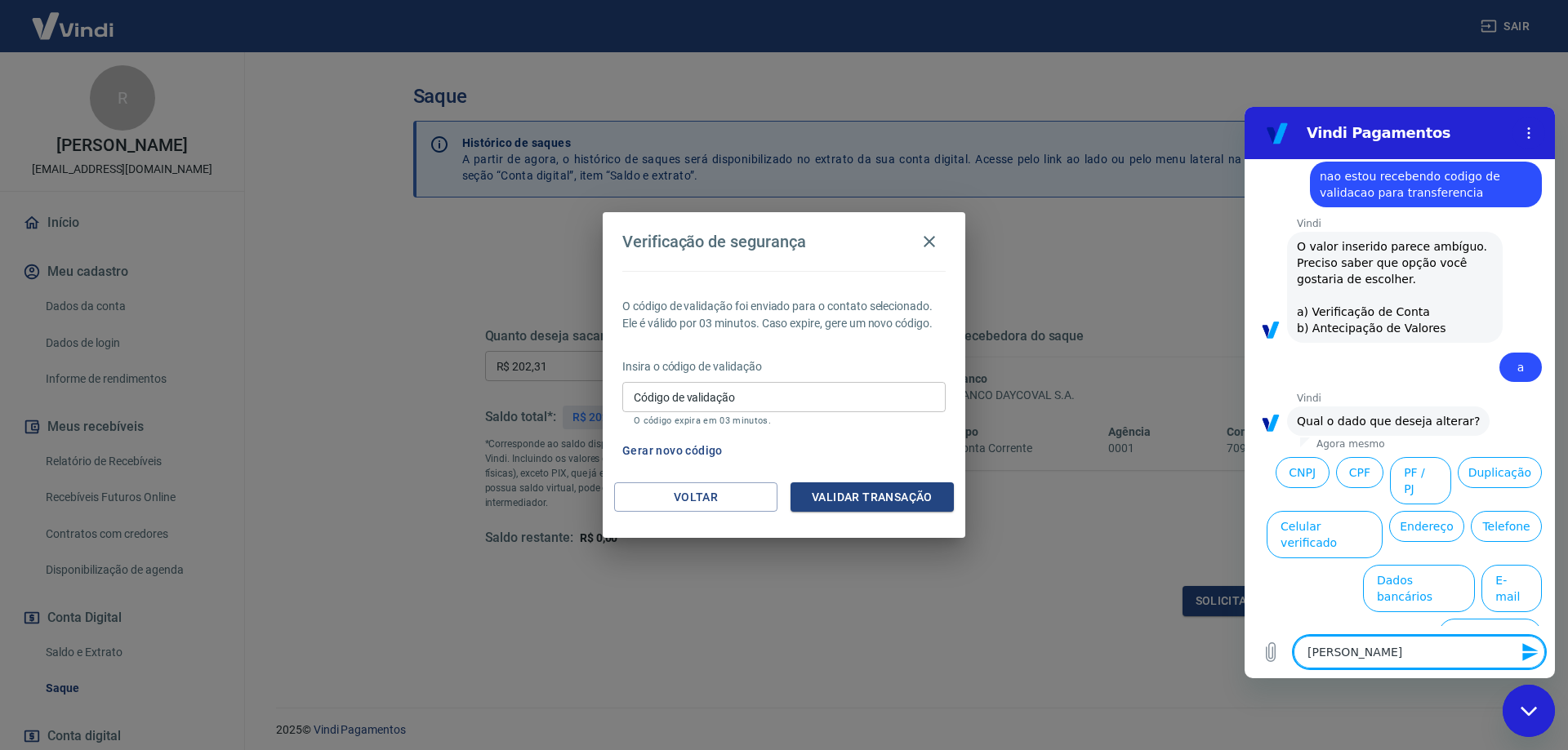
type textarea "nao quer"
type textarea "x"
type textarea "nao quero"
type textarea "x"
type textarea "nao quero"
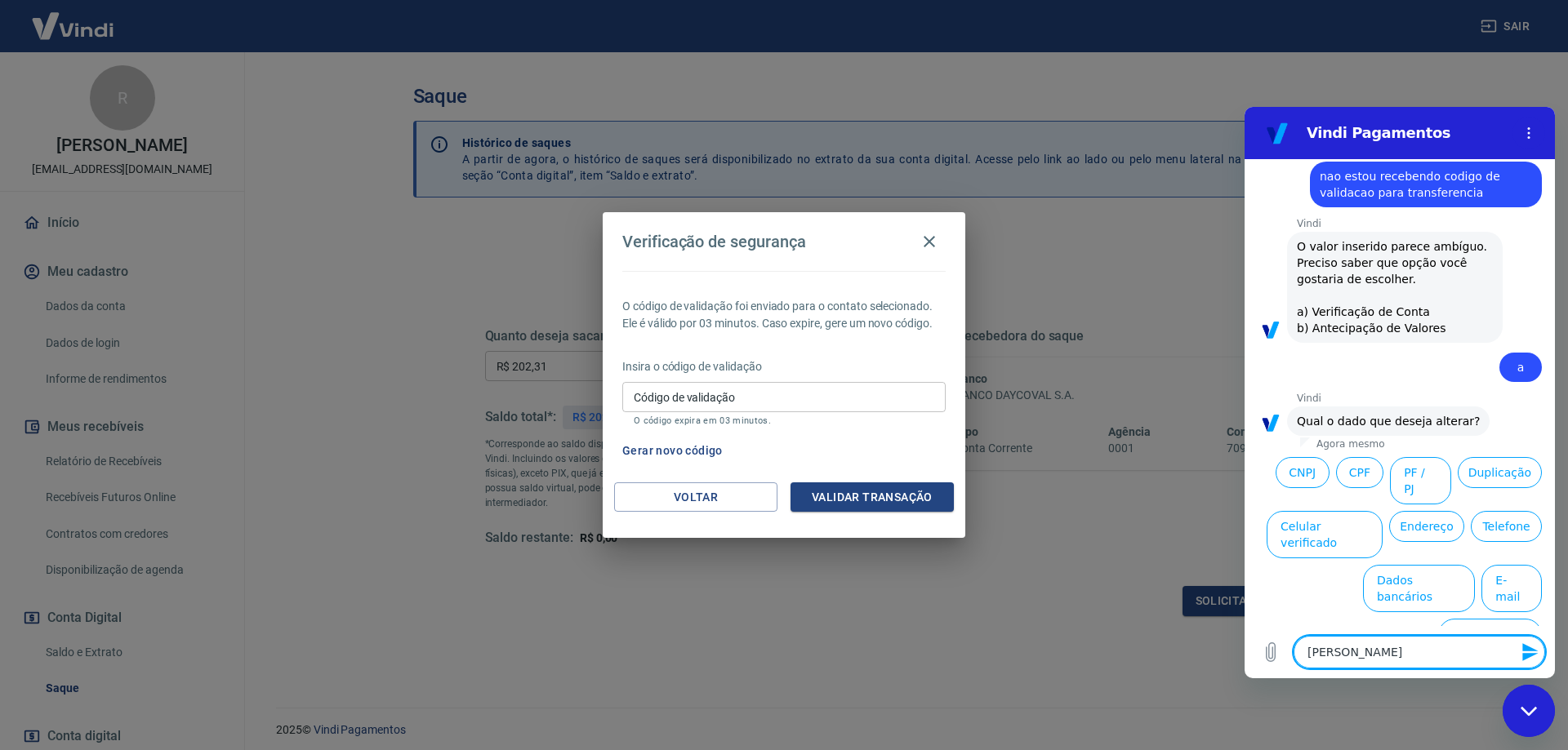
type textarea "x"
type textarea "nao quero a"
type textarea "x"
type textarea "nao quero al"
type textarea "x"
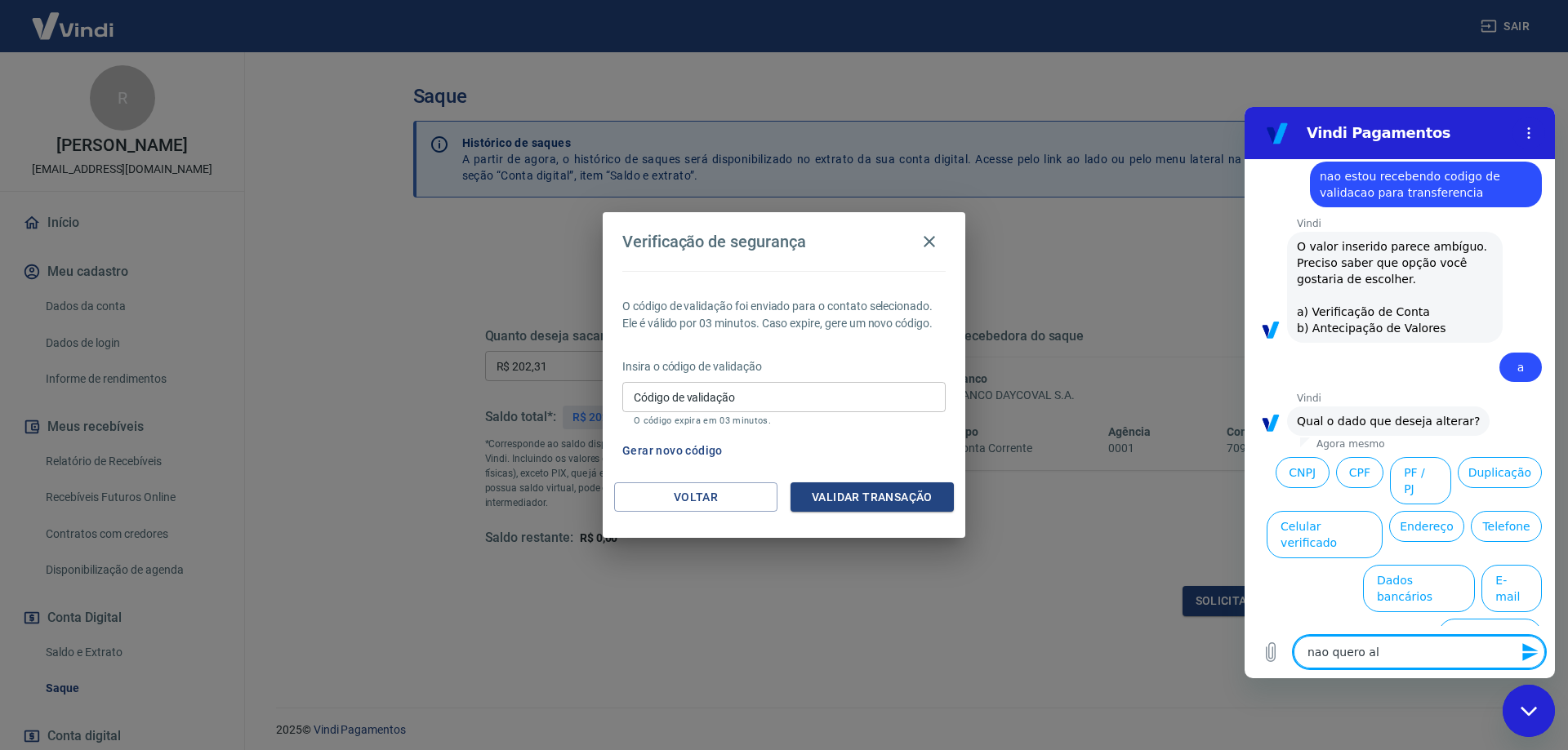
type textarea "nao quero alt"
type textarea "x"
type textarea "nao quero alte"
type textarea "x"
type textarea "nao quero alter"
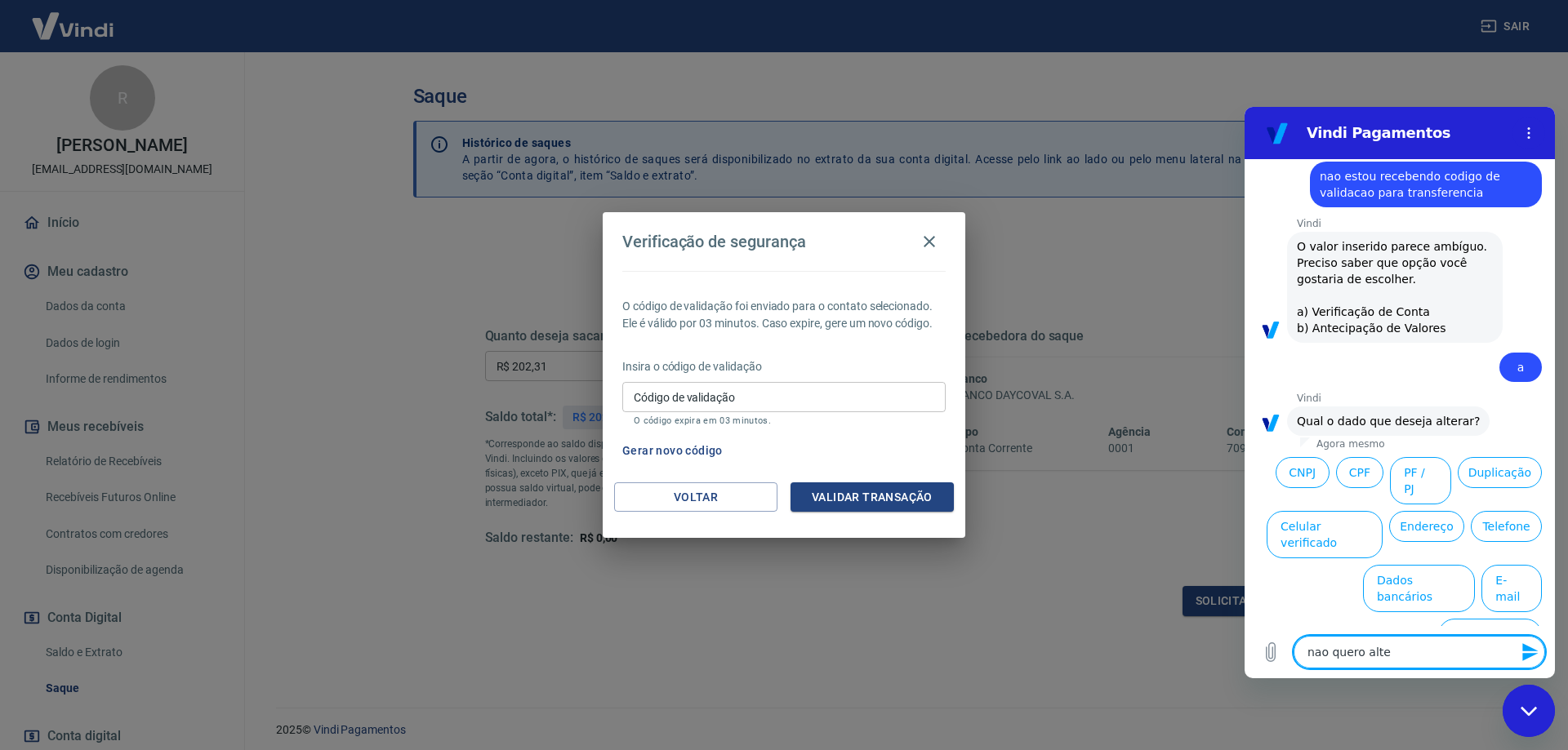
type textarea "x"
type textarea "nao quero altera"
type textarea "x"
type textarea "nao quero alterar"
type textarea "x"
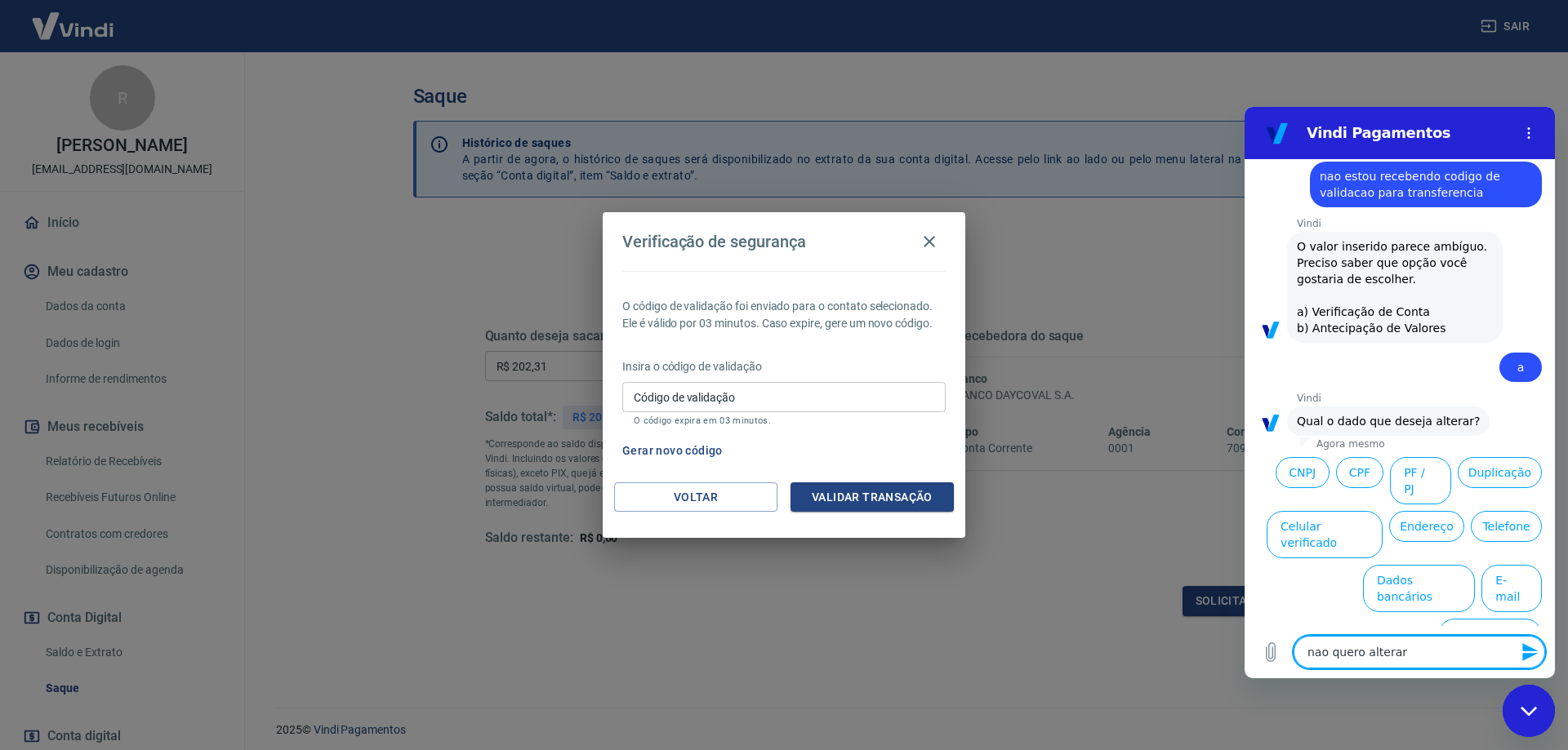
type textarea "nao quero alterar"
type textarea "x"
type textarea "nao quero alterar d"
type textarea "x"
type textarea "nao quero alterar da"
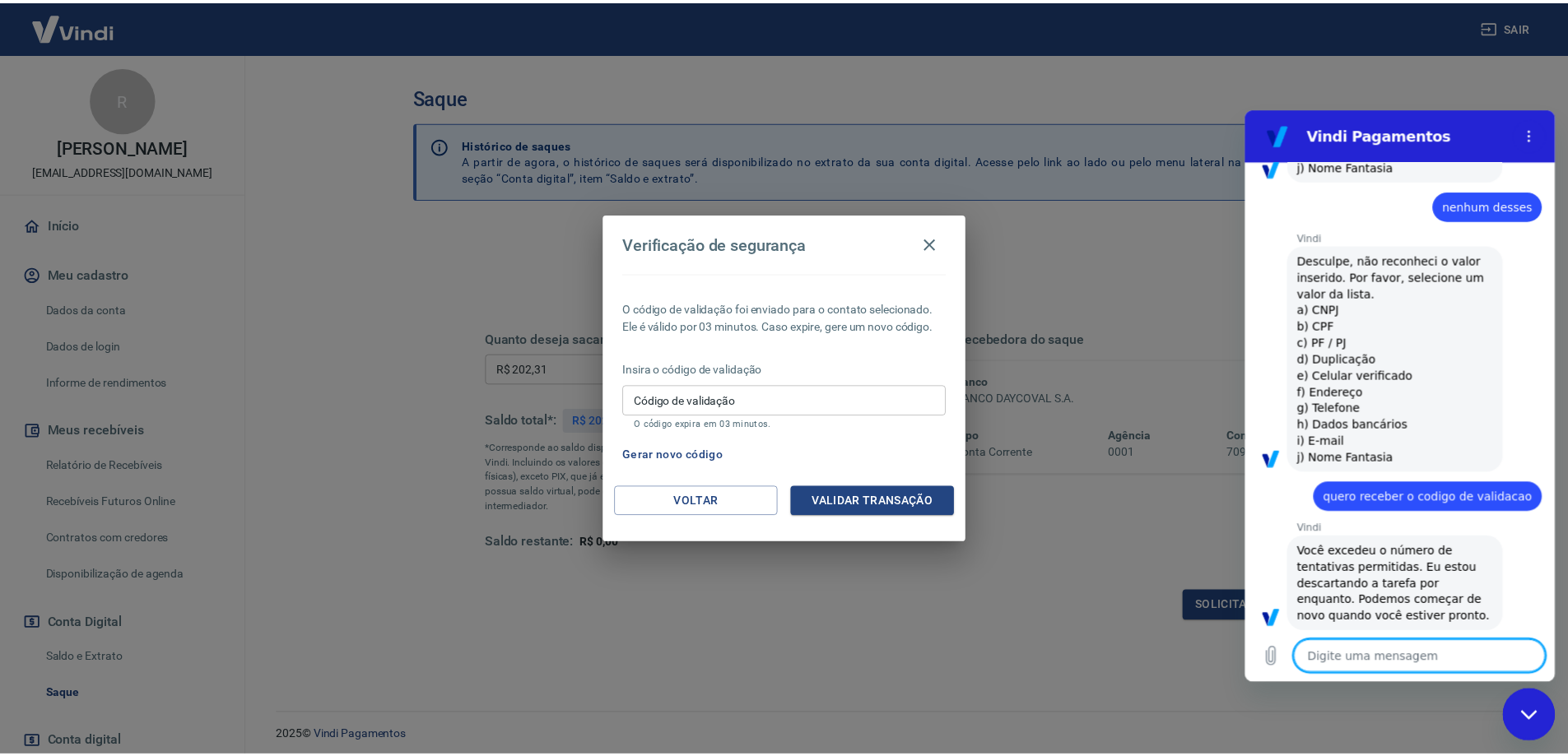
scroll to position [807, 0]
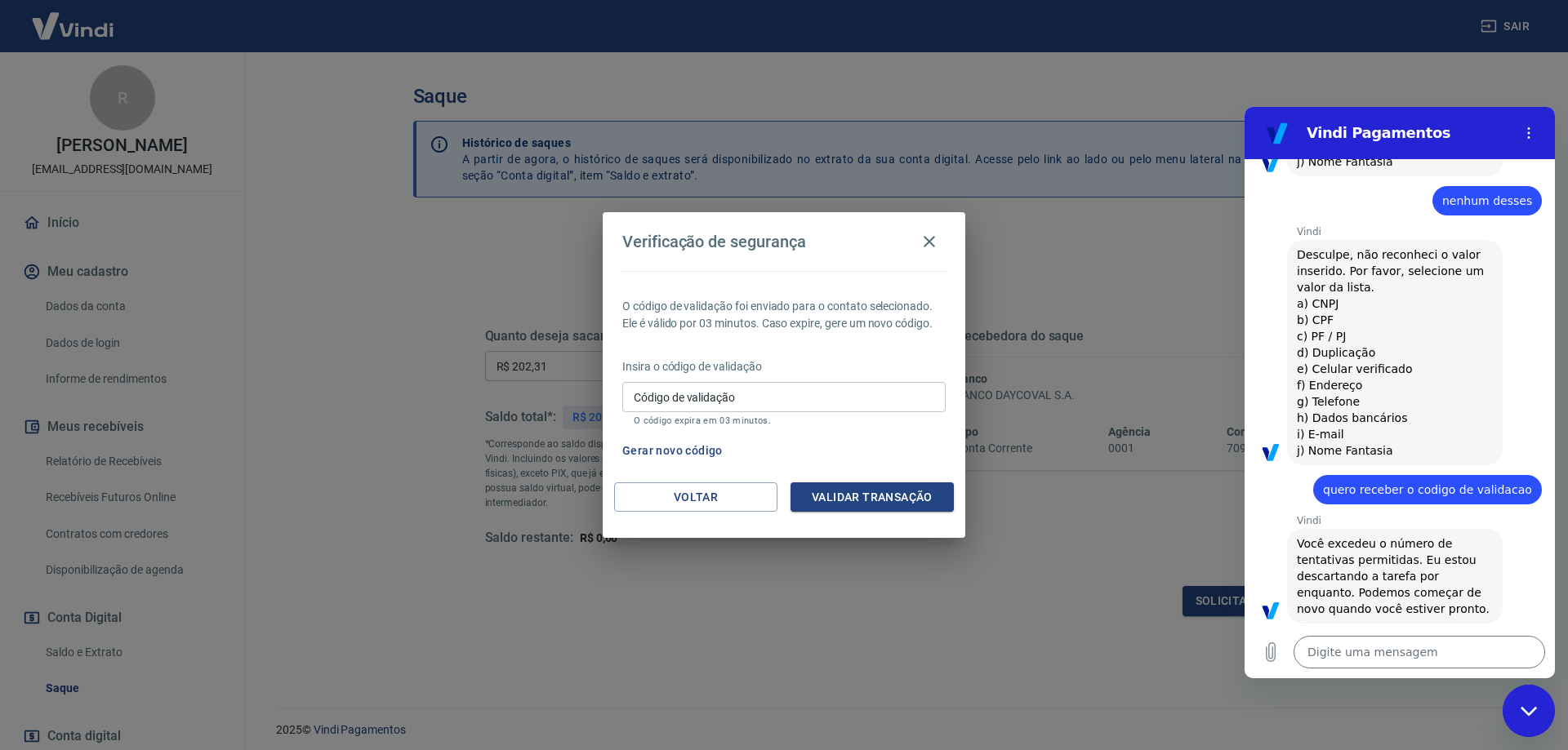
click at [1535, 715] on icon "Fechar janela de mensagens" at bounding box center [1529, 711] width 18 height 11
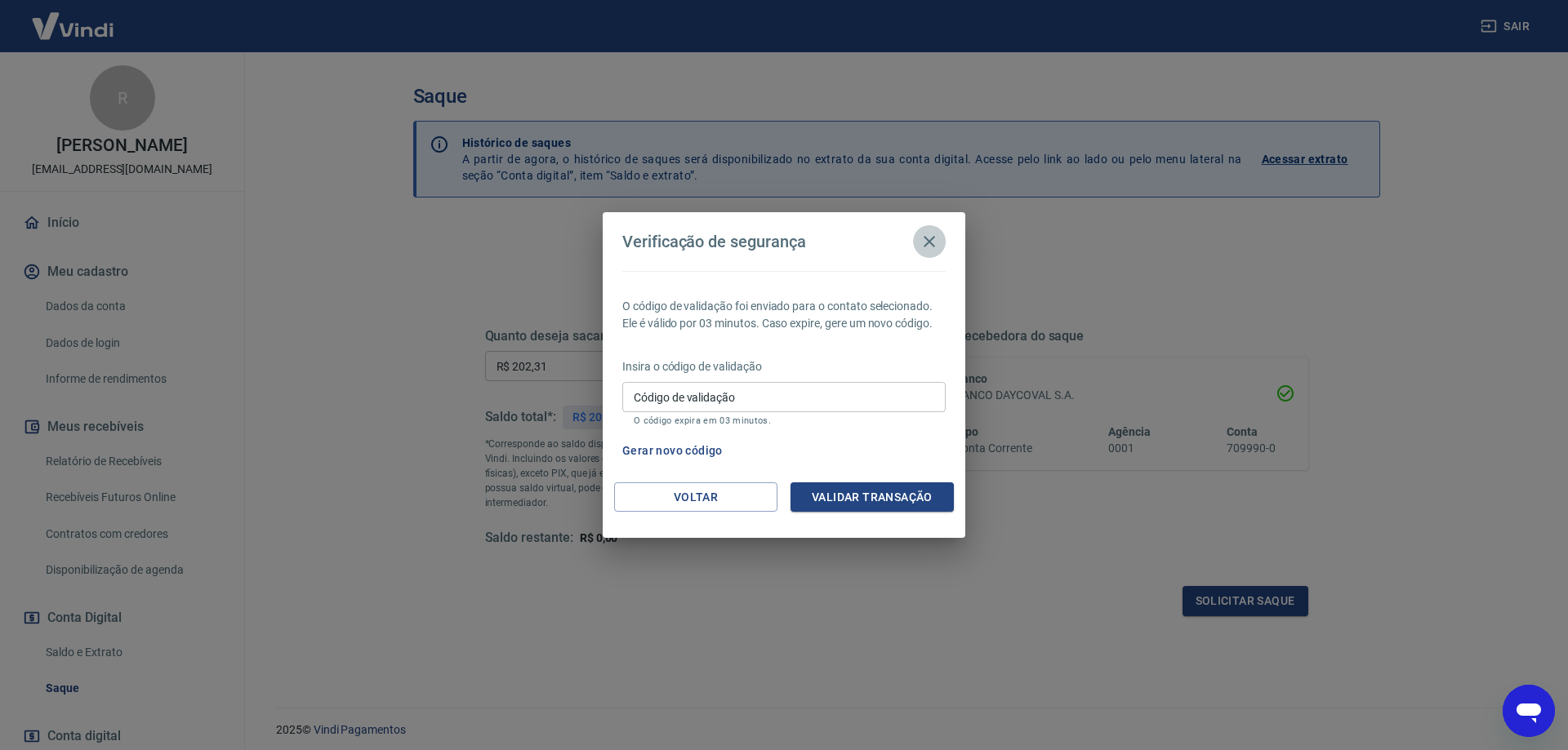
click at [927, 246] on icon "button" at bounding box center [929, 241] width 19 height 19
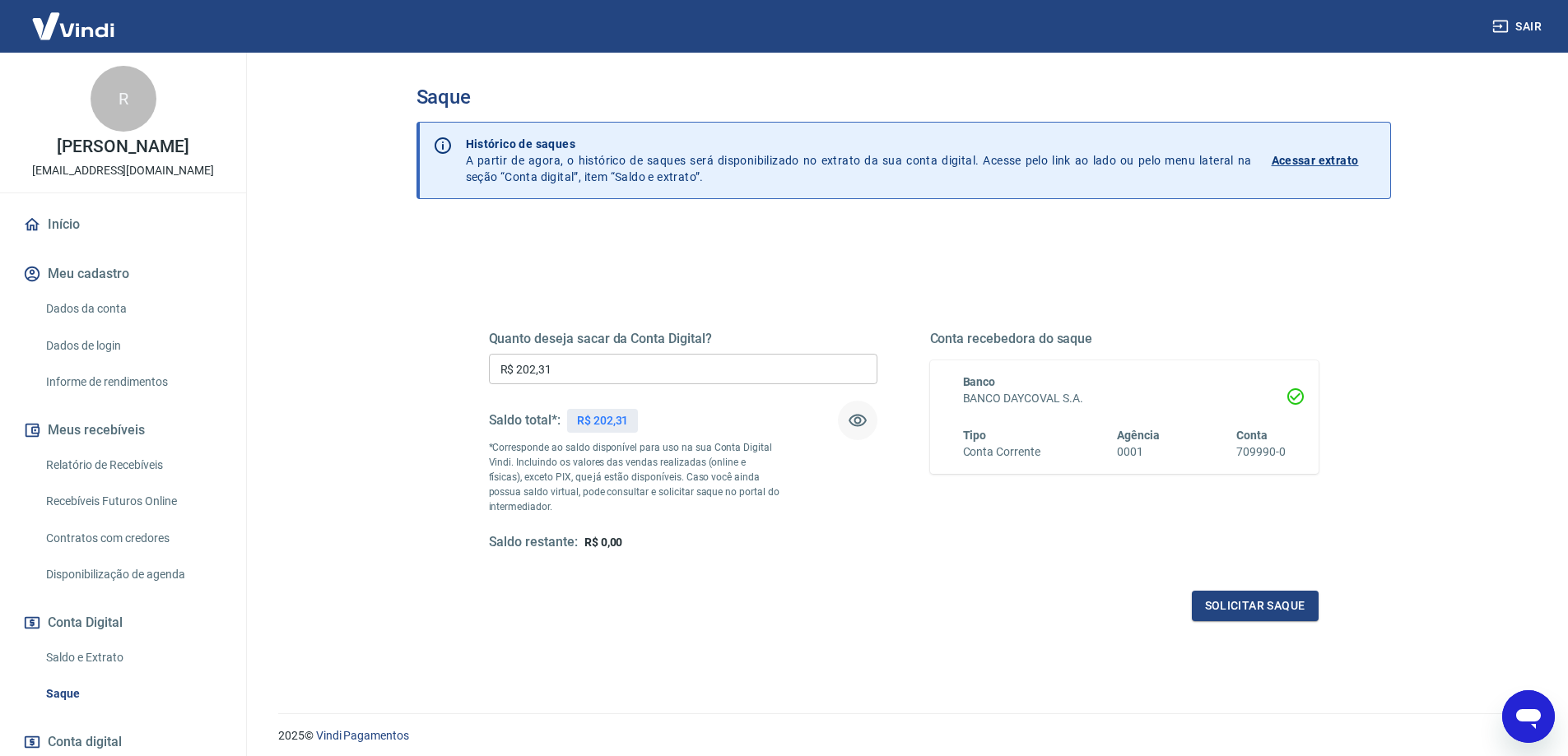
click at [855, 426] on icon "button" at bounding box center [858, 421] width 18 height 12
click at [855, 426] on icon "button" at bounding box center [858, 421] width 19 height 19
click at [1227, 607] on button "Solicitar saque" at bounding box center [1255, 606] width 126 height 30
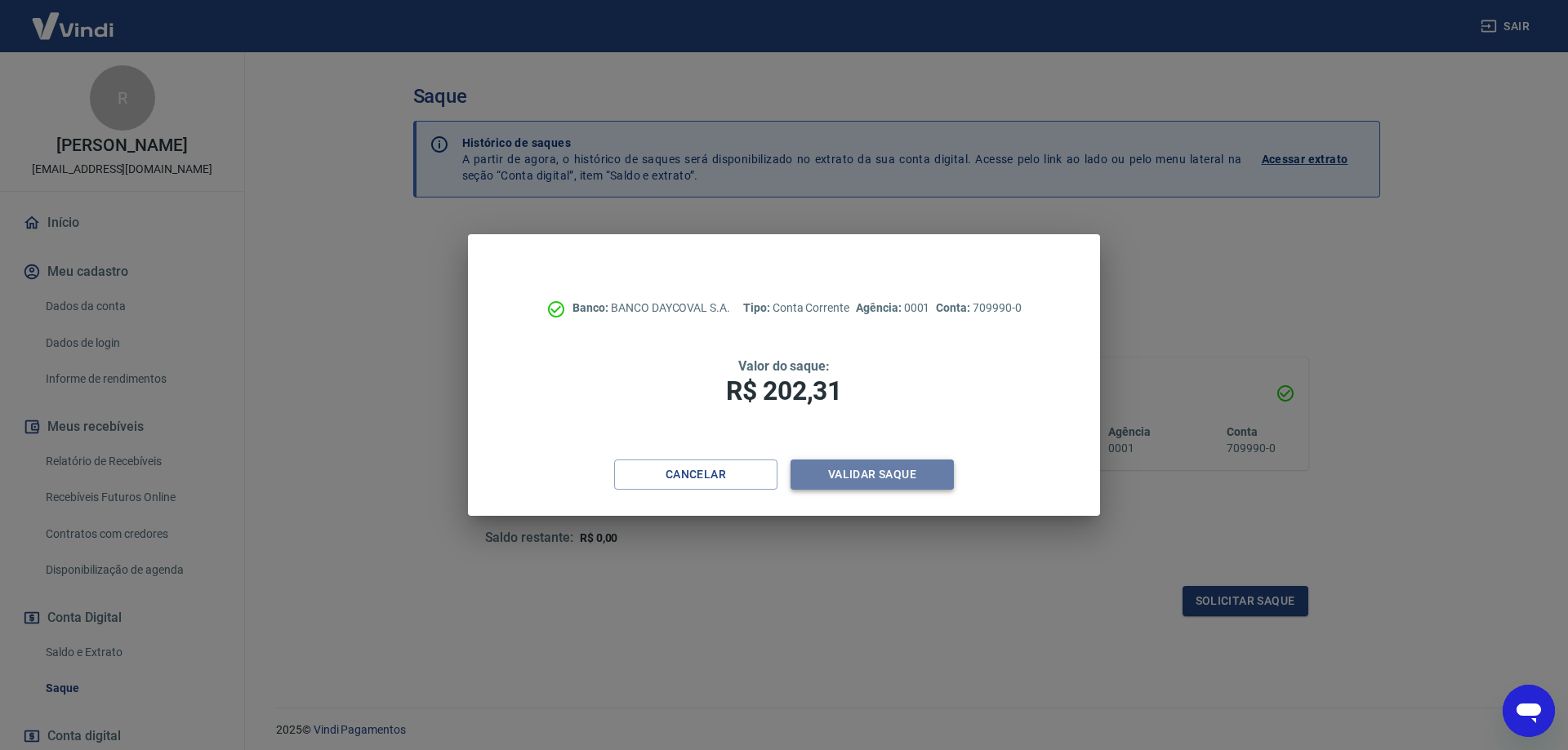
click at [869, 475] on button "Validar saque" at bounding box center [872, 475] width 163 height 30
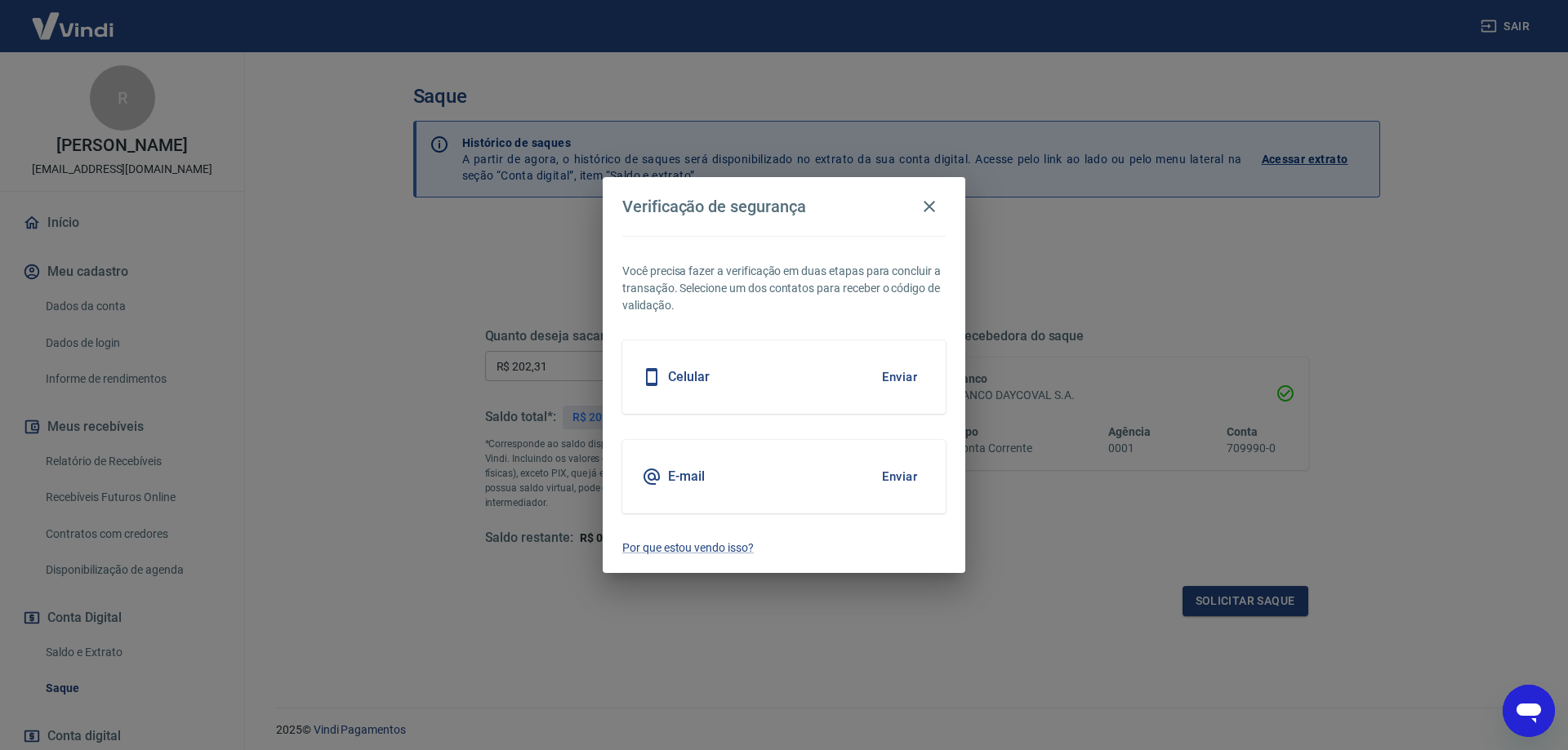
click at [893, 374] on button "Enviar" at bounding box center [899, 377] width 54 height 34
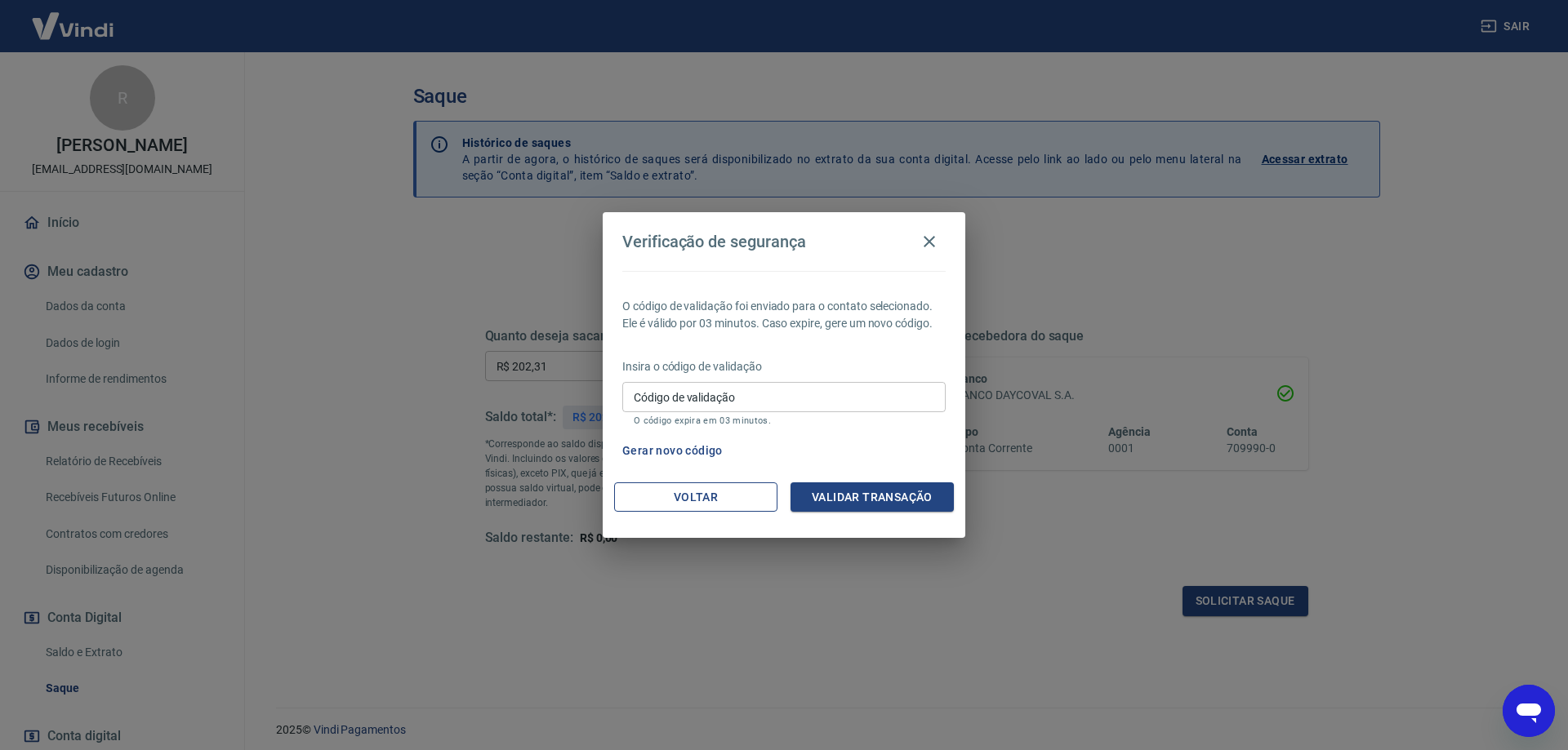
click at [734, 502] on button "Voltar" at bounding box center [696, 497] width 163 height 30
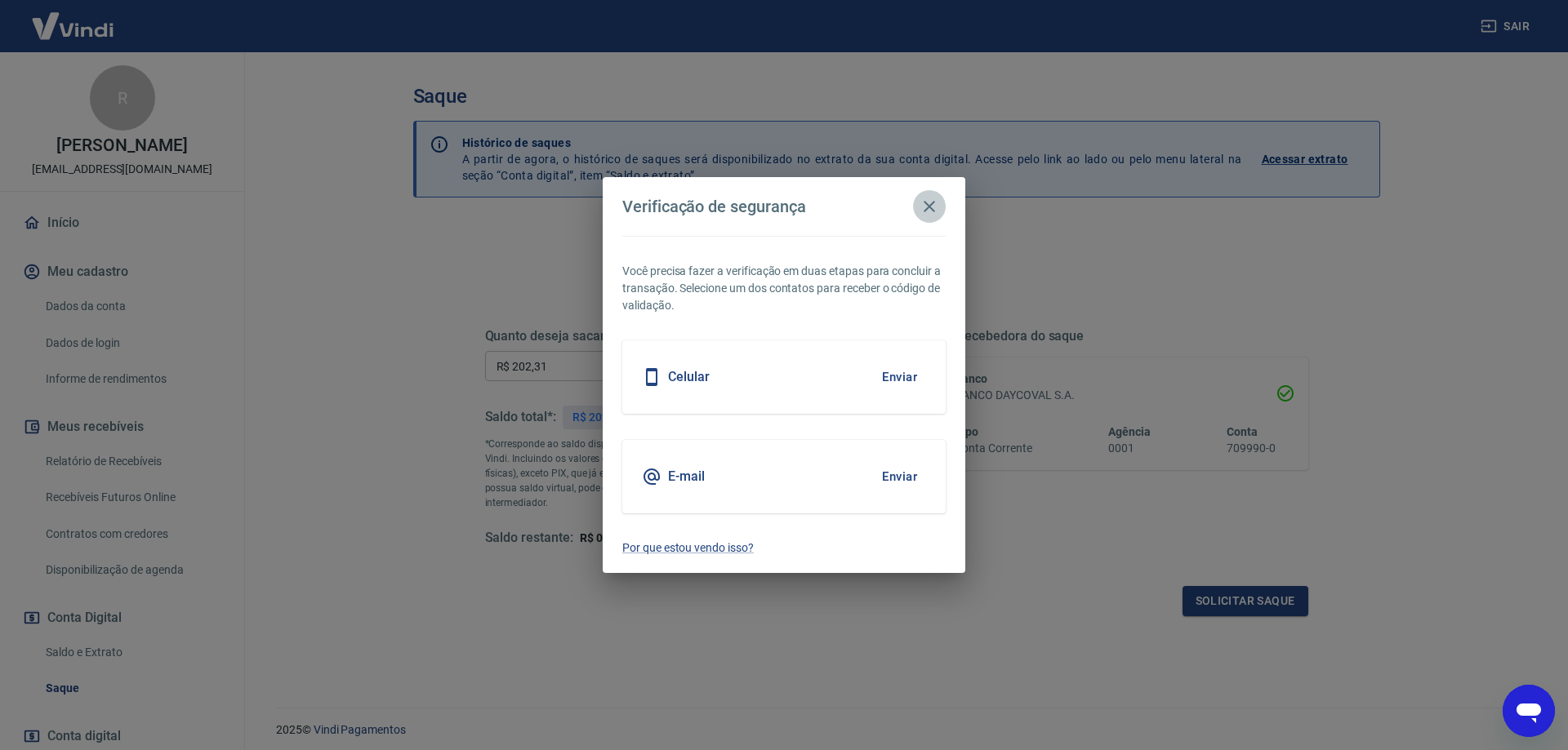
click at [939, 210] on button "button" at bounding box center [929, 206] width 32 height 32
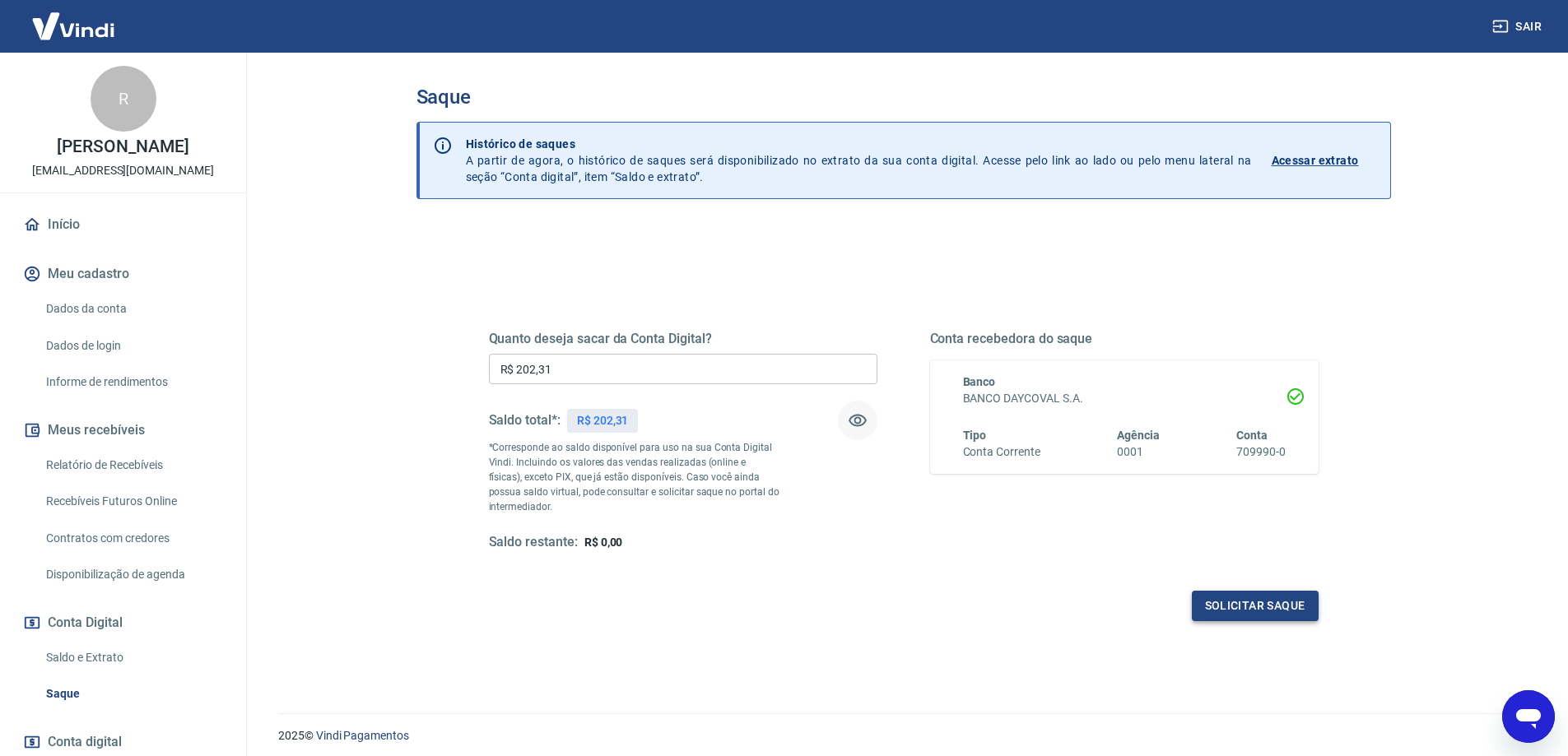
click at [1243, 608] on button "Solicitar saque" at bounding box center [1255, 606] width 126 height 30
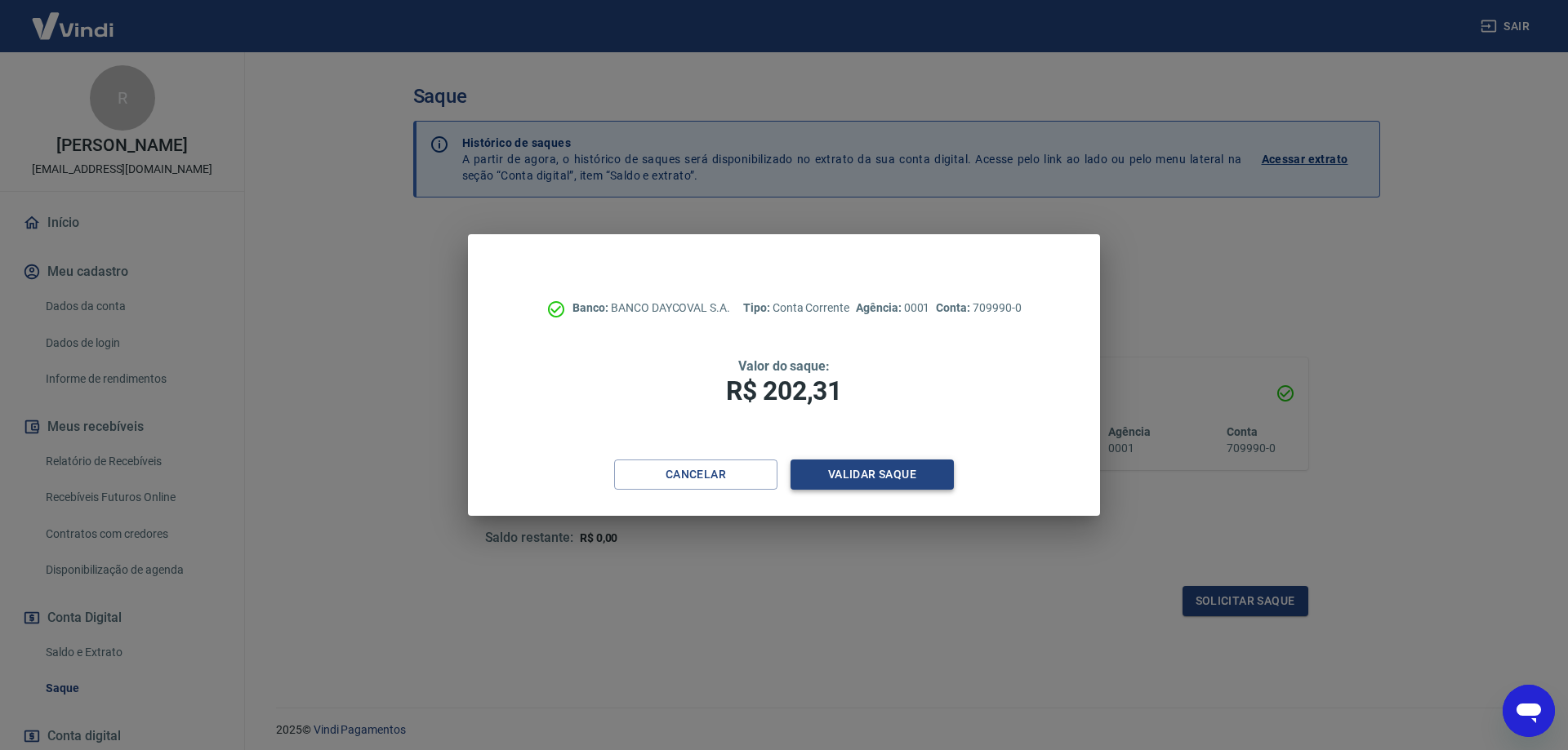
click at [910, 477] on button "Validar saque" at bounding box center [872, 475] width 163 height 30
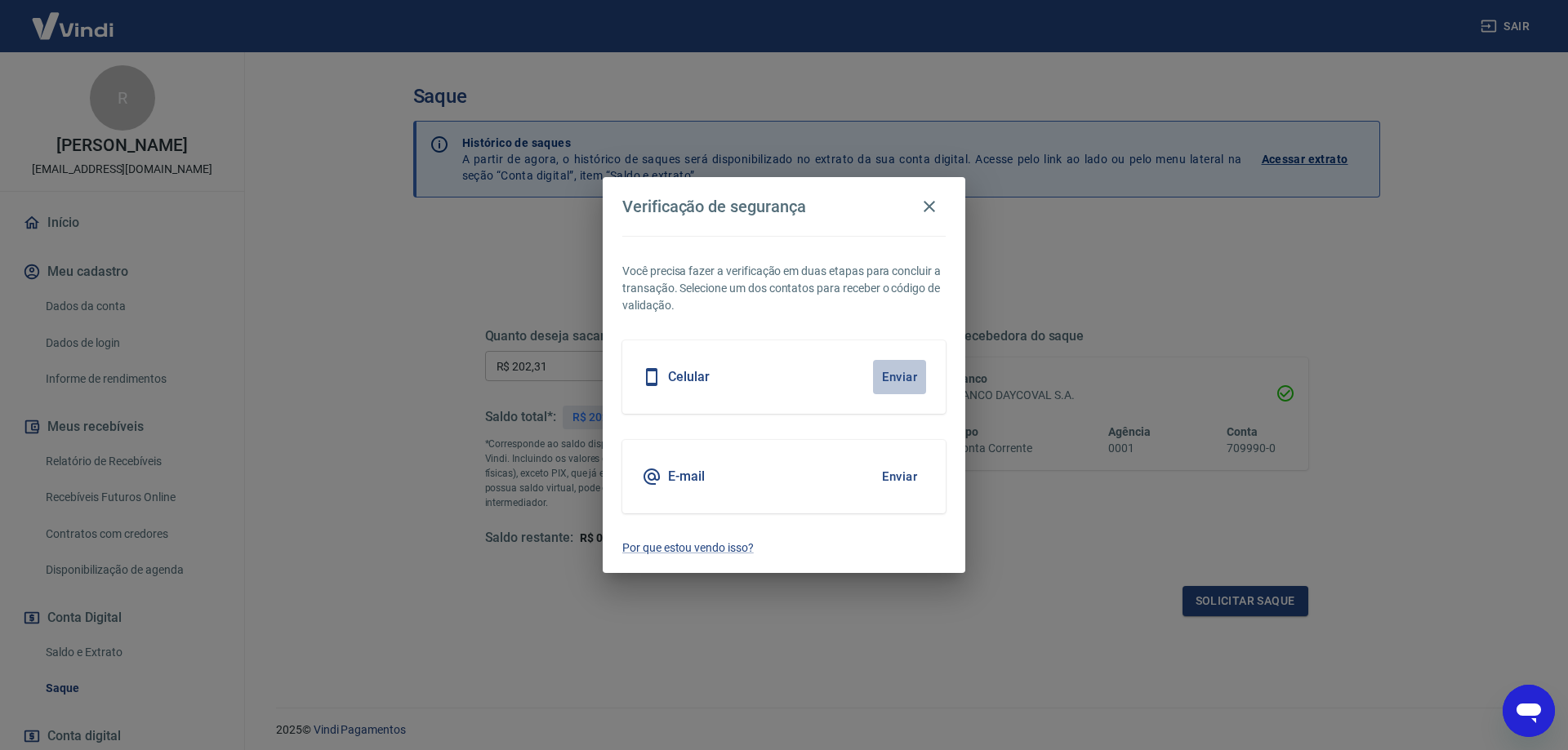
click at [908, 374] on button "Enviar" at bounding box center [899, 377] width 54 height 34
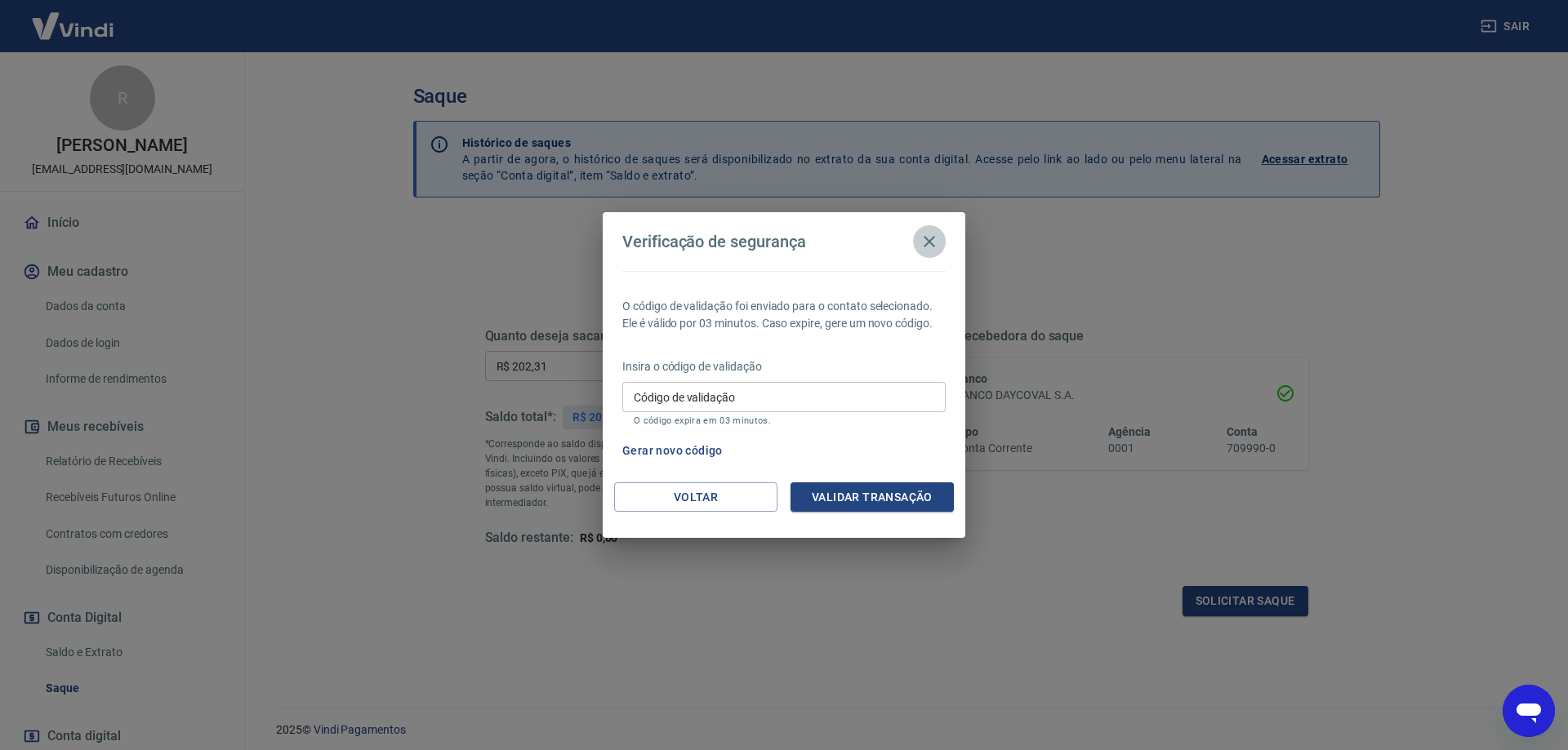
click at [931, 248] on icon "button" at bounding box center [929, 241] width 19 height 19
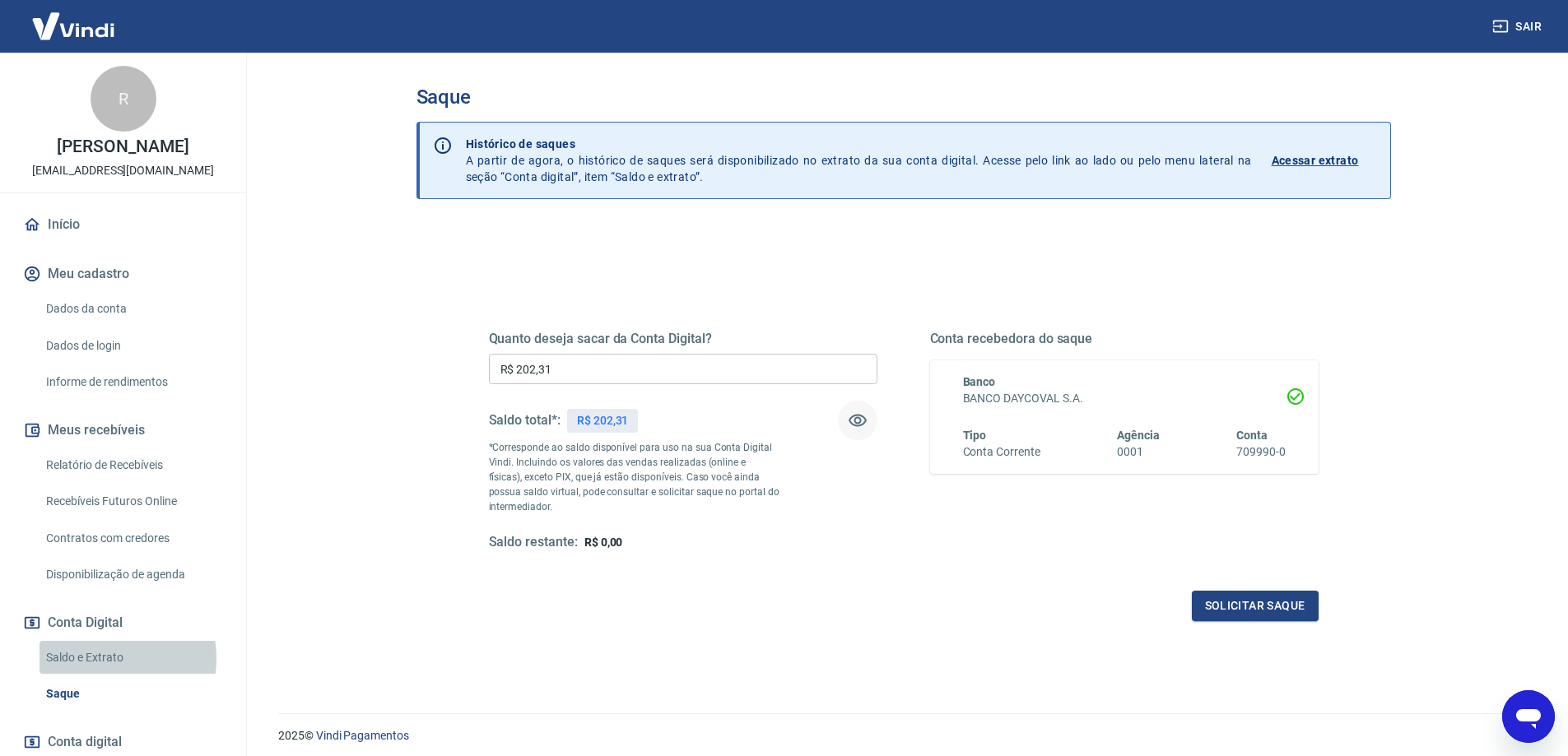
click at [96, 659] on link "Saldo e Extrato" at bounding box center [133, 658] width 187 height 34
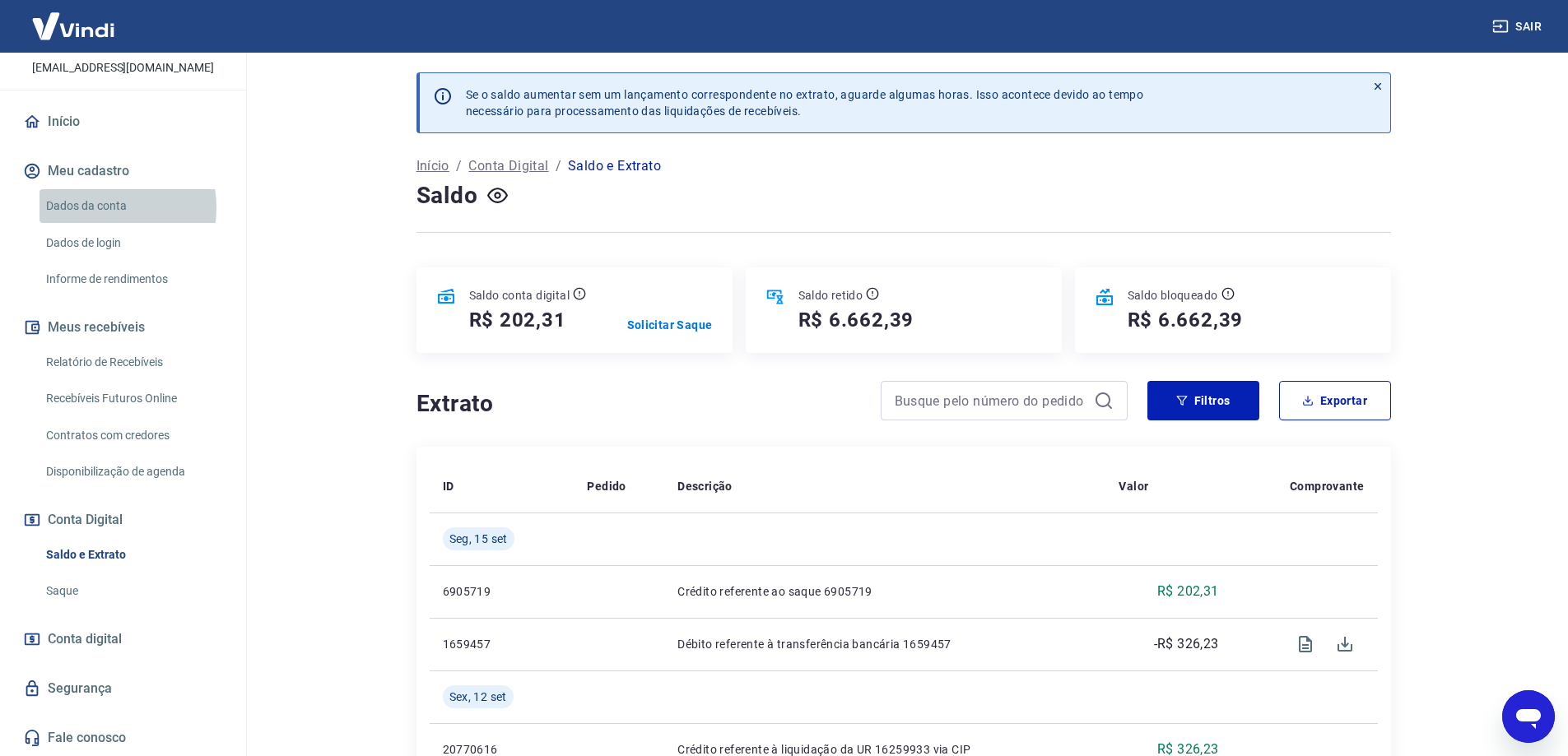
click at [97, 208] on link "Dados da conta" at bounding box center [133, 206] width 187 height 34
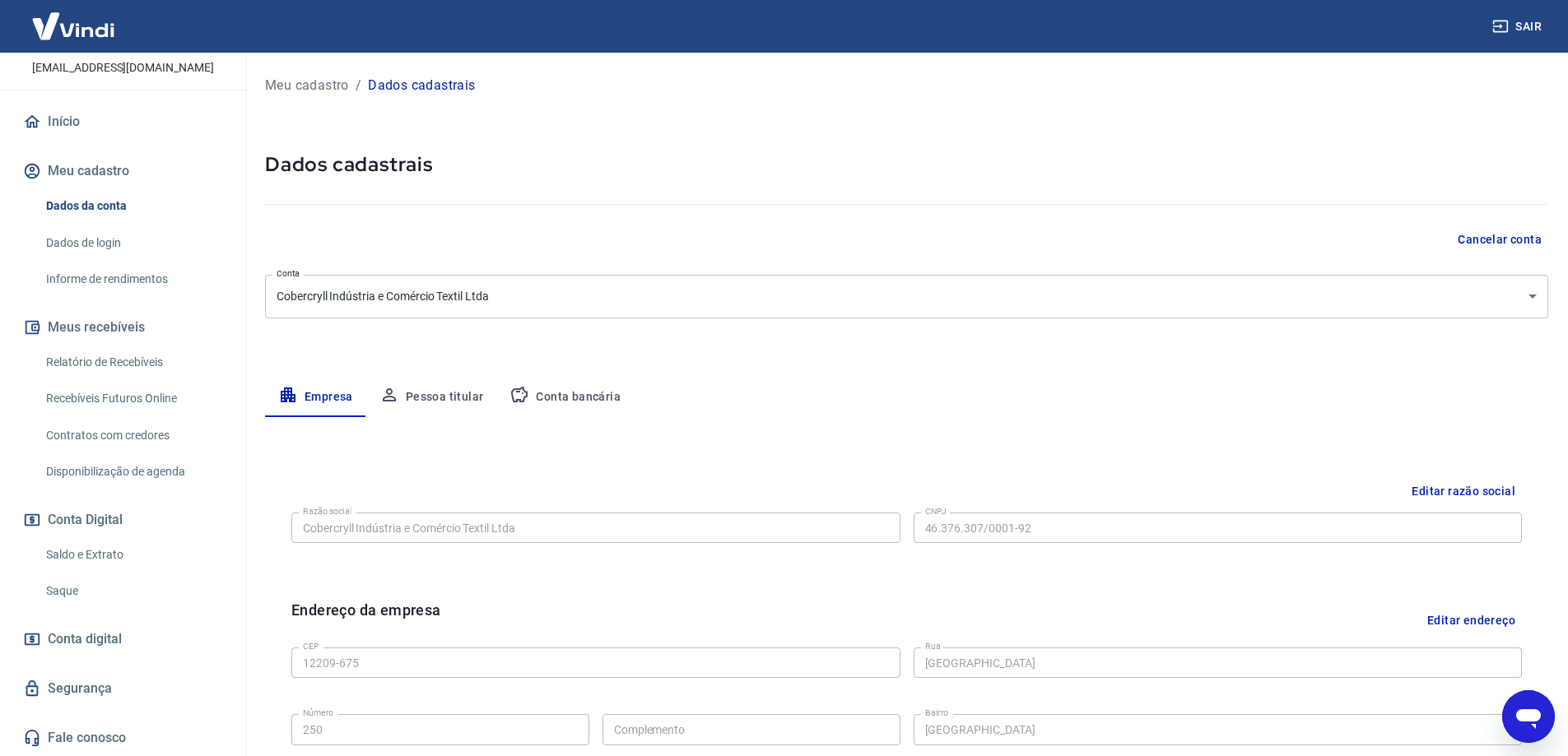
click at [542, 399] on button "Conta bancária" at bounding box center [564, 397] width 137 height 40
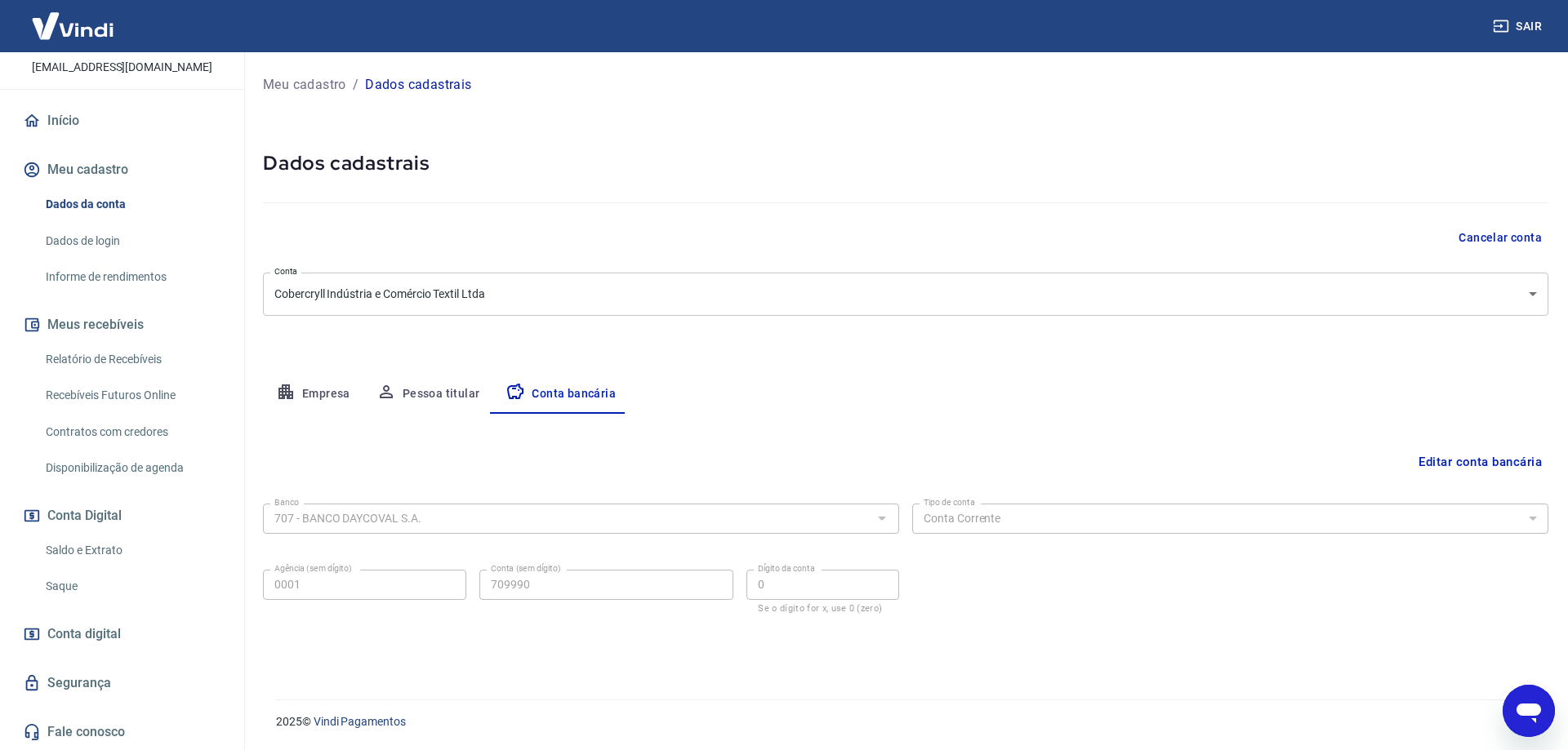
click at [69, 236] on link "Dados de login" at bounding box center [132, 241] width 185 height 33
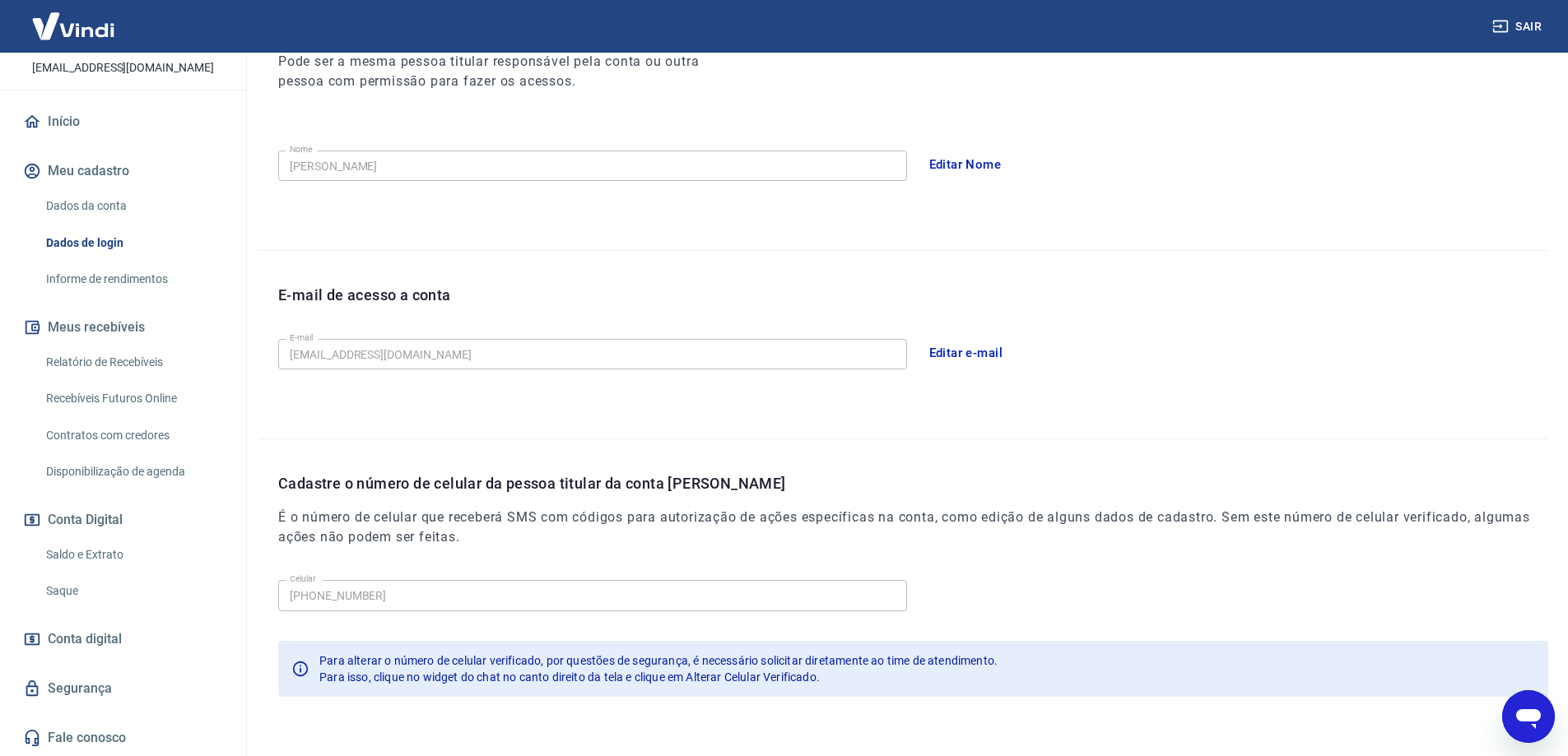
scroll to position [298, 0]
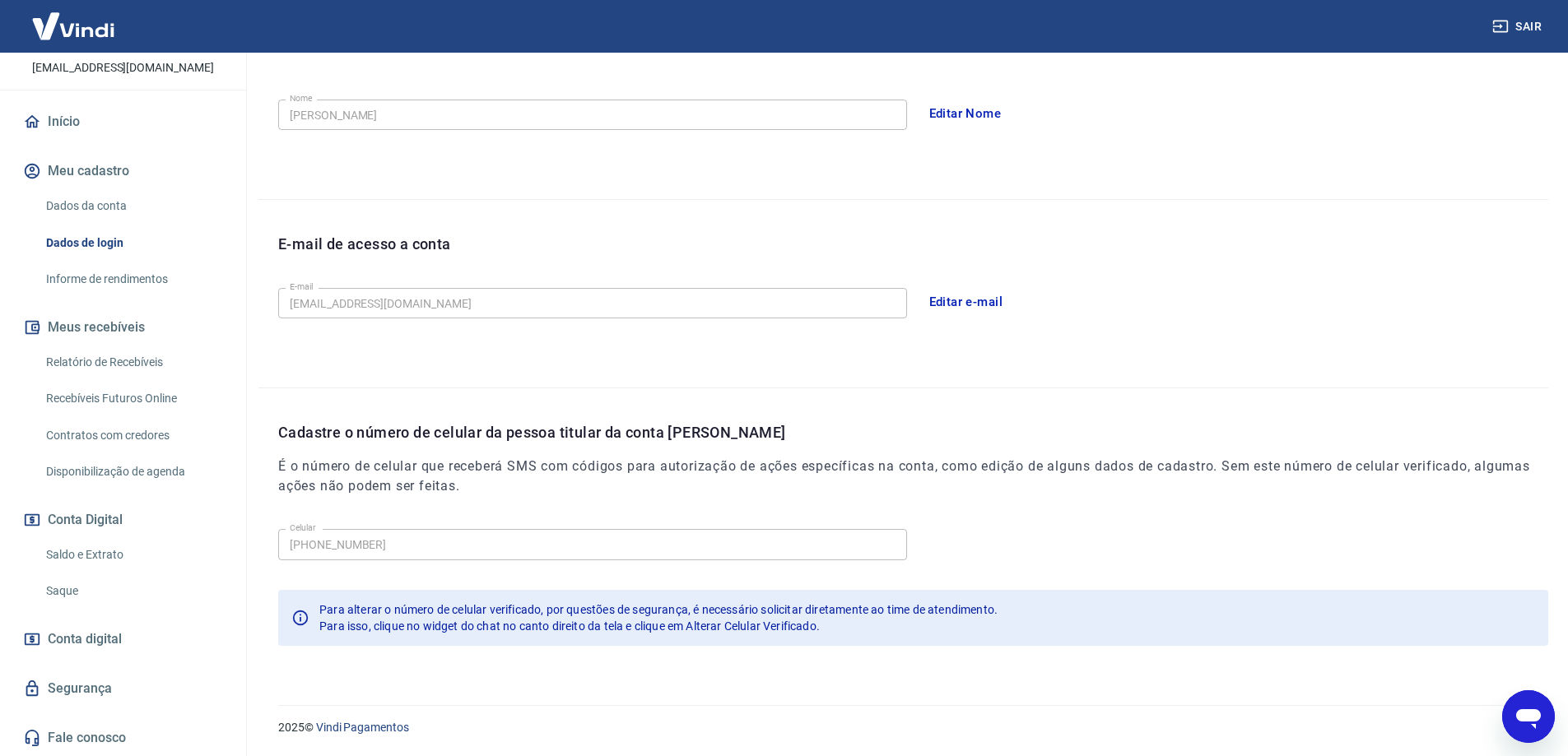
click at [99, 284] on link "Informe de rendimentos" at bounding box center [133, 279] width 187 height 34
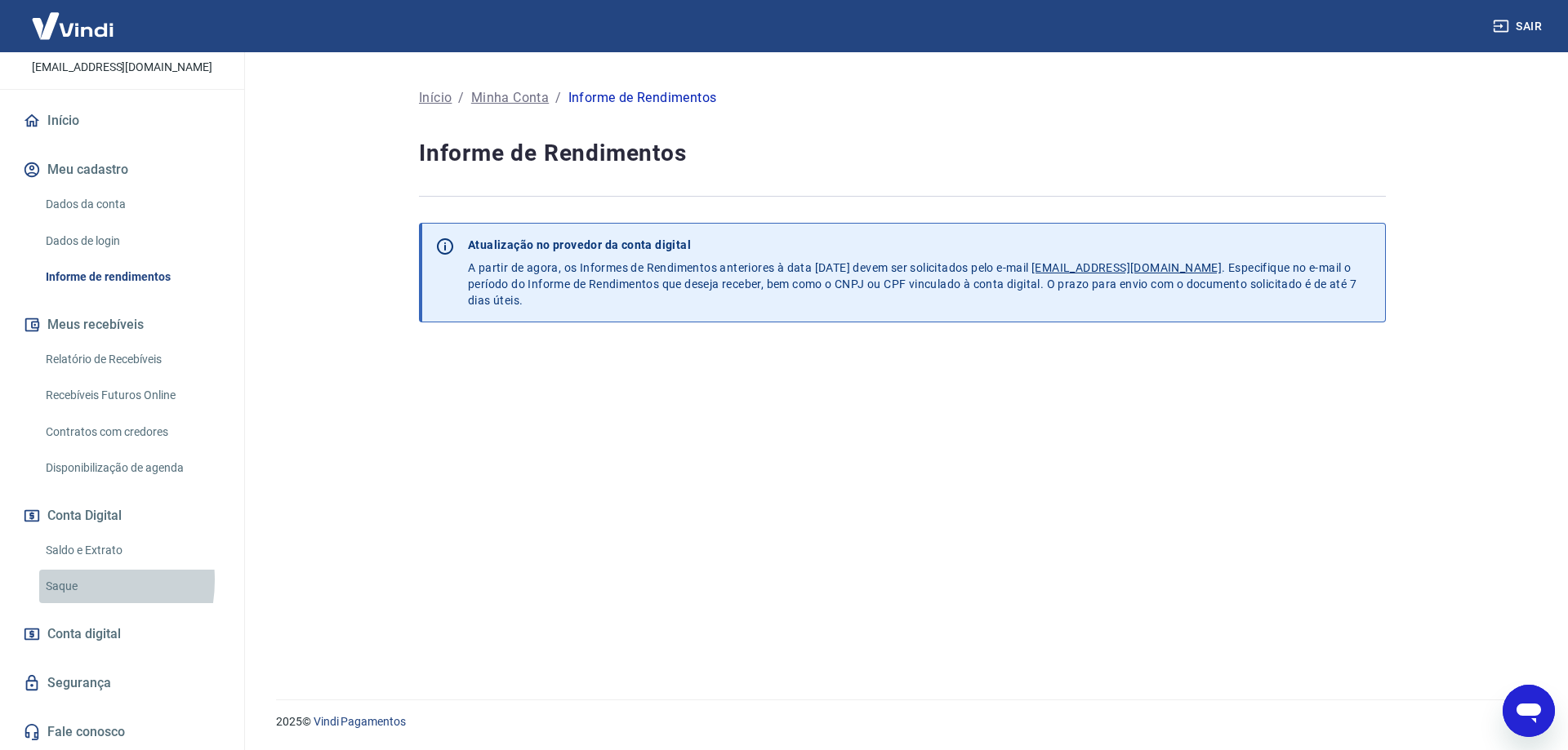
click at [59, 581] on link "Saque" at bounding box center [132, 587] width 185 height 33
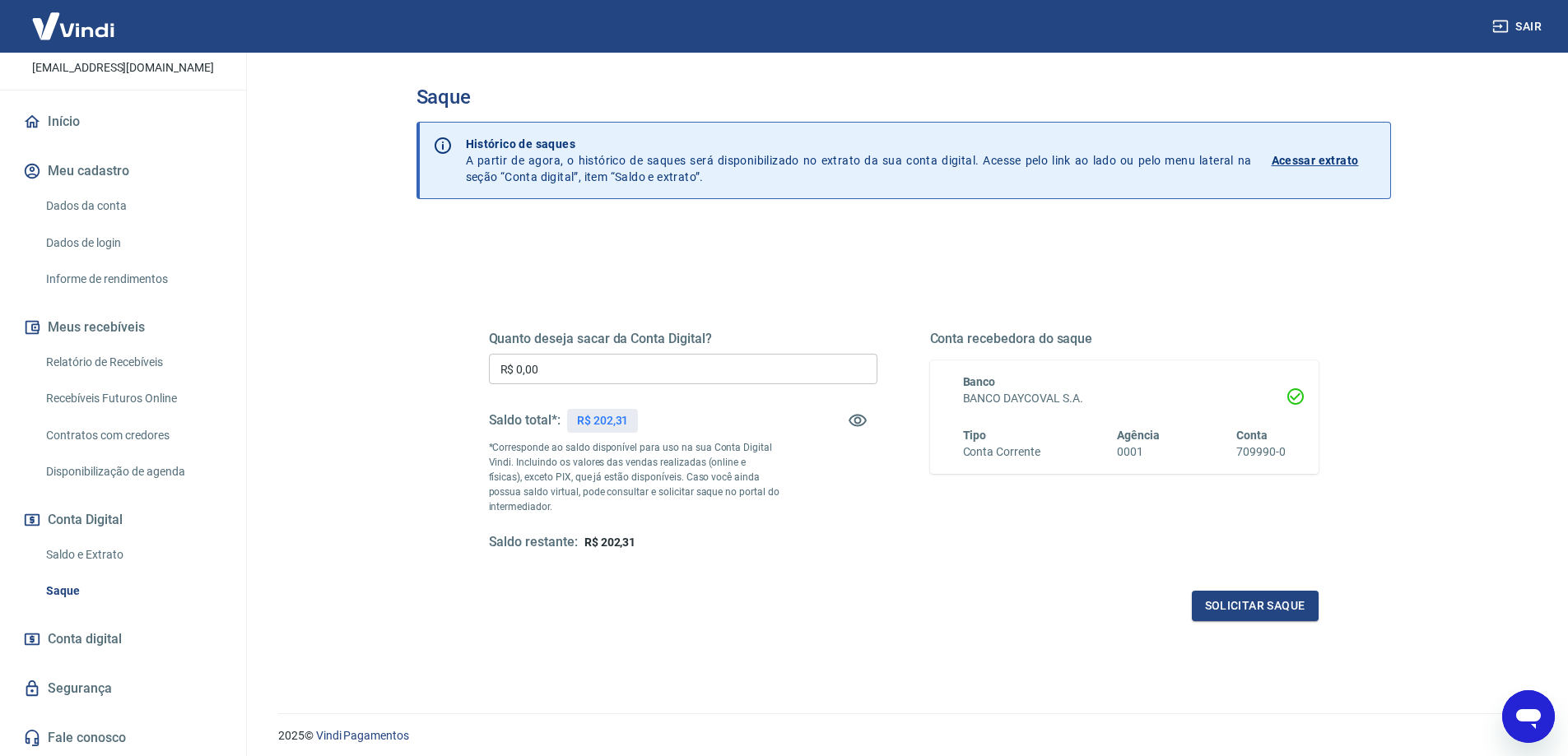
click at [662, 381] on input "R$ 0,00" at bounding box center [683, 369] width 388 height 30
click at [1238, 601] on button "Solicitar saque" at bounding box center [1255, 606] width 126 height 30
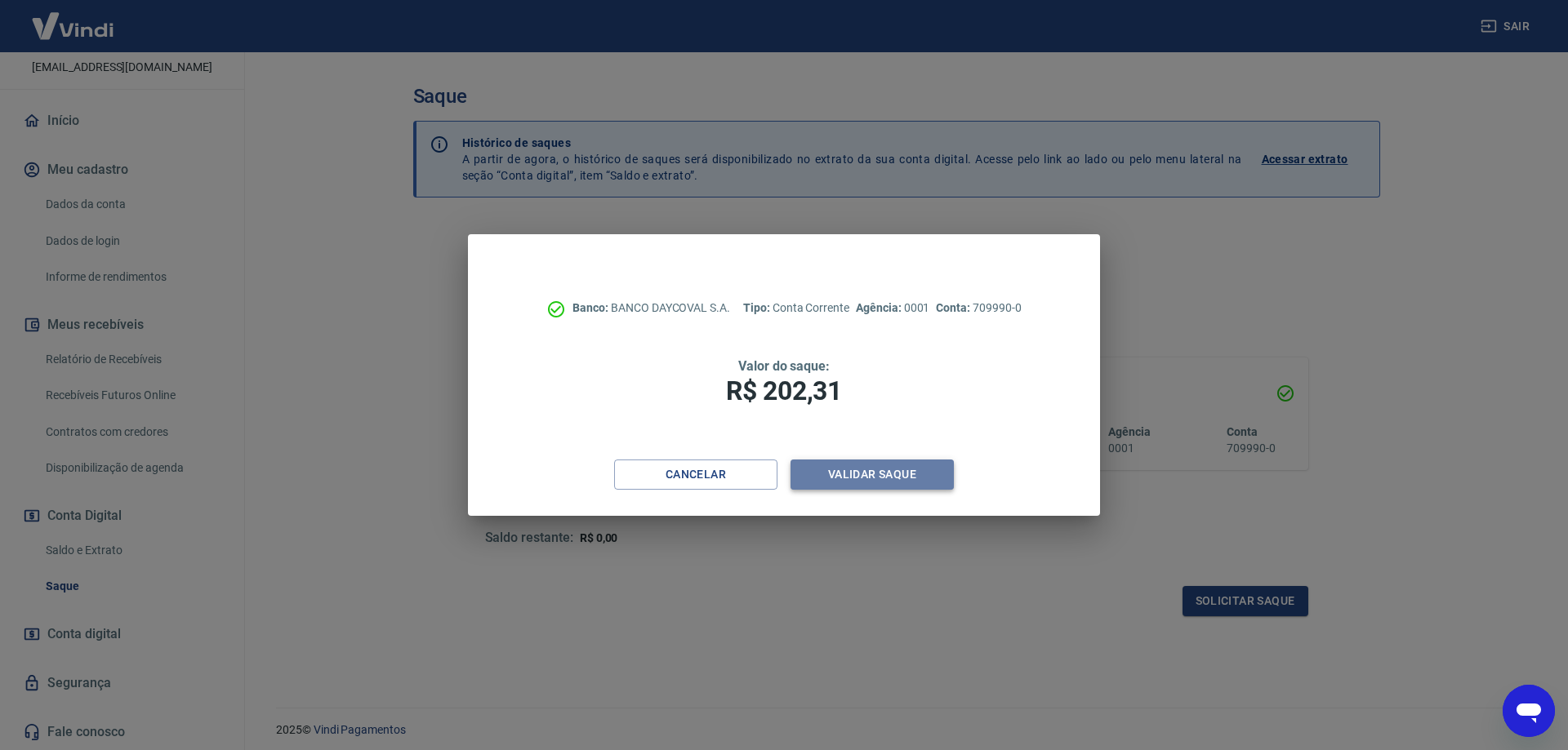
click at [899, 475] on button "Validar saque" at bounding box center [872, 475] width 163 height 30
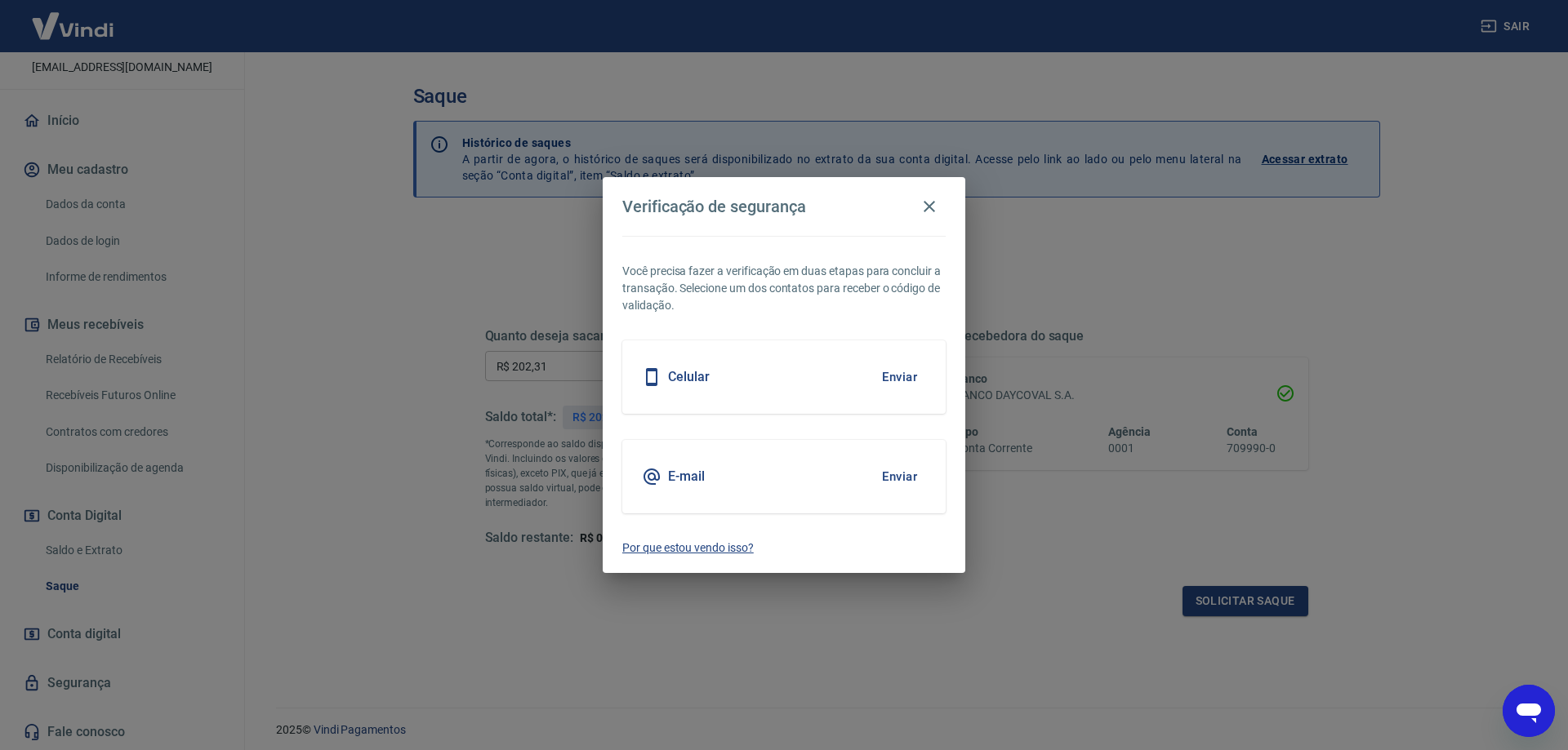
click at [666, 548] on p "Por que estou vendo isso?" at bounding box center [784, 548] width 324 height 18
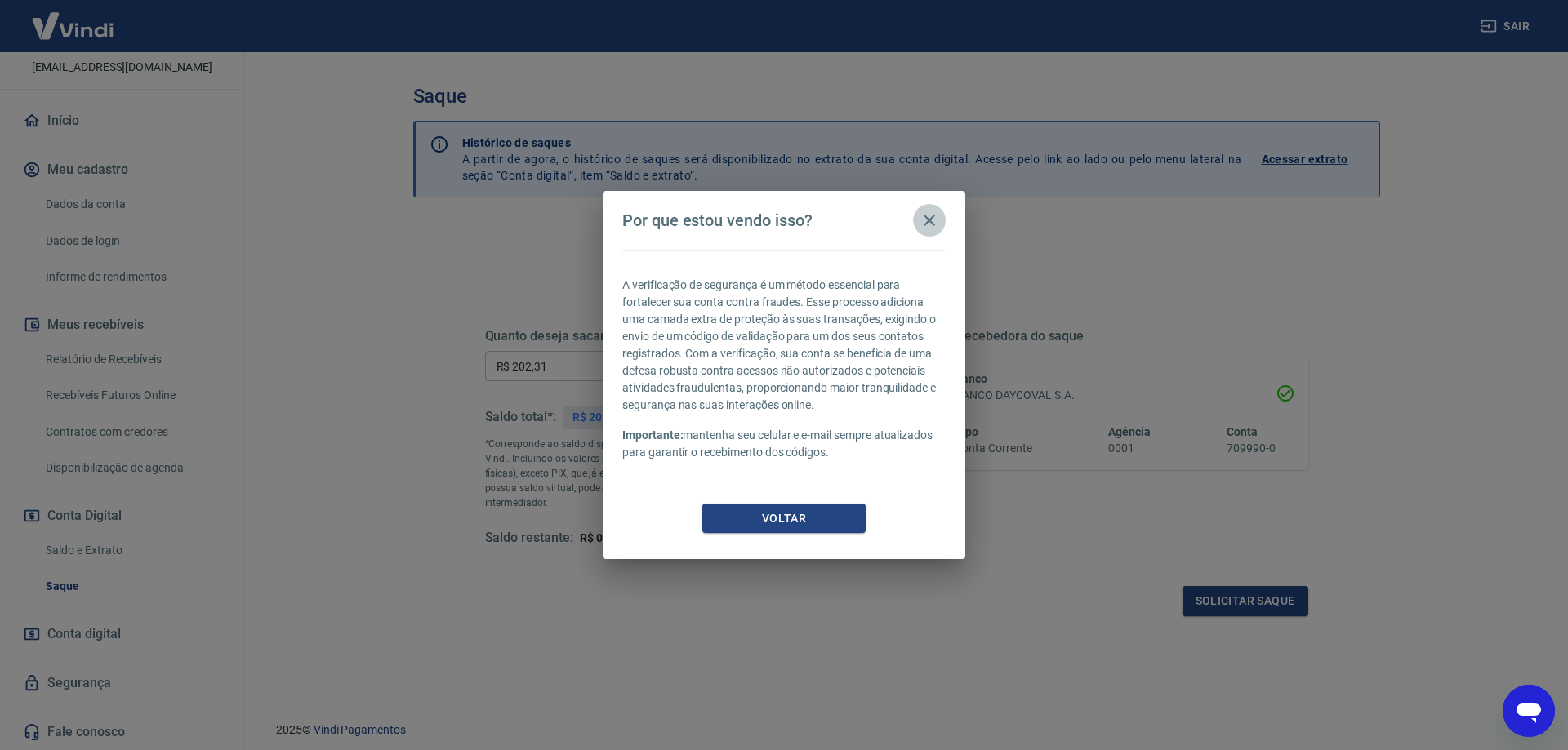
click at [927, 225] on icon "button" at bounding box center [929, 220] width 19 height 19
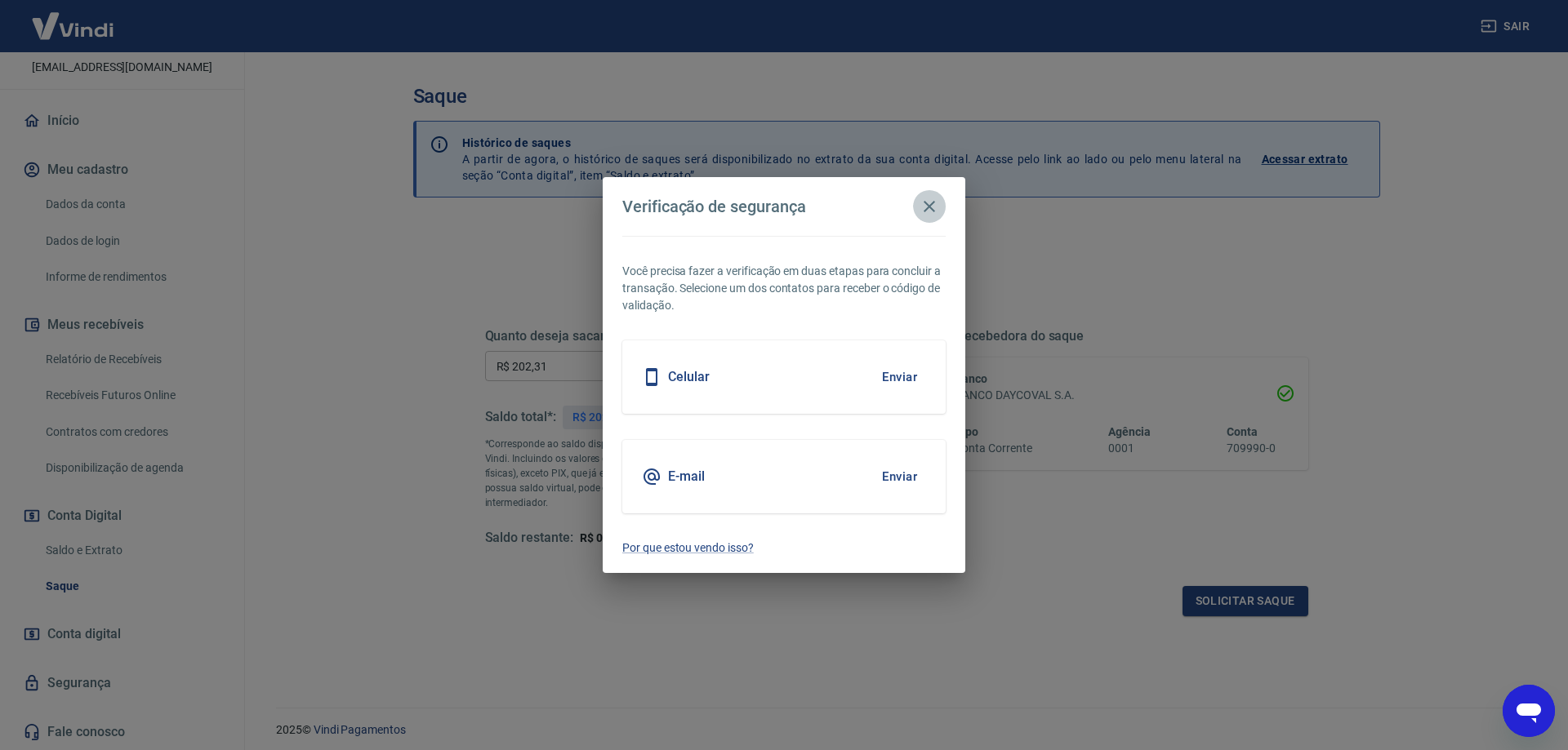
click at [927, 204] on icon "button" at bounding box center [929, 206] width 11 height 11
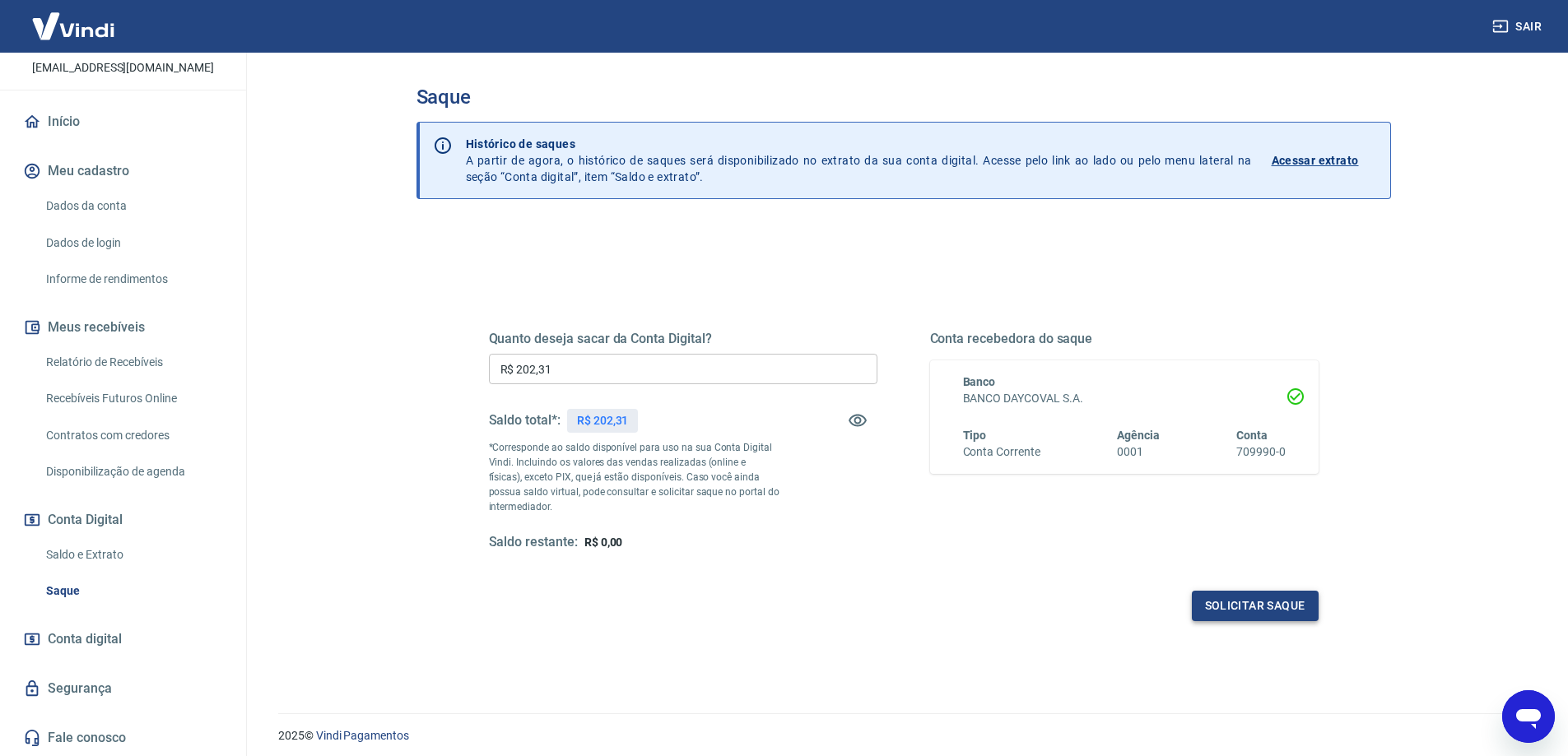
click at [1228, 604] on button "Solicitar saque" at bounding box center [1255, 606] width 126 height 30
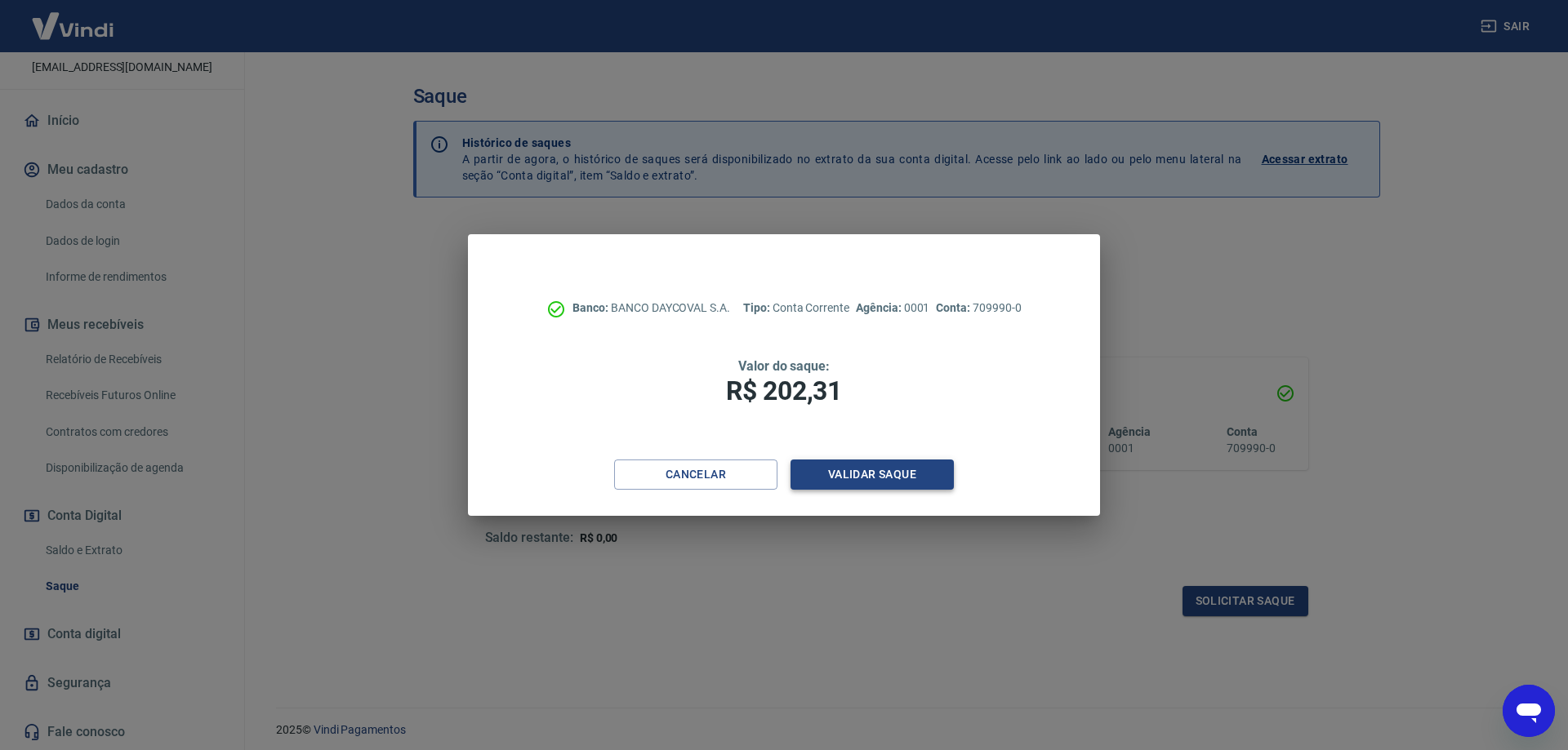
click at [900, 470] on button "Validar saque" at bounding box center [872, 475] width 163 height 30
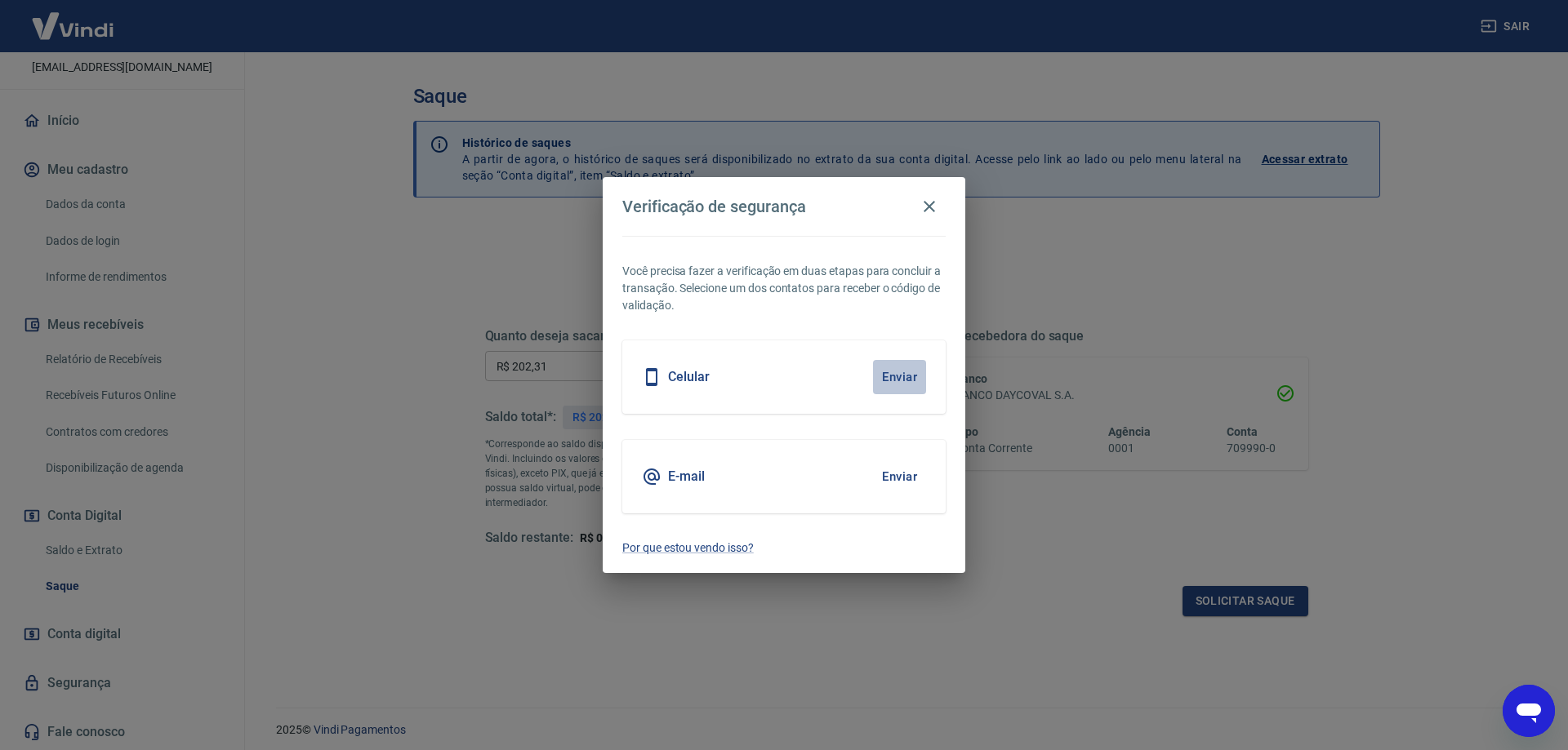
click at [902, 372] on button "Enviar" at bounding box center [899, 377] width 54 height 34
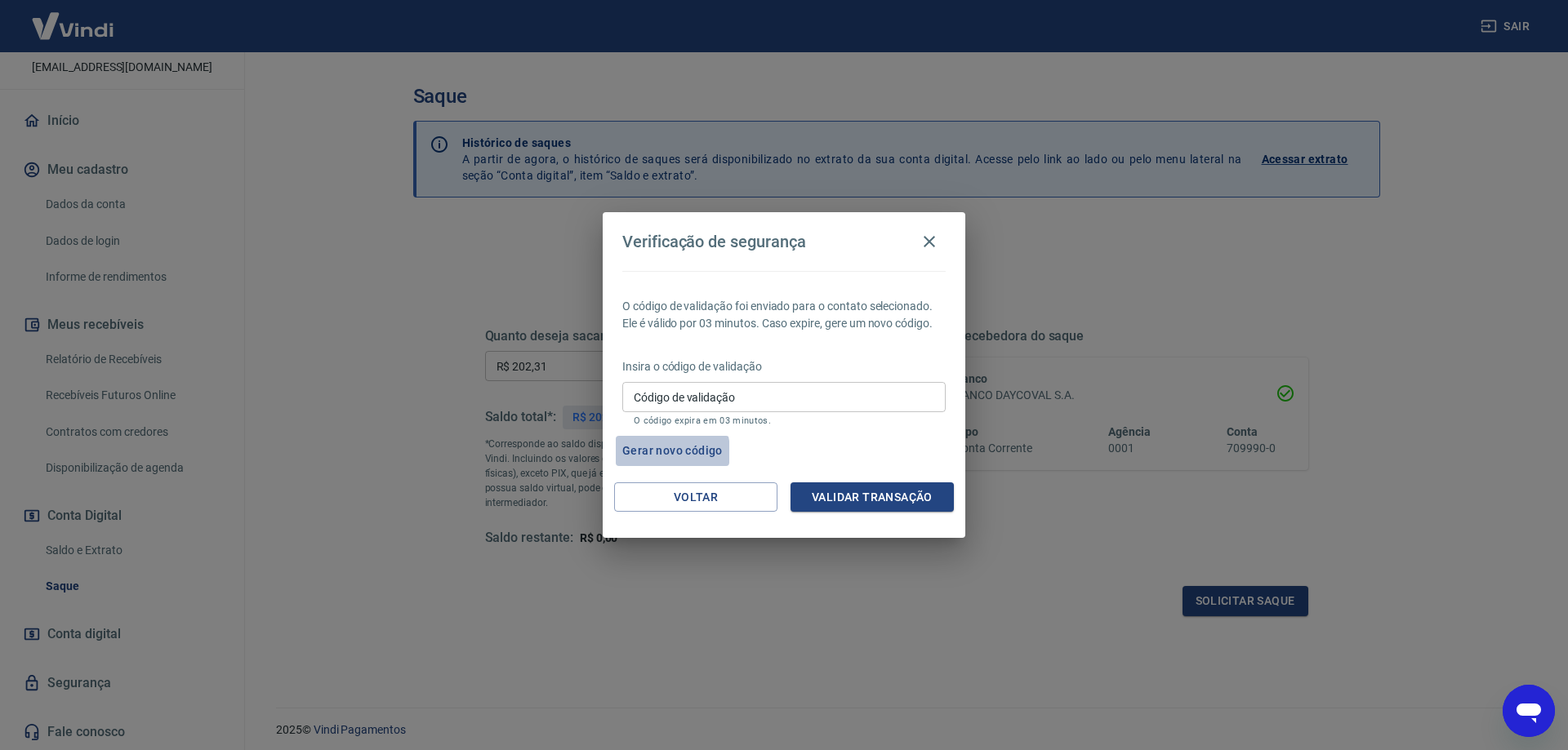
click at [655, 453] on button "Gerar novo código" at bounding box center [672, 451] width 113 height 30
click at [653, 445] on button "Gerar novo código" at bounding box center [672, 451] width 113 height 30
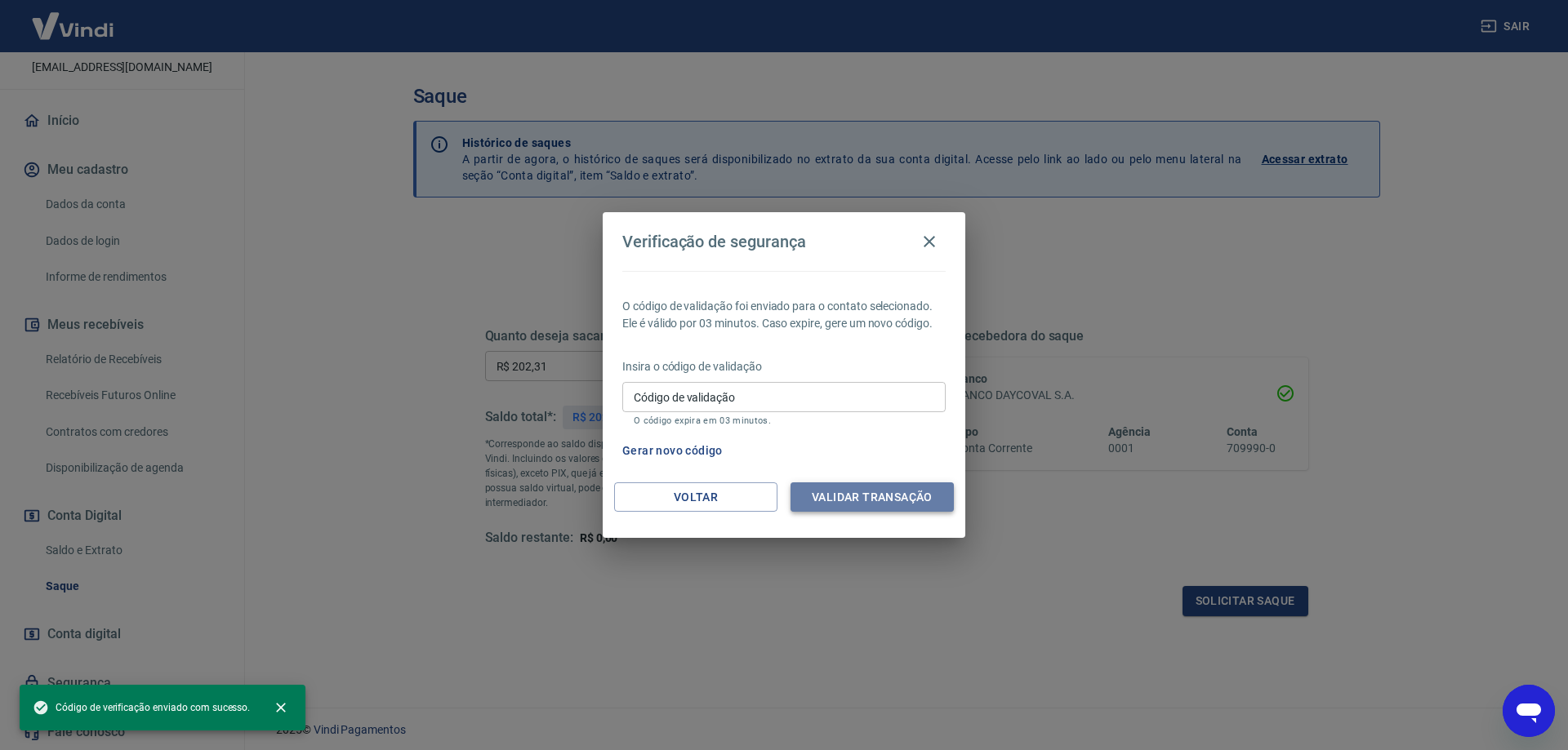
click at [827, 493] on button "Validar transação" at bounding box center [872, 497] width 163 height 30
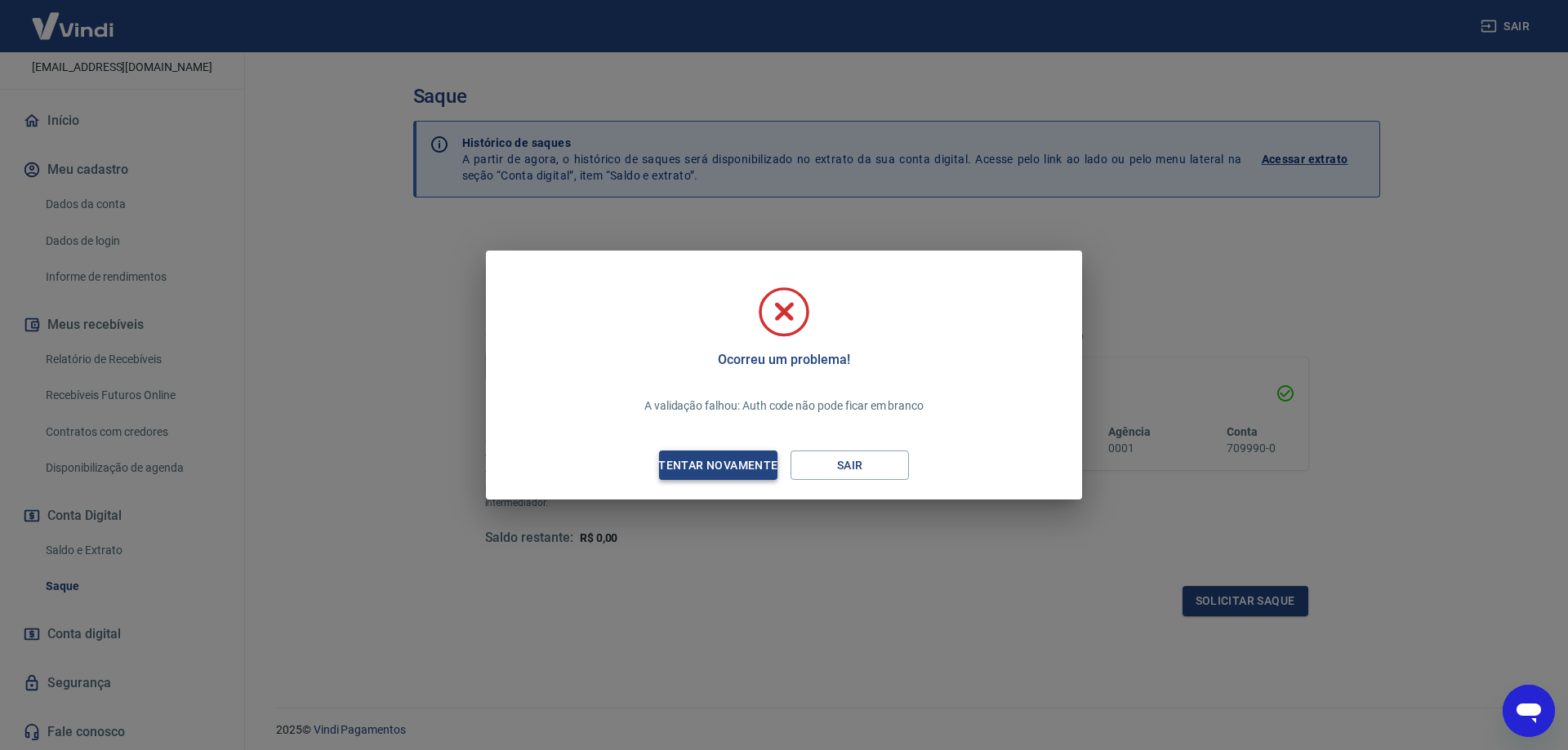
click at [741, 467] on div "Tentar novamente" at bounding box center [718, 465] width 159 height 20
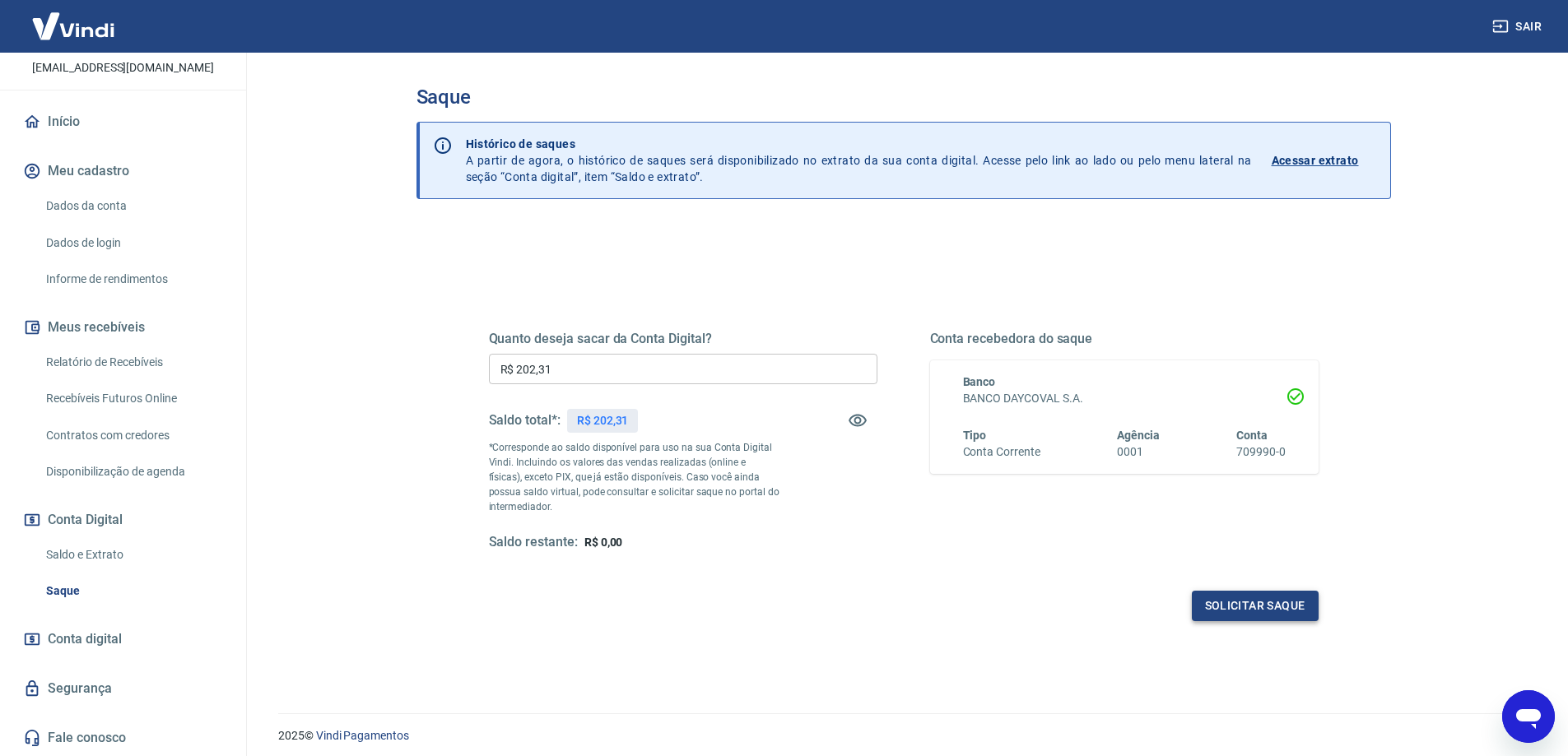
click at [1262, 610] on button "Solicitar saque" at bounding box center [1255, 606] width 126 height 30
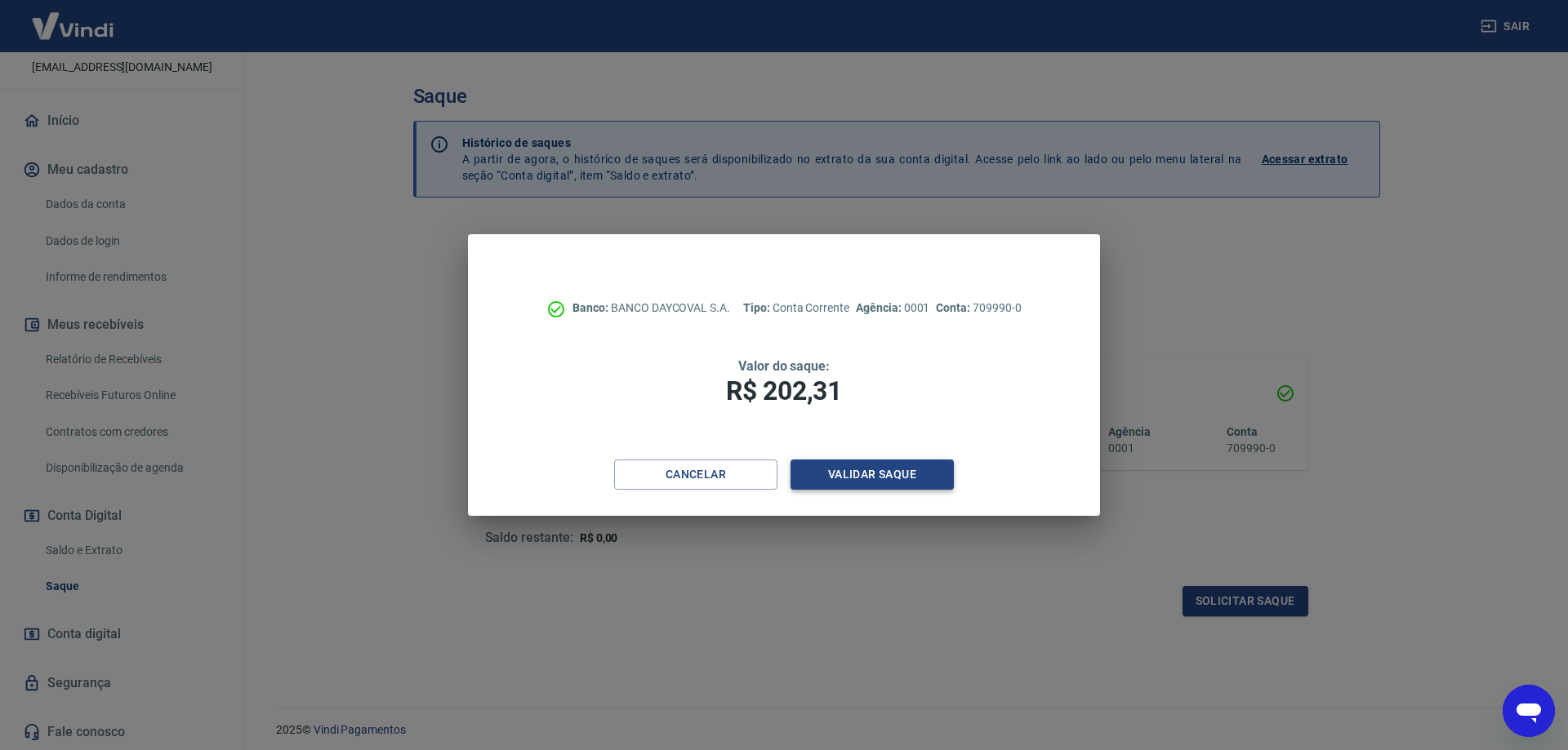
click at [861, 474] on button "Validar saque" at bounding box center [872, 475] width 163 height 30
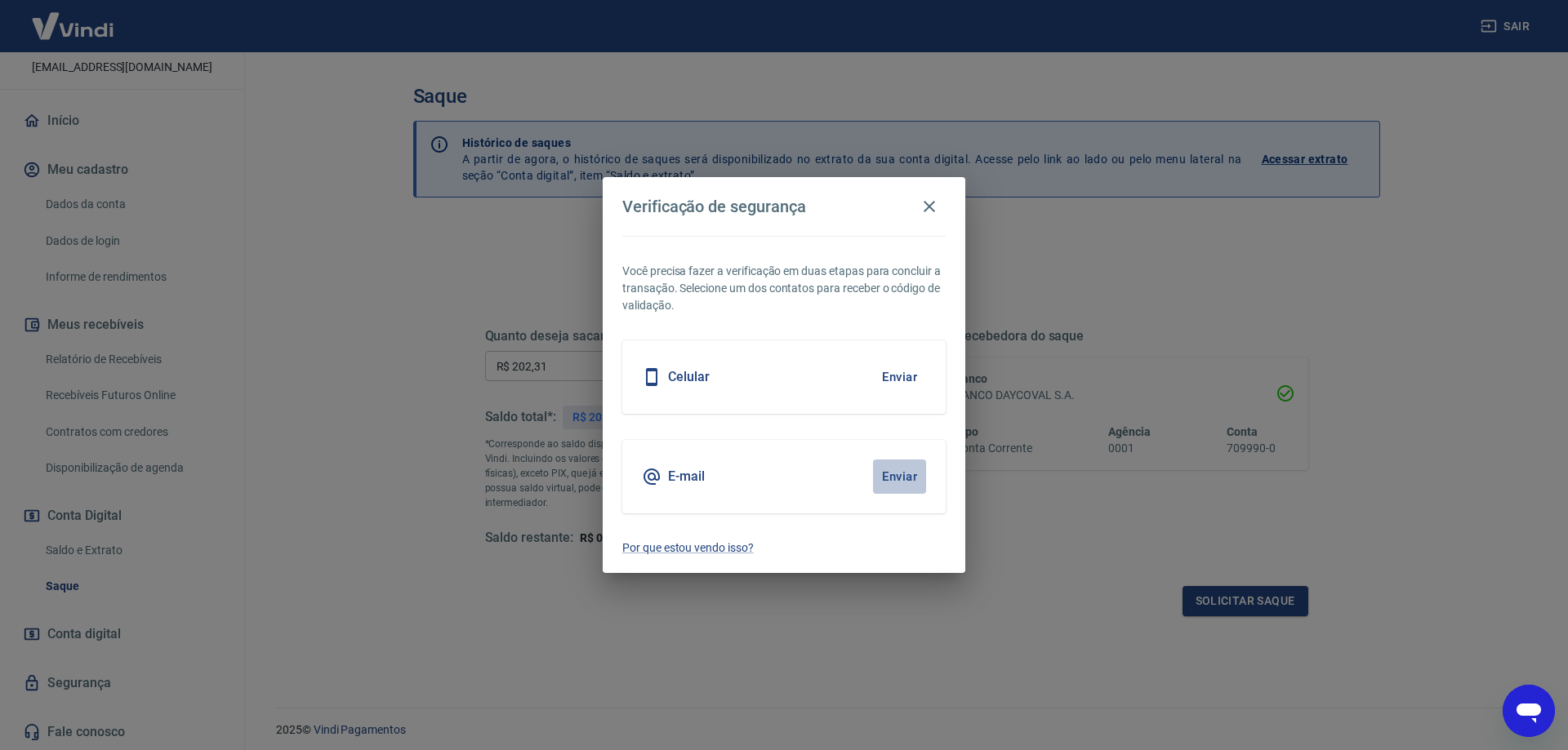
click at [901, 481] on button "Enviar" at bounding box center [899, 476] width 54 height 34
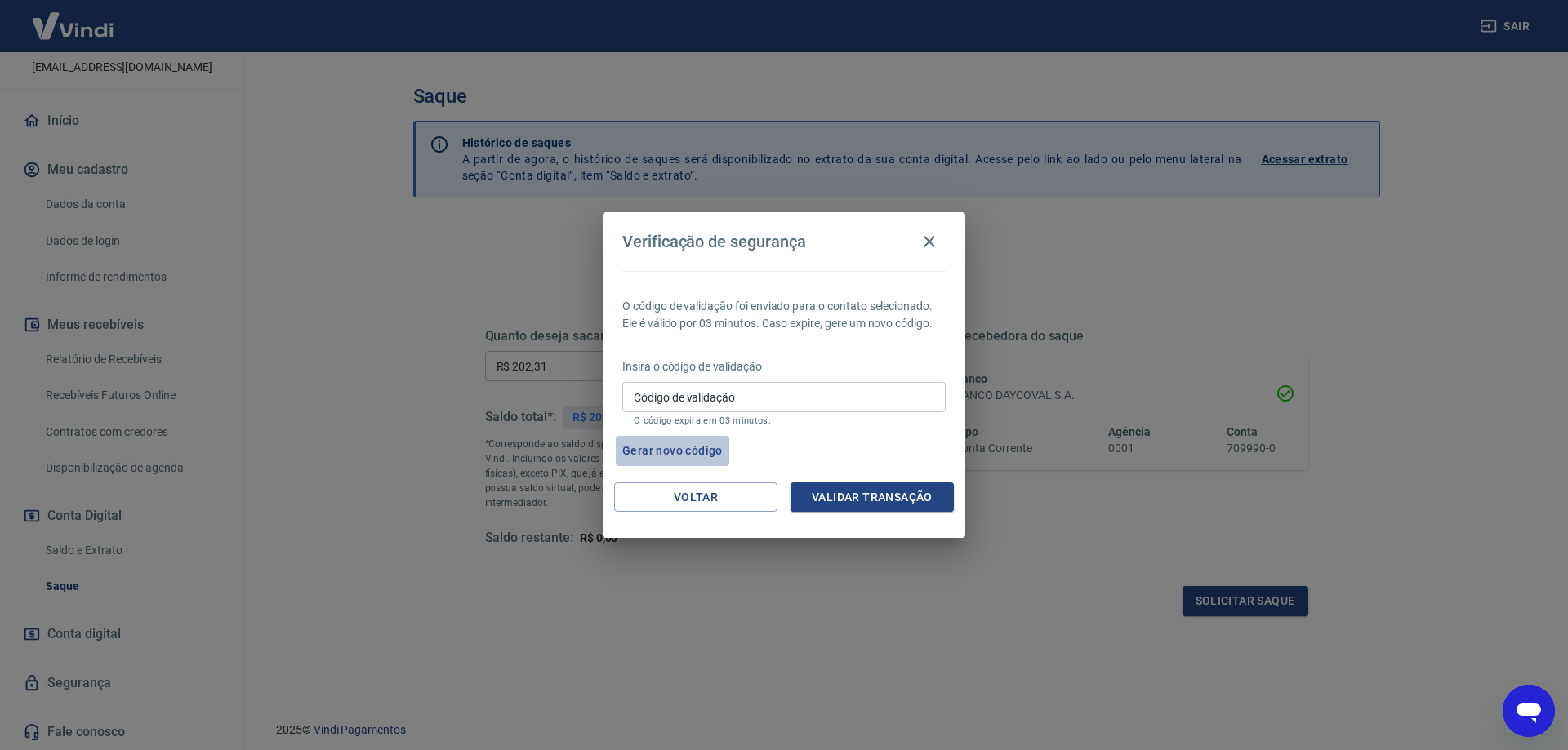
click at [648, 443] on button "Gerar novo código" at bounding box center [672, 451] width 113 height 30
click at [695, 392] on input "Código de validação" at bounding box center [784, 397] width 324 height 30
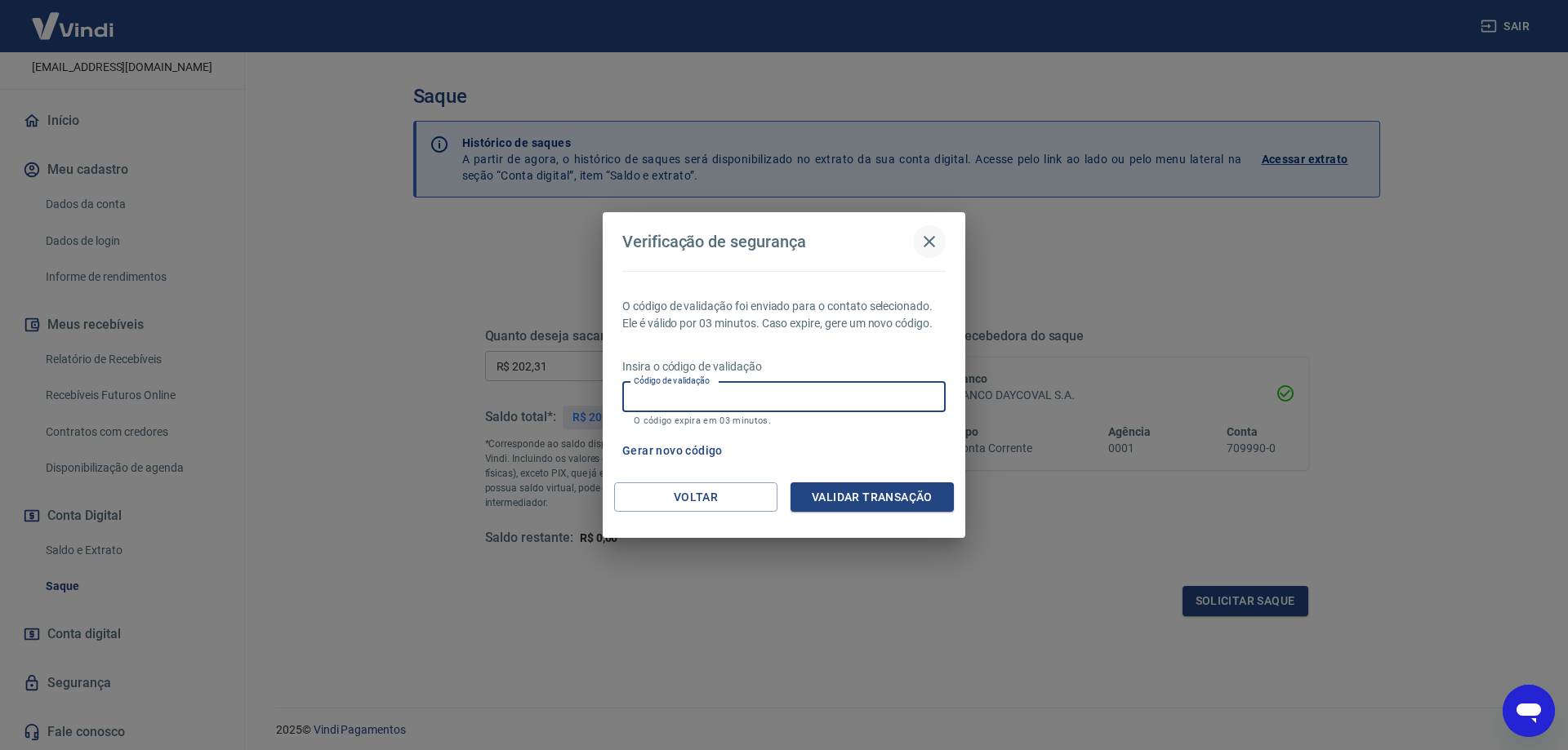
click at [933, 246] on icon "button" at bounding box center [929, 241] width 19 height 19
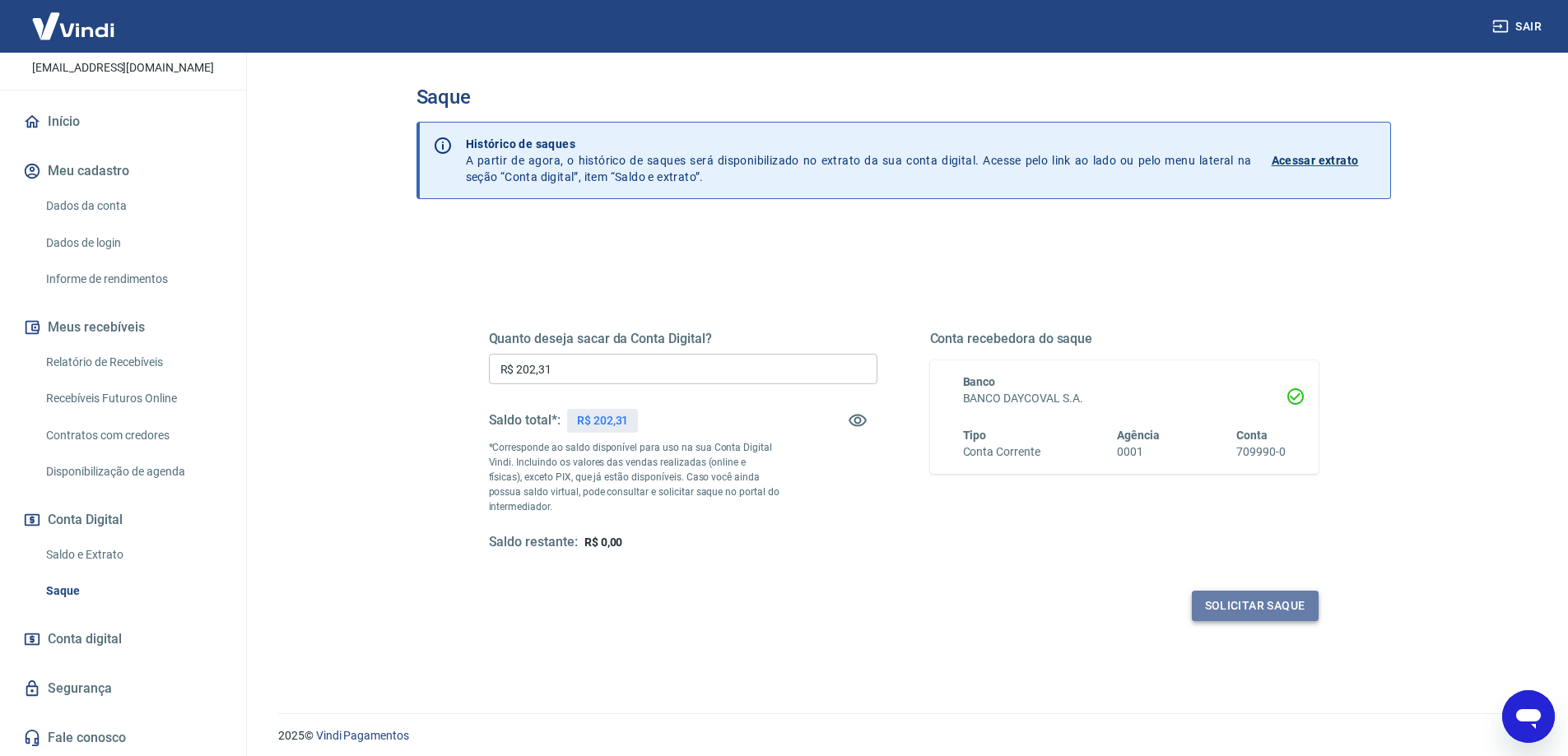
click at [1284, 613] on button "Solicitar saque" at bounding box center [1255, 606] width 126 height 30
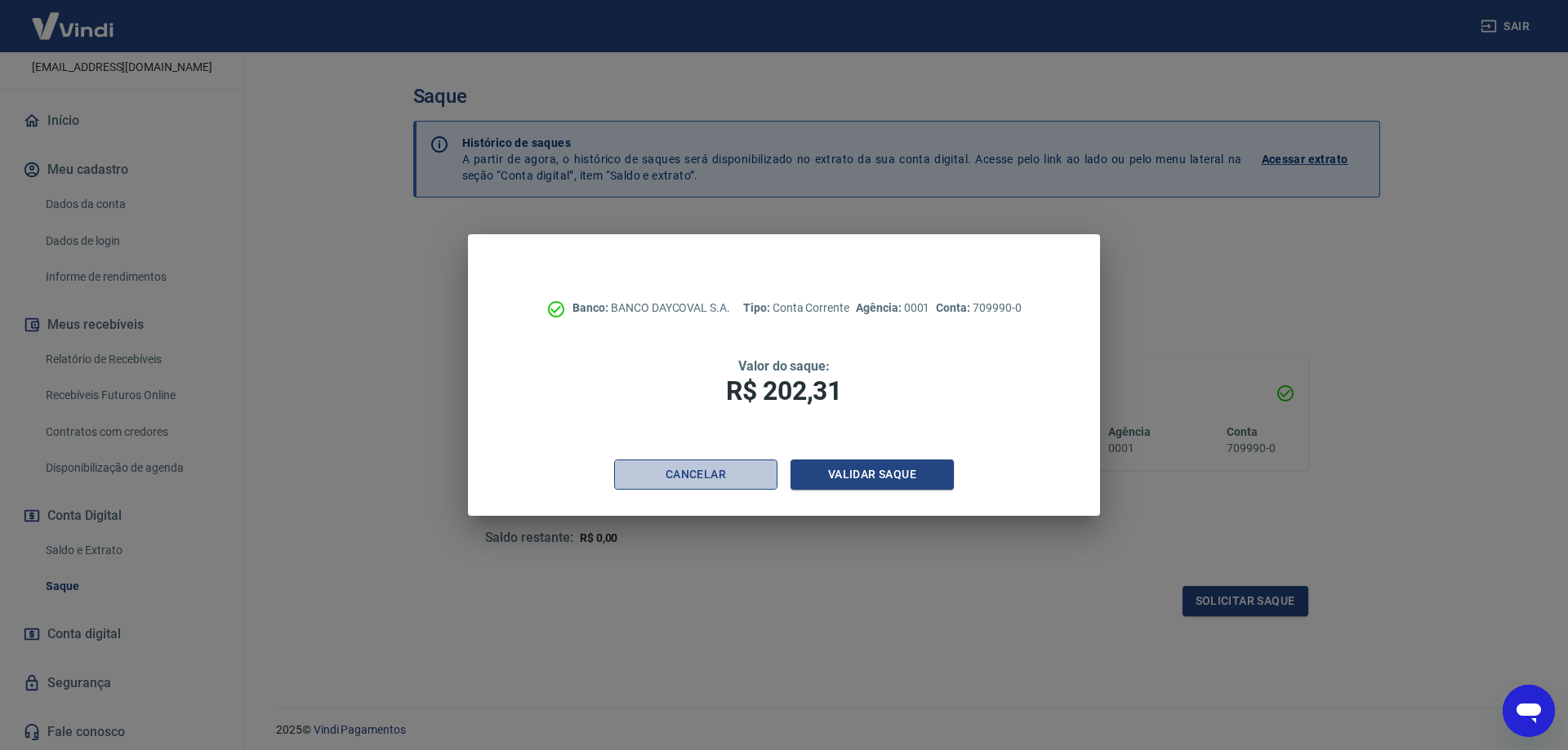
click at [714, 470] on button "Cancelar" at bounding box center [696, 475] width 163 height 30
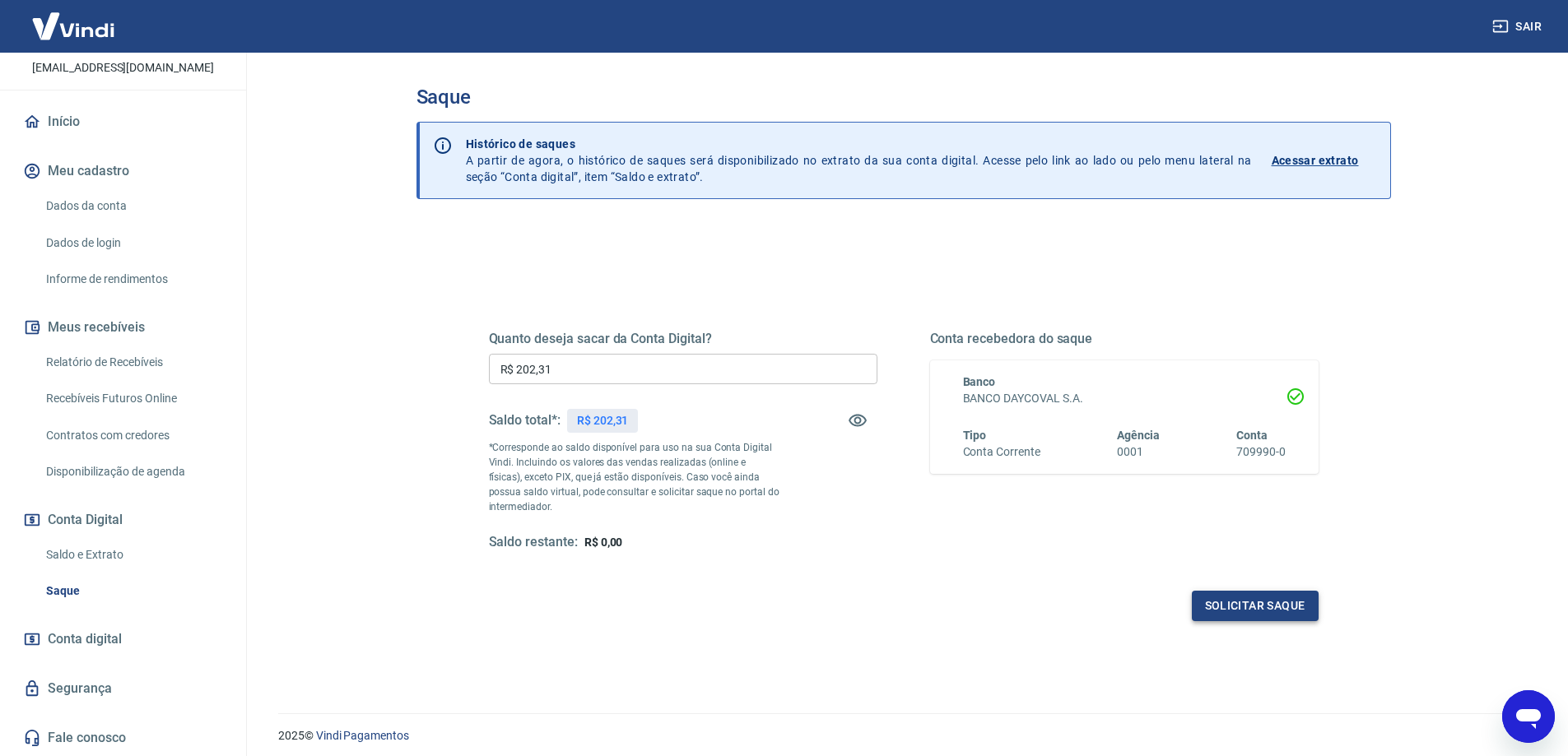
click at [1251, 612] on button "Solicitar saque" at bounding box center [1255, 606] width 126 height 30
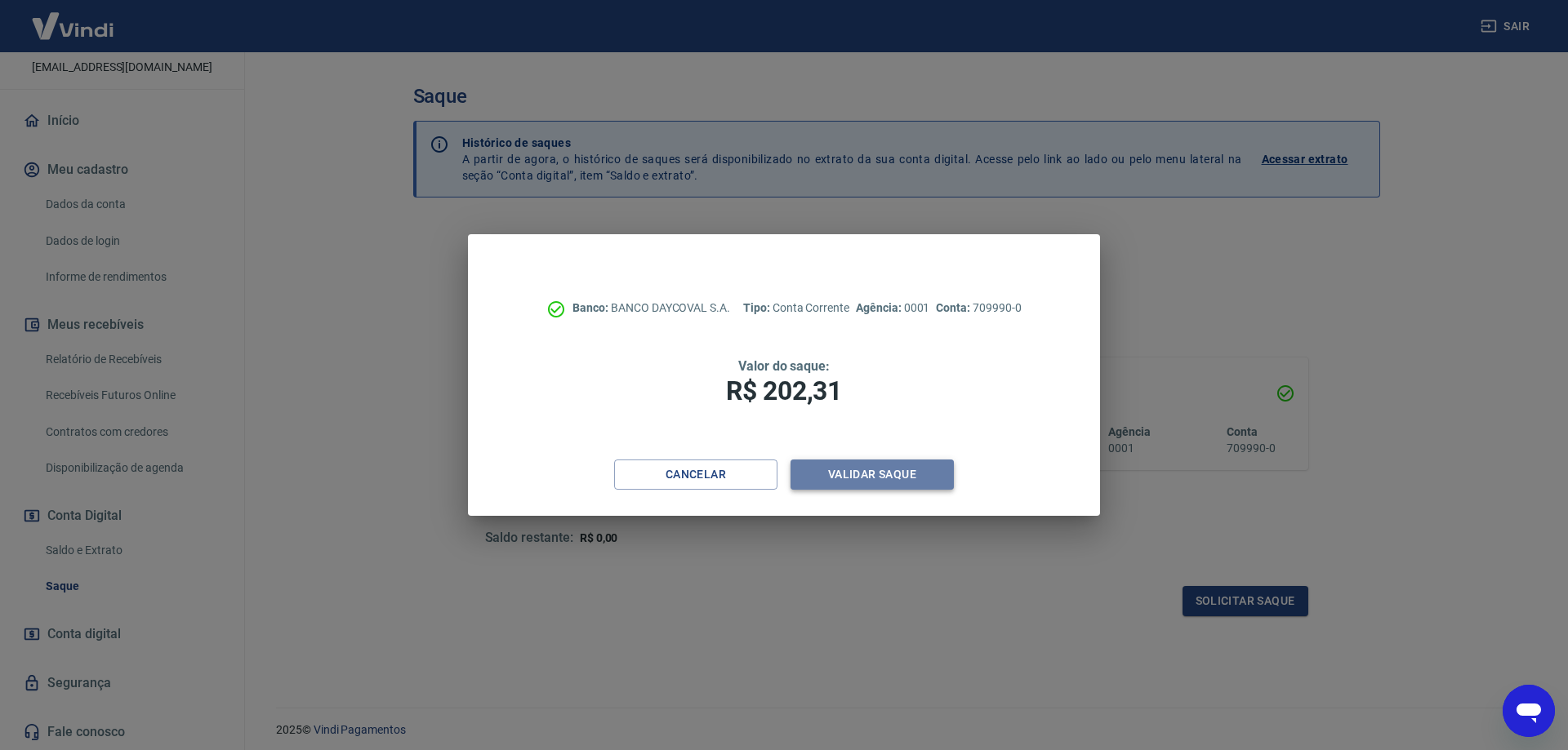
click at [880, 476] on button "Validar saque" at bounding box center [872, 475] width 163 height 30
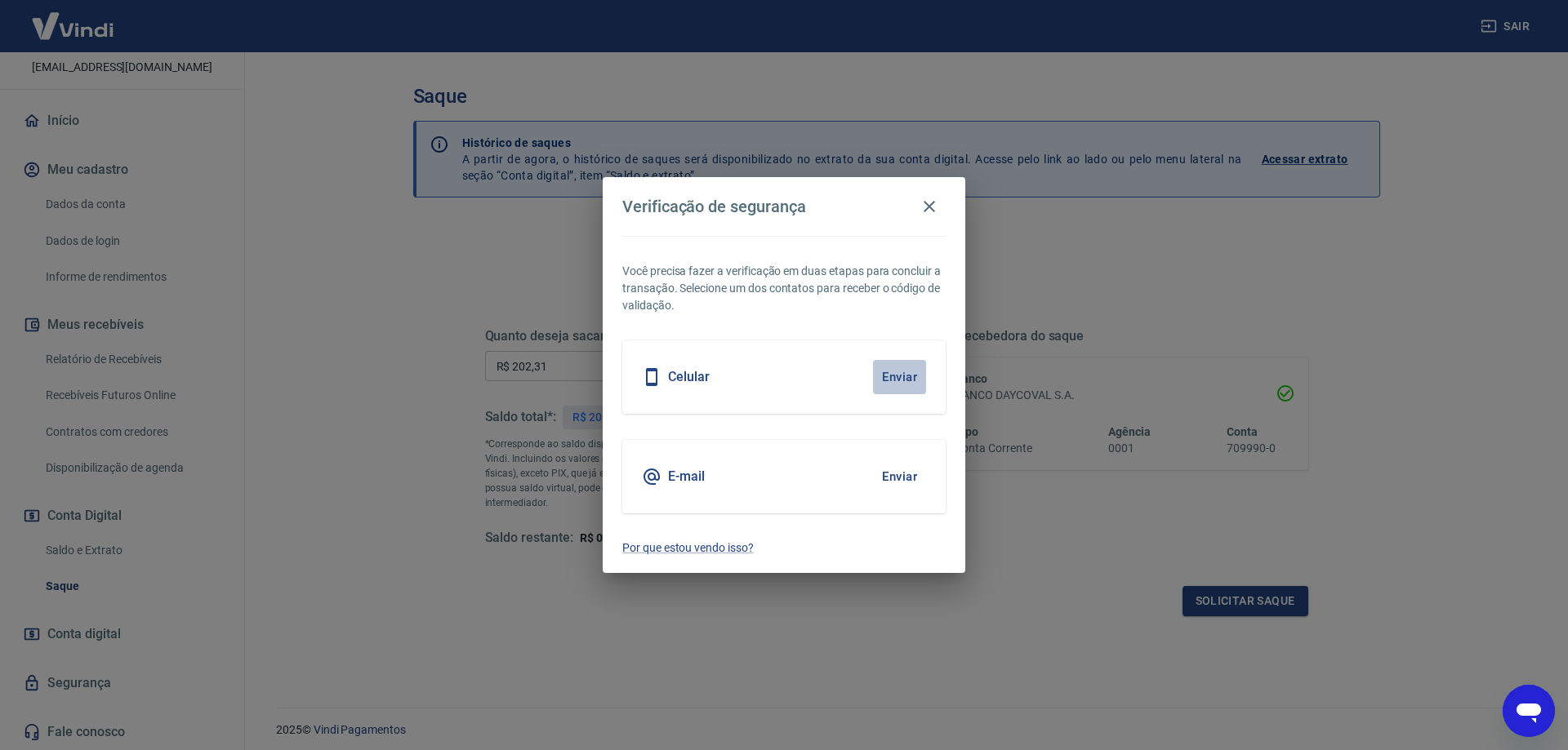
click at [898, 376] on button "Enviar" at bounding box center [899, 377] width 54 height 34
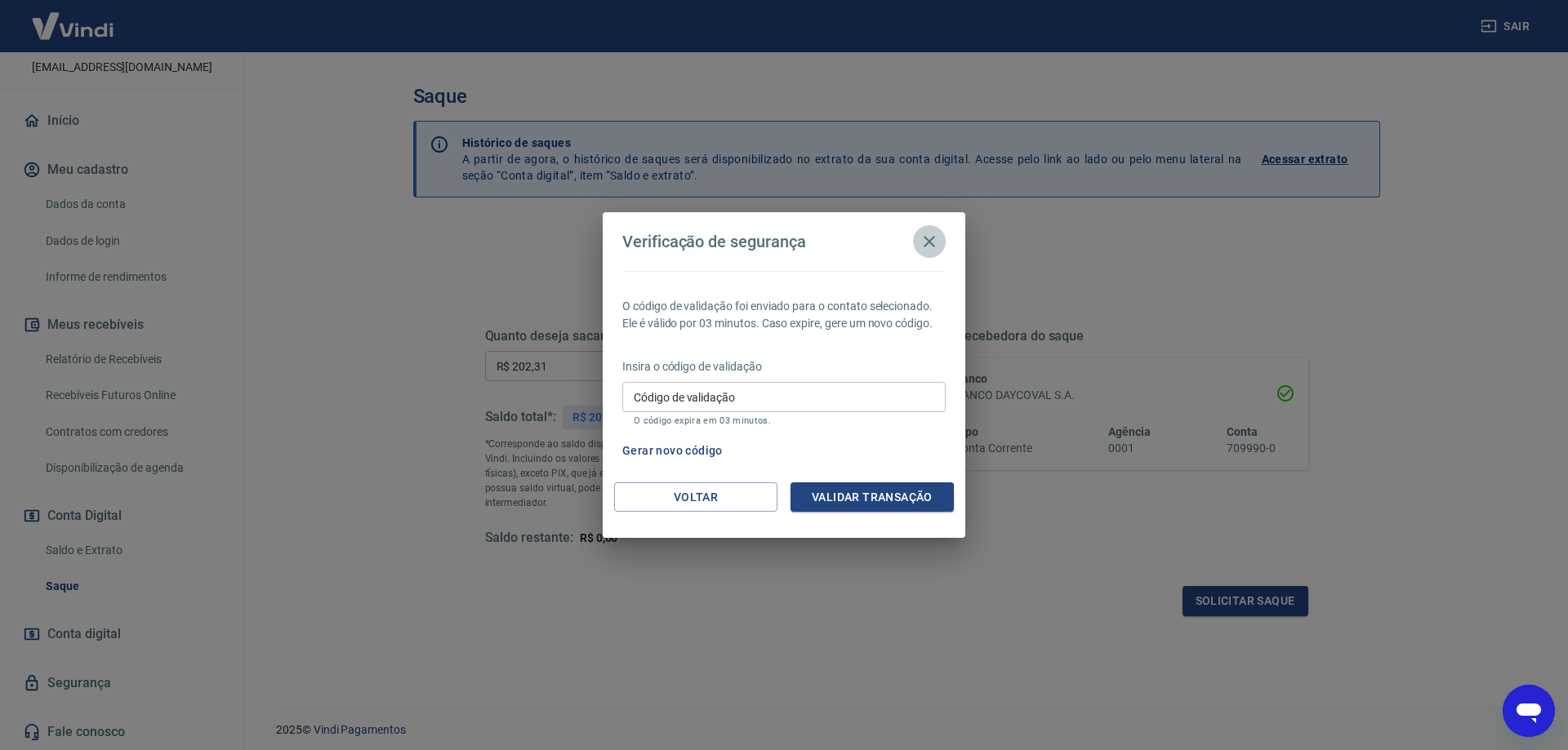
click at [927, 244] on icon "button" at bounding box center [929, 241] width 11 height 11
